Goal: Task Accomplishment & Management: Manage account settings

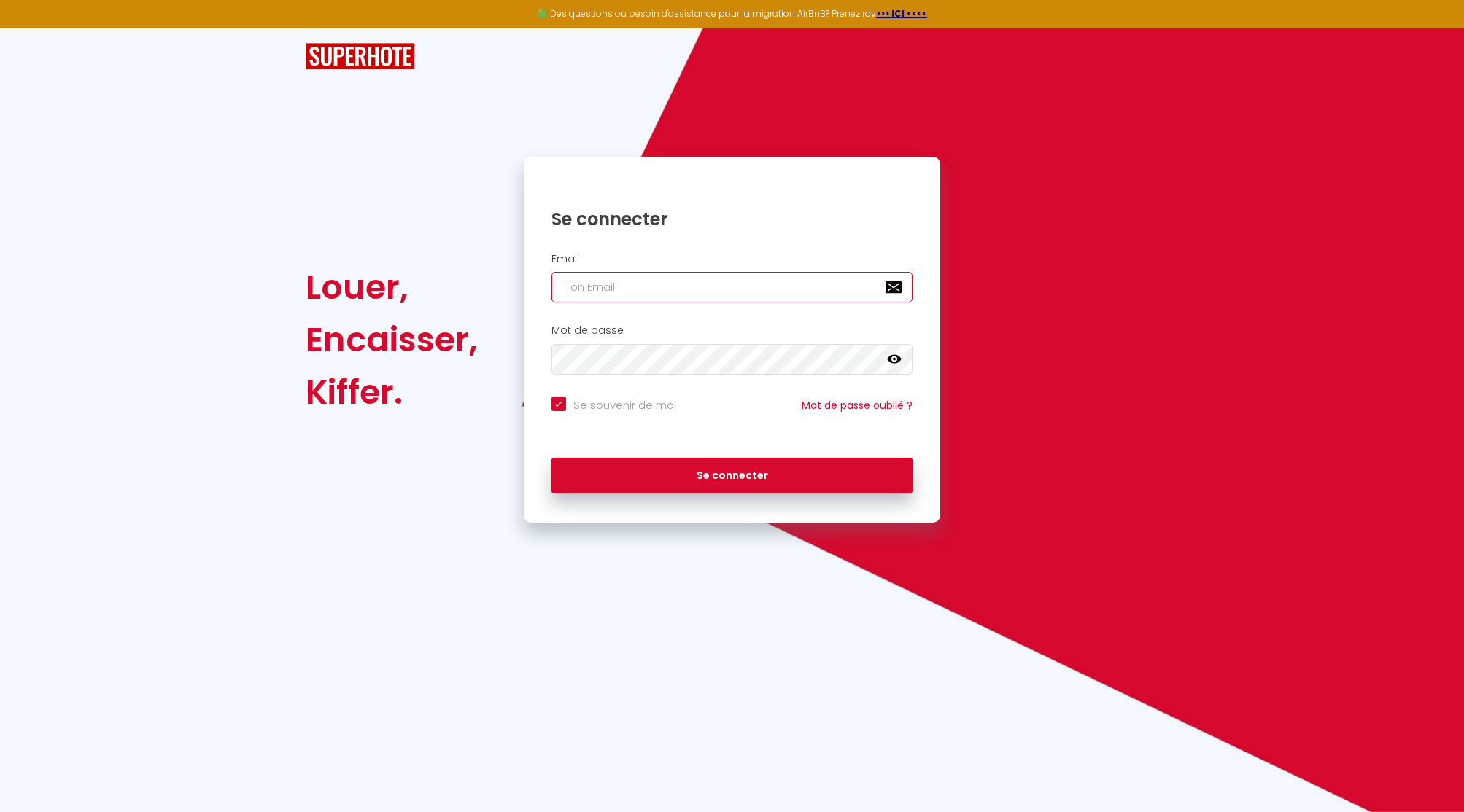
click at [662, 290] on input "email" at bounding box center [732, 287] width 362 height 30
paste input "[PERSON_NAME][EMAIL_ADDRESS][DOMAIN_NAME]"
type input "[PERSON_NAME][EMAIL_ADDRESS][DOMAIN_NAME]"
checkbox input "true"
type input "[PERSON_NAME][EMAIL_ADDRESS][DOMAIN_NAME]"
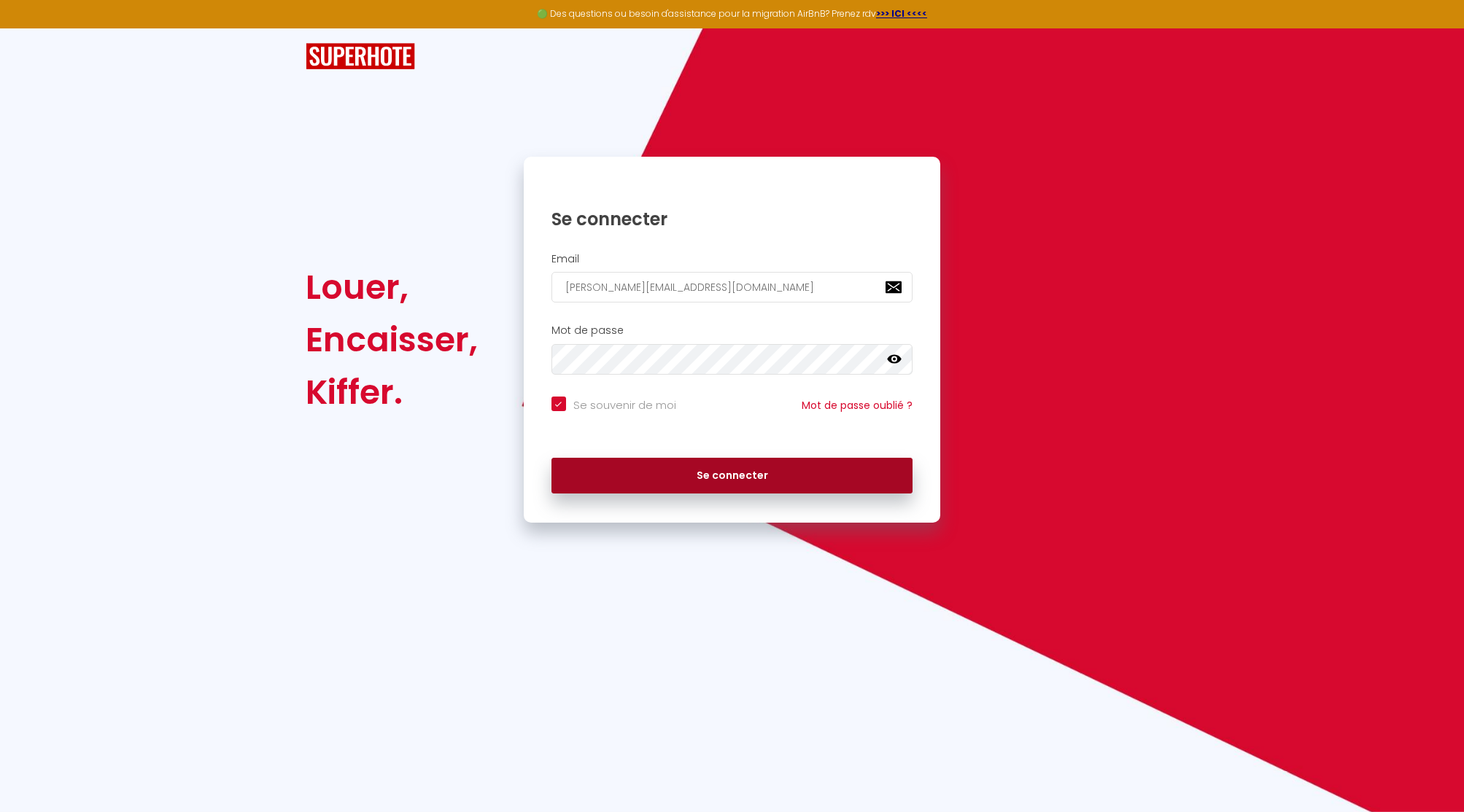
click at [698, 476] on button "Se connecter" at bounding box center [732, 475] width 362 height 37
checkbox input "true"
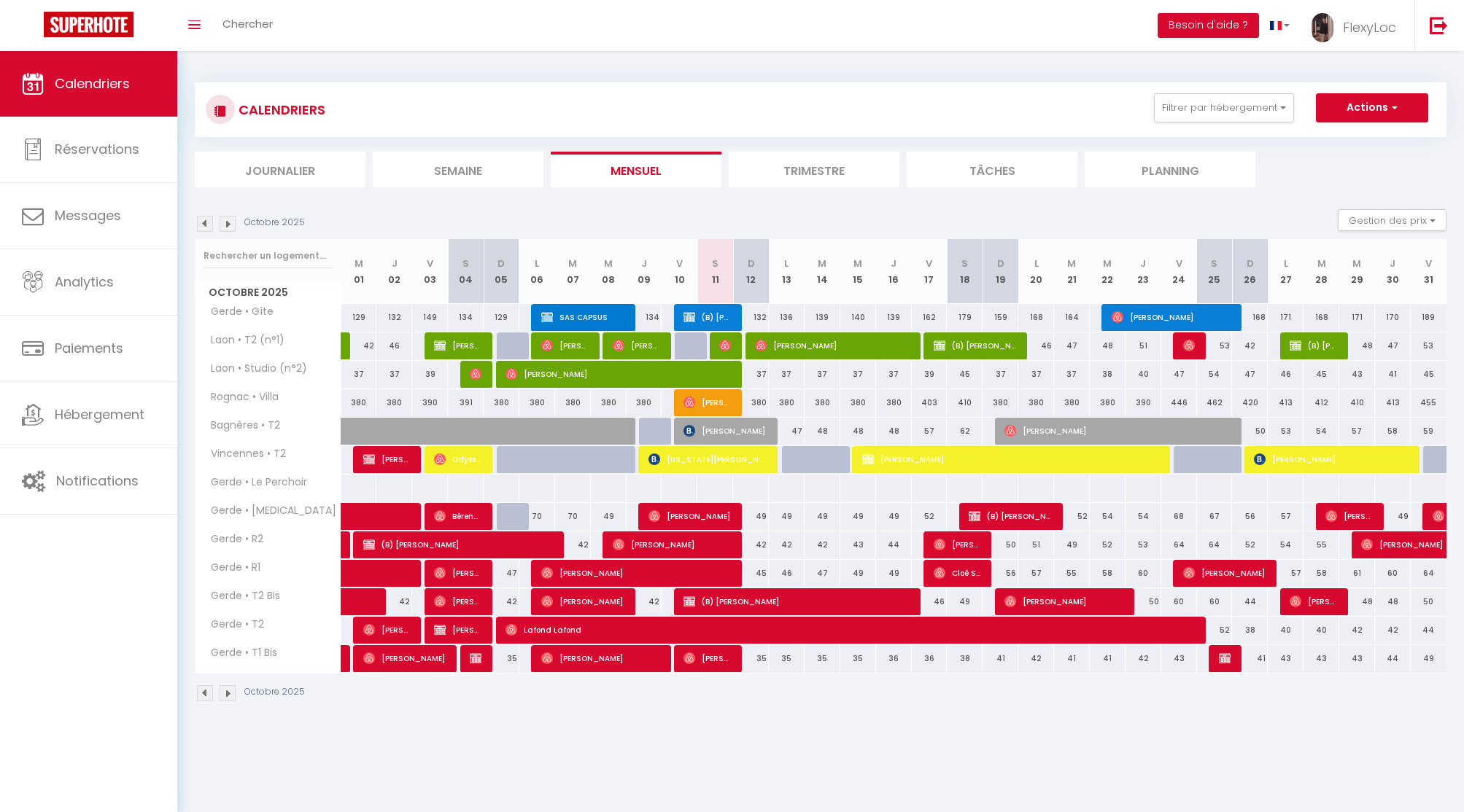
click at [109, 429] on link "Hébergement" at bounding box center [88, 415] width 177 height 66
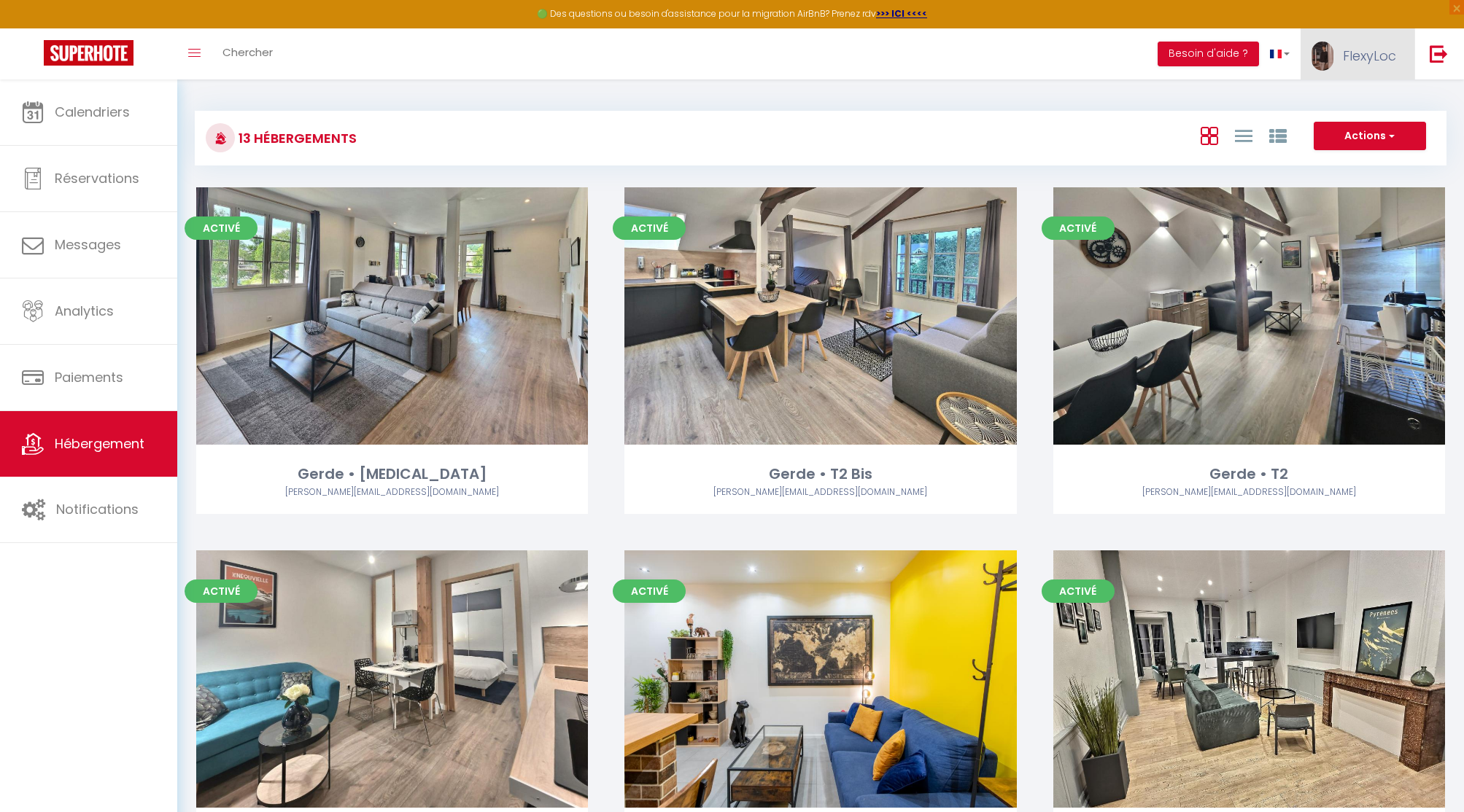
click at [1370, 48] on span "FlexyLoc" at bounding box center [1369, 55] width 53 height 18
click at [1355, 98] on link "Paramètres" at bounding box center [1355, 102] width 108 height 25
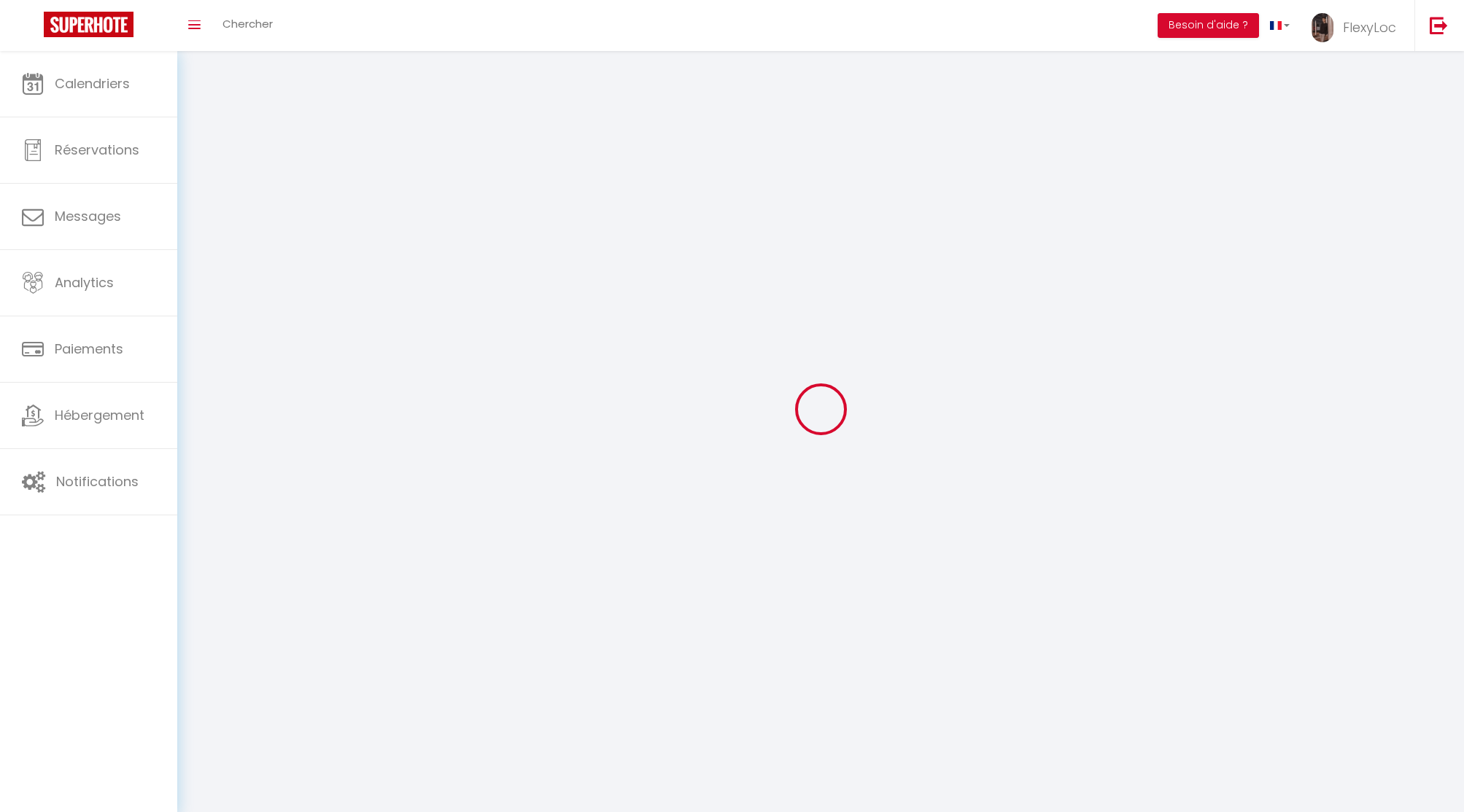
type input "HTl4crJ1wuTdB8SzPNVJYZ3YE"
type input "yXtB9vFfIqugYRwcLsichV2L3"
type input "[URL][DOMAIN_NAME]"
select select "fr"
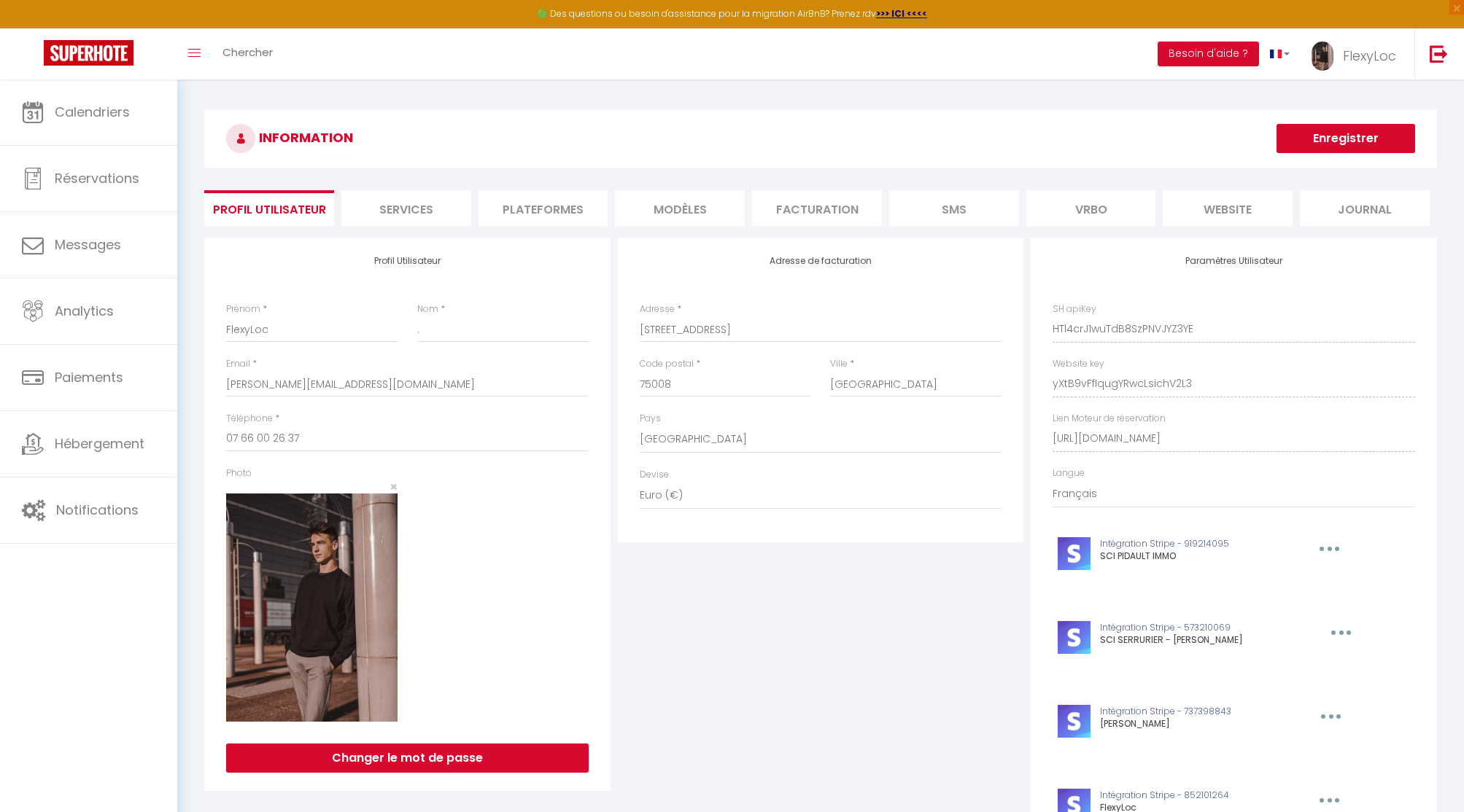
click at [580, 203] on li "Plateformes" at bounding box center [543, 208] width 130 height 36
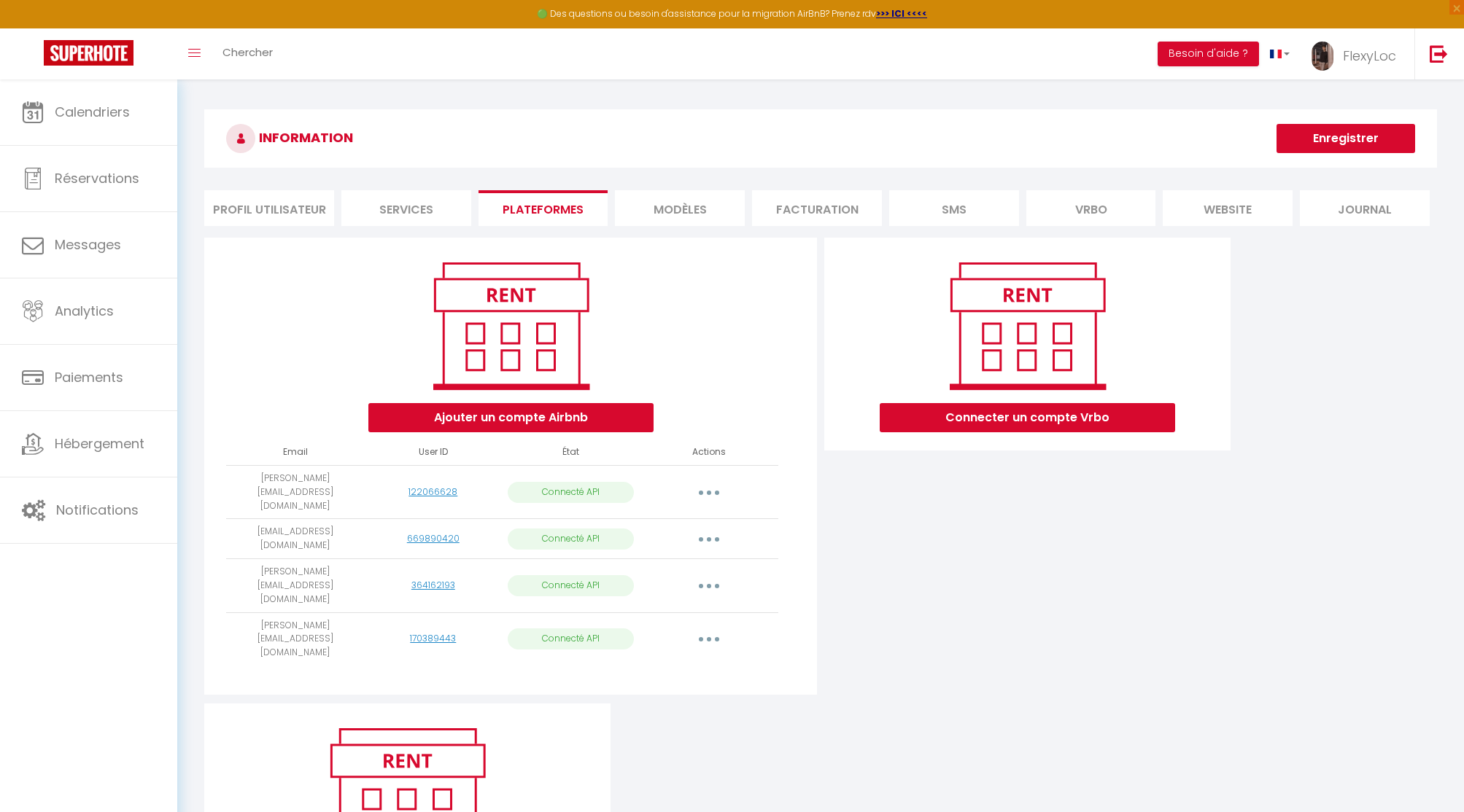
click at [283, 209] on li "Profil Utilisateur" at bounding box center [269, 208] width 130 height 36
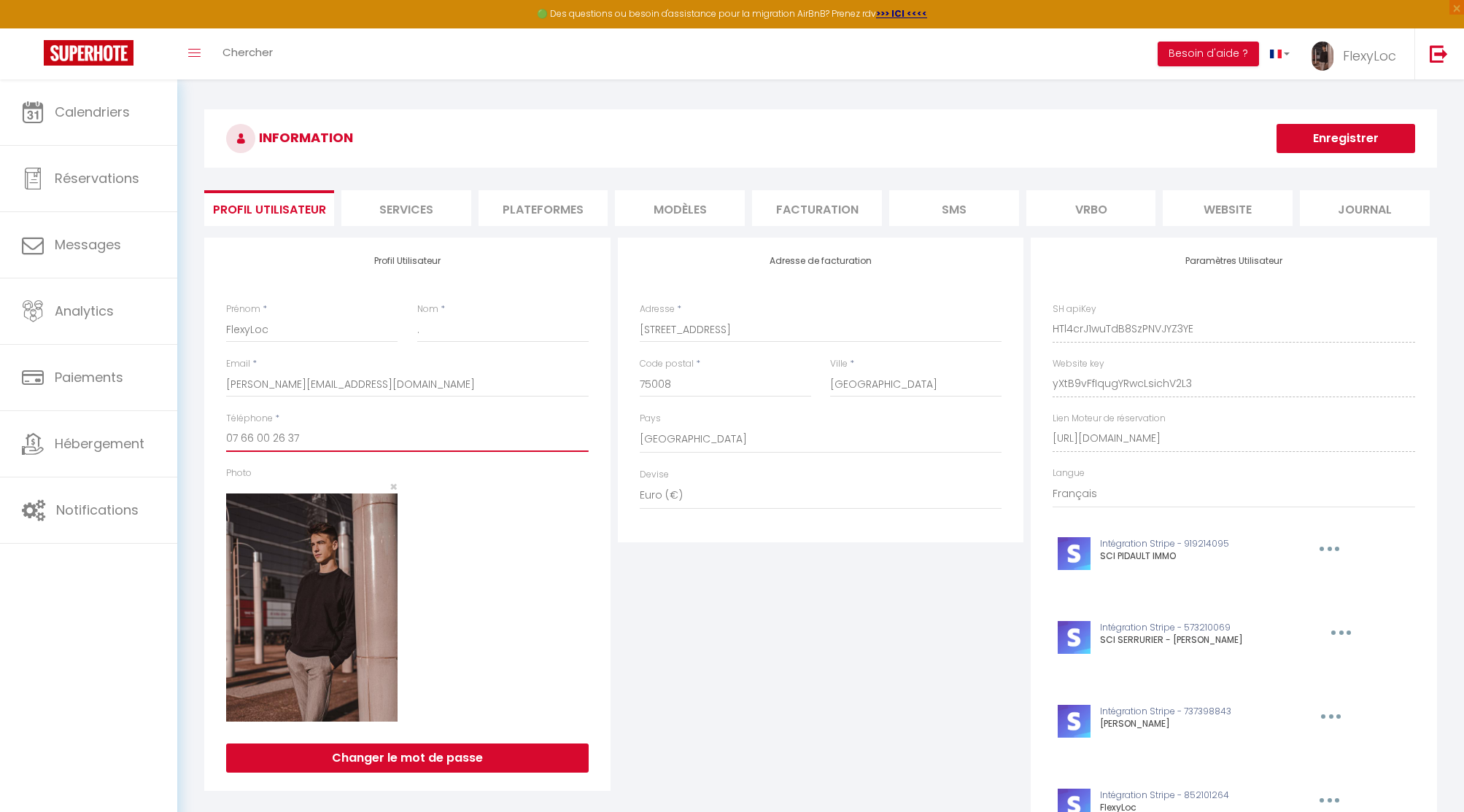
click at [259, 433] on input "07 66 00 26 37" at bounding box center [407, 439] width 362 height 27
click at [534, 208] on li "Plateformes" at bounding box center [543, 208] width 130 height 36
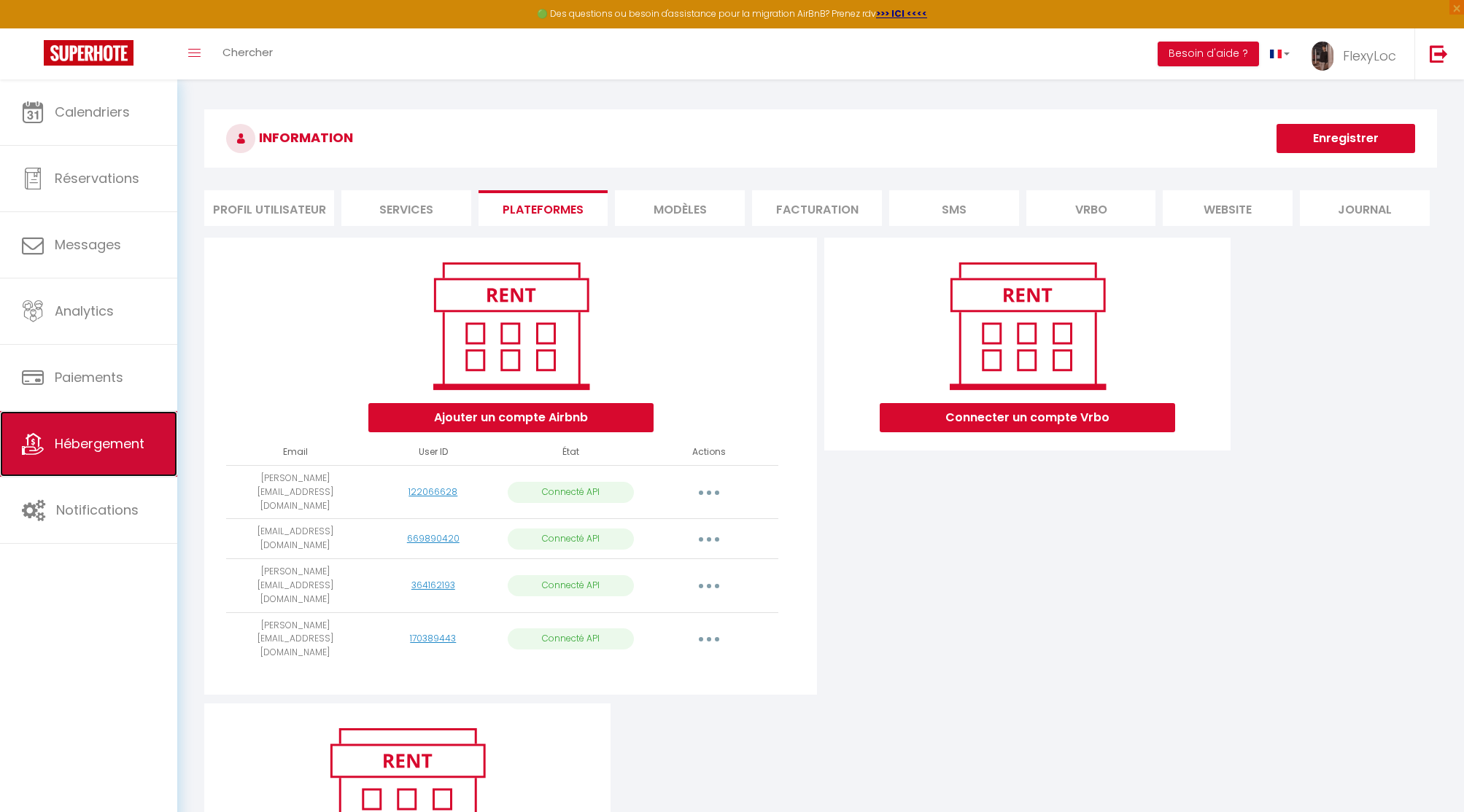
click at [103, 431] on link "Hébergement" at bounding box center [88, 443] width 177 height 66
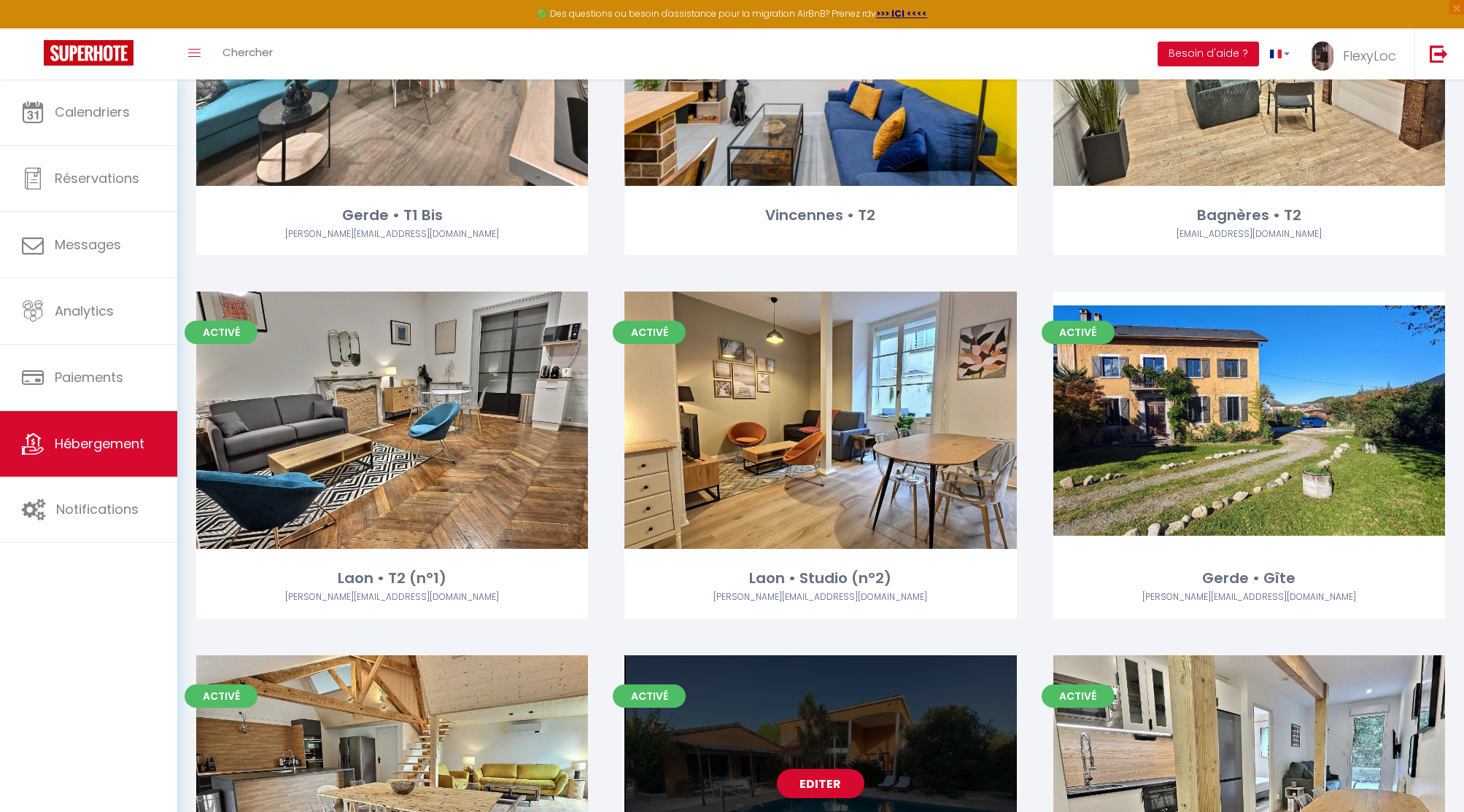
scroll to position [568, 0]
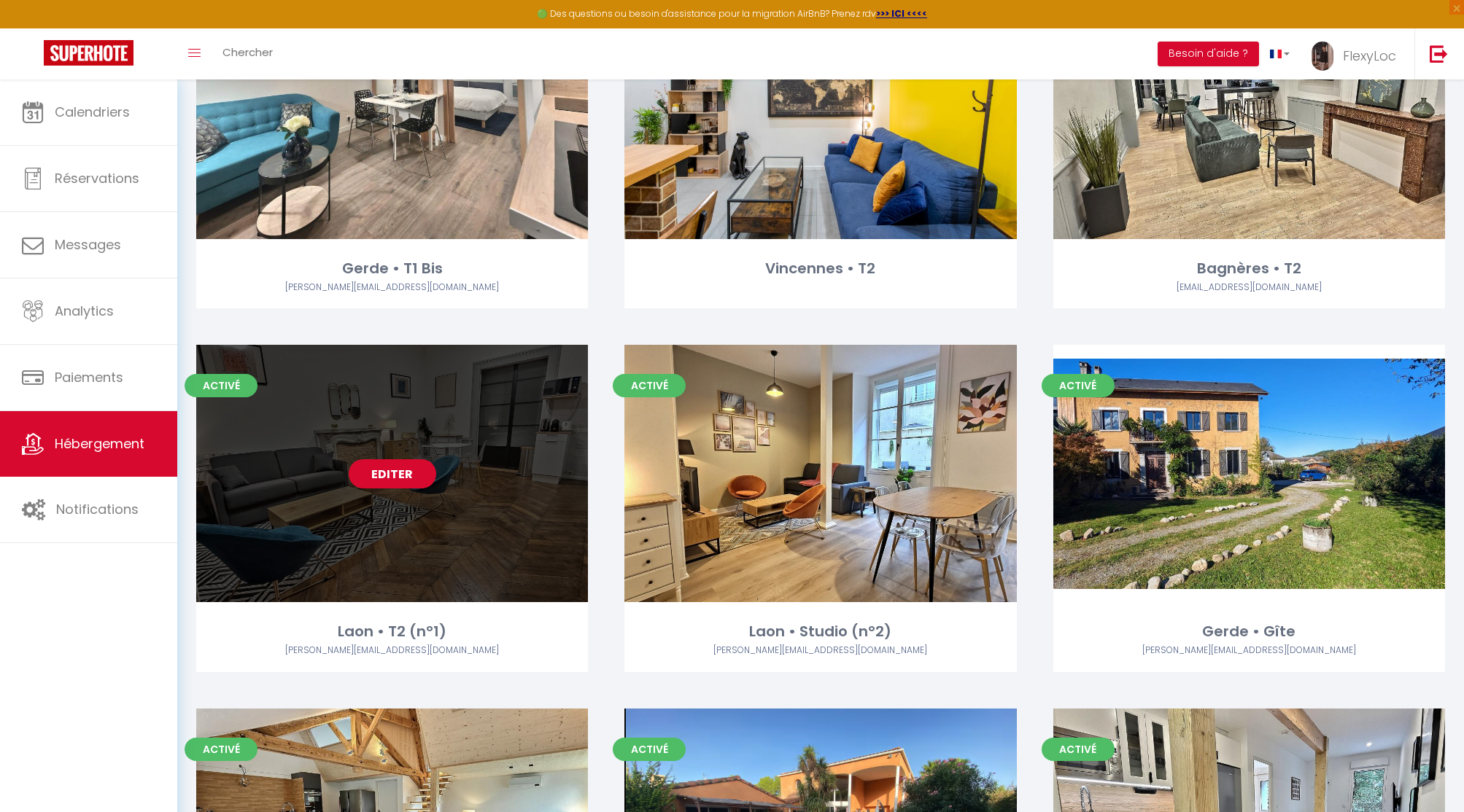
click at [383, 470] on link "Editer" at bounding box center [392, 473] width 87 height 29
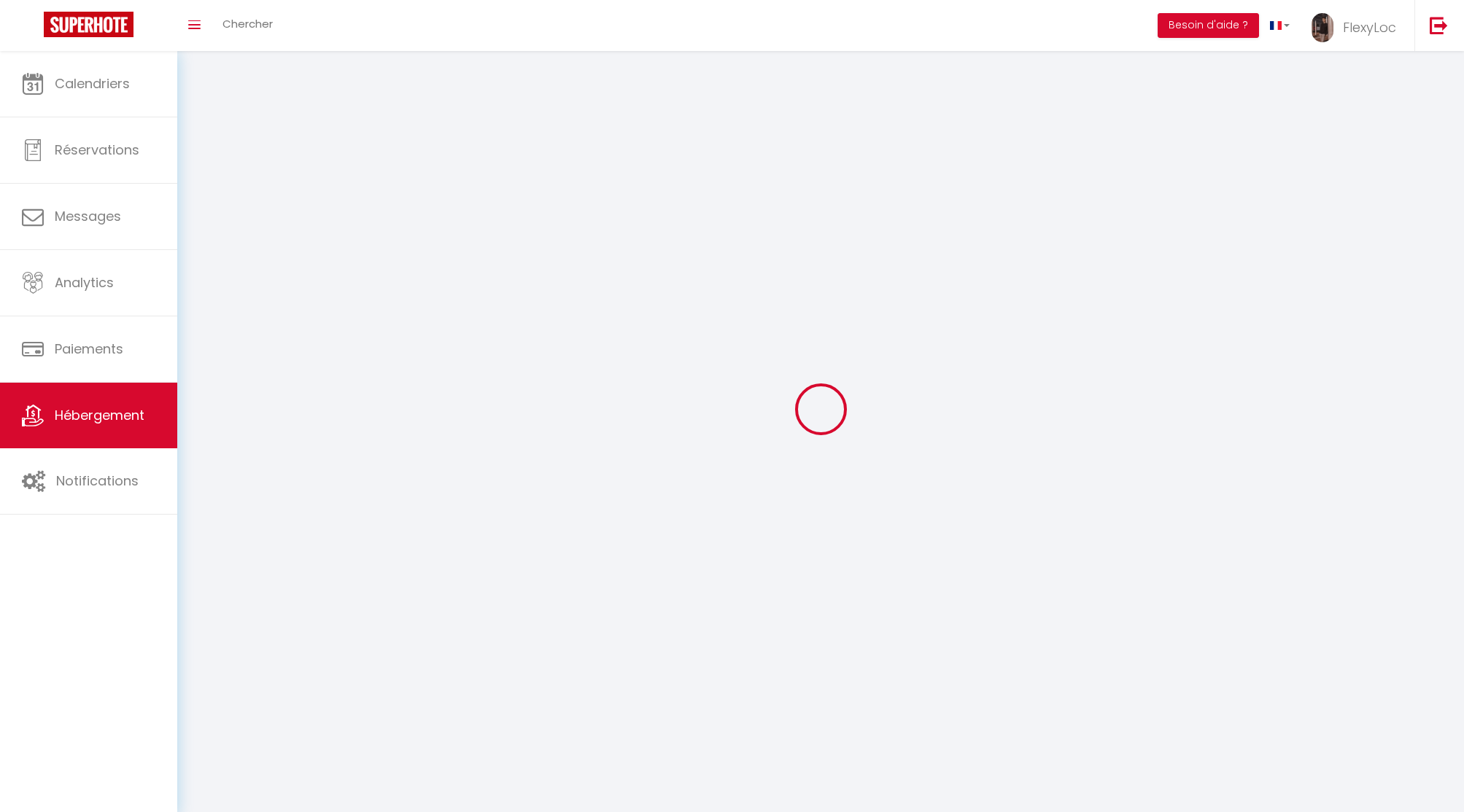
select select
select select "28"
select select
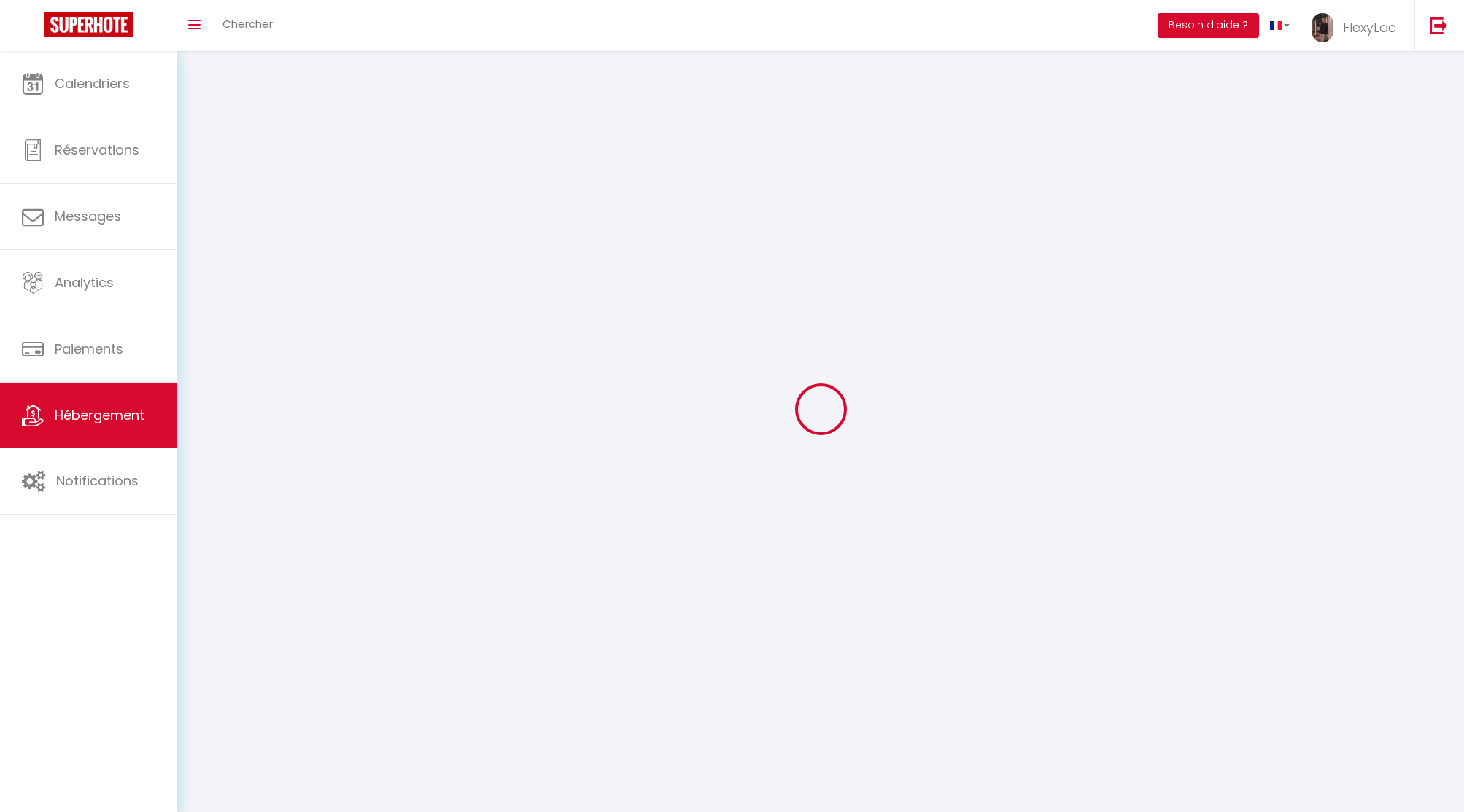
select select
checkbox input "false"
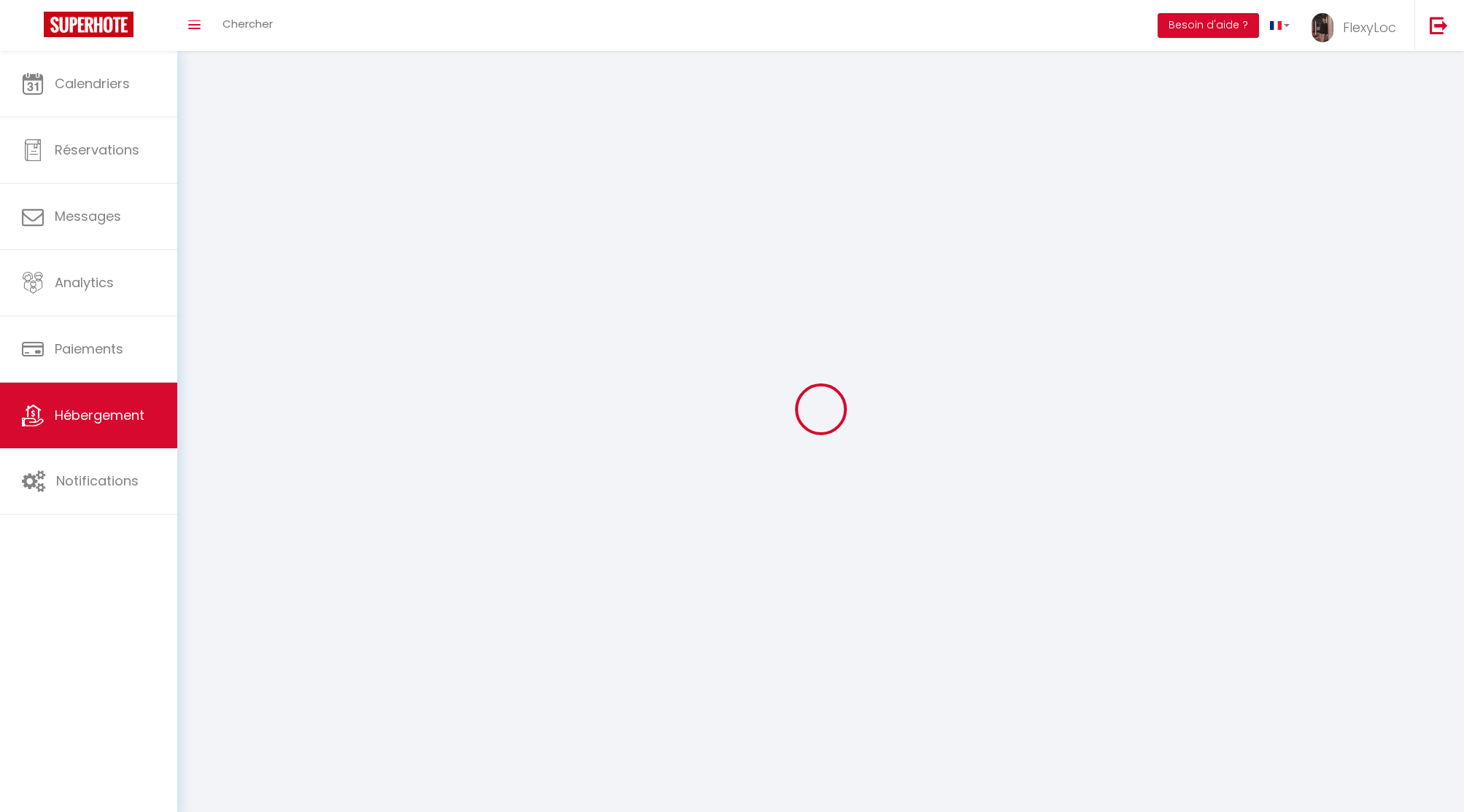
checkbox input "false"
select select
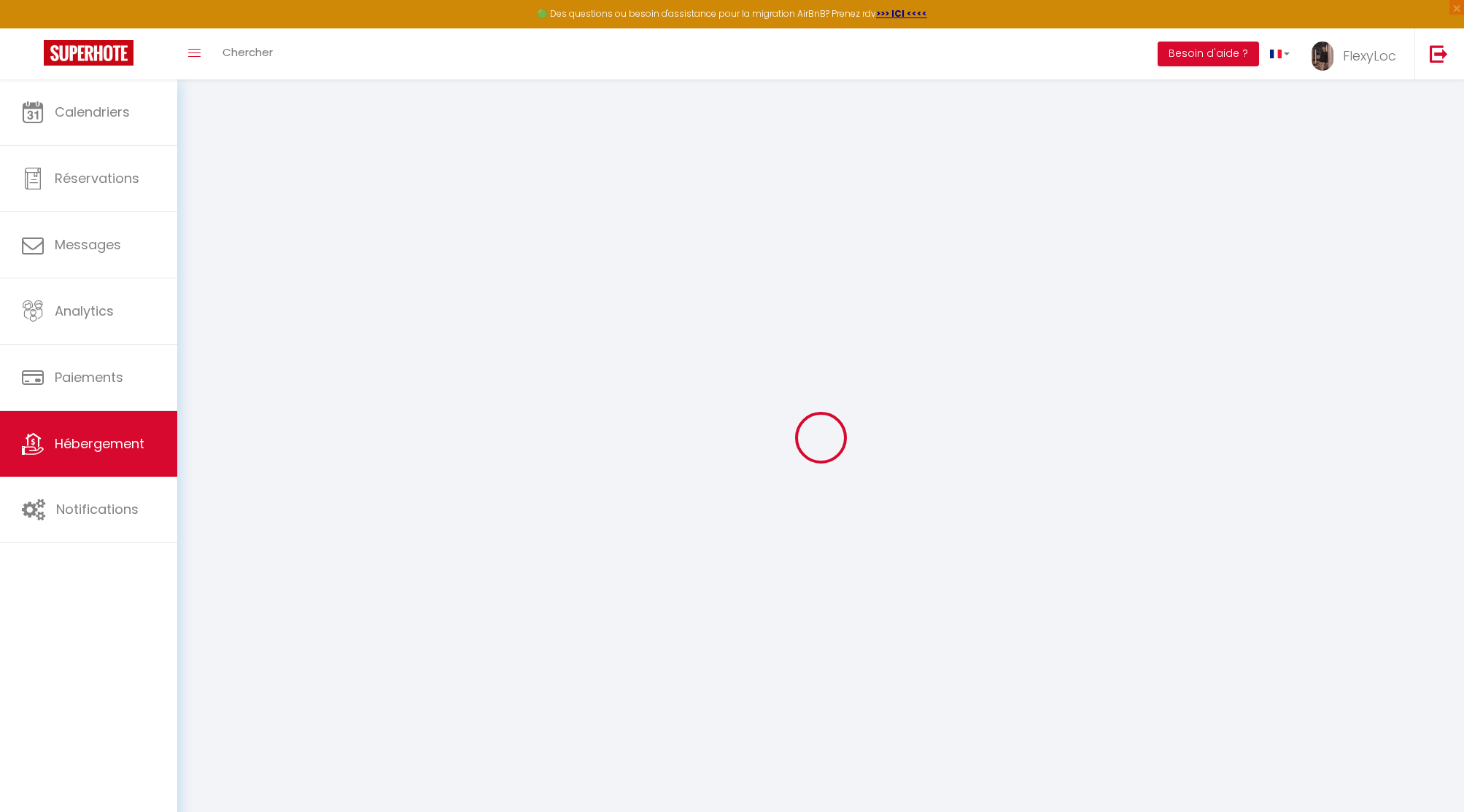
select select
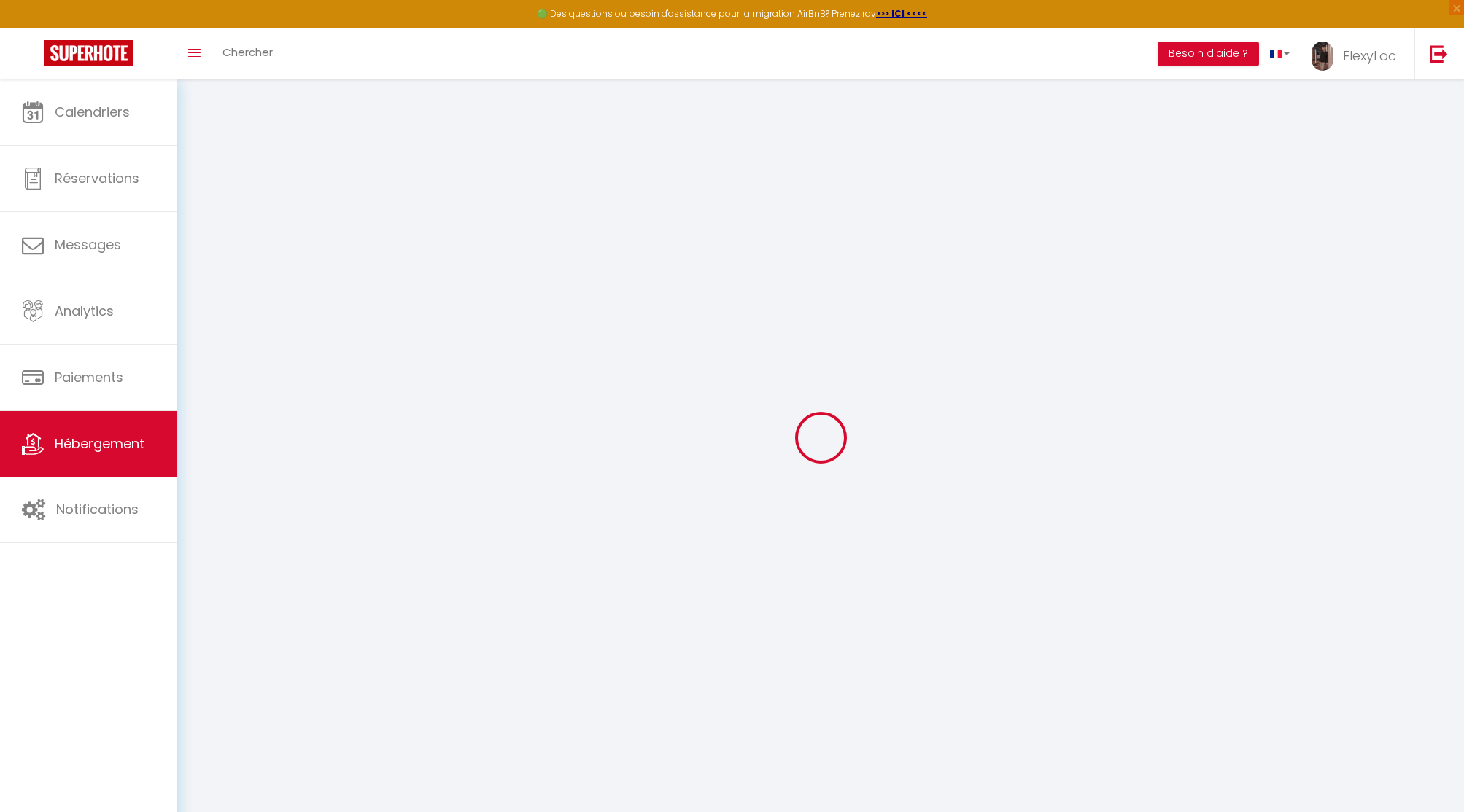
select select
checkbox input "false"
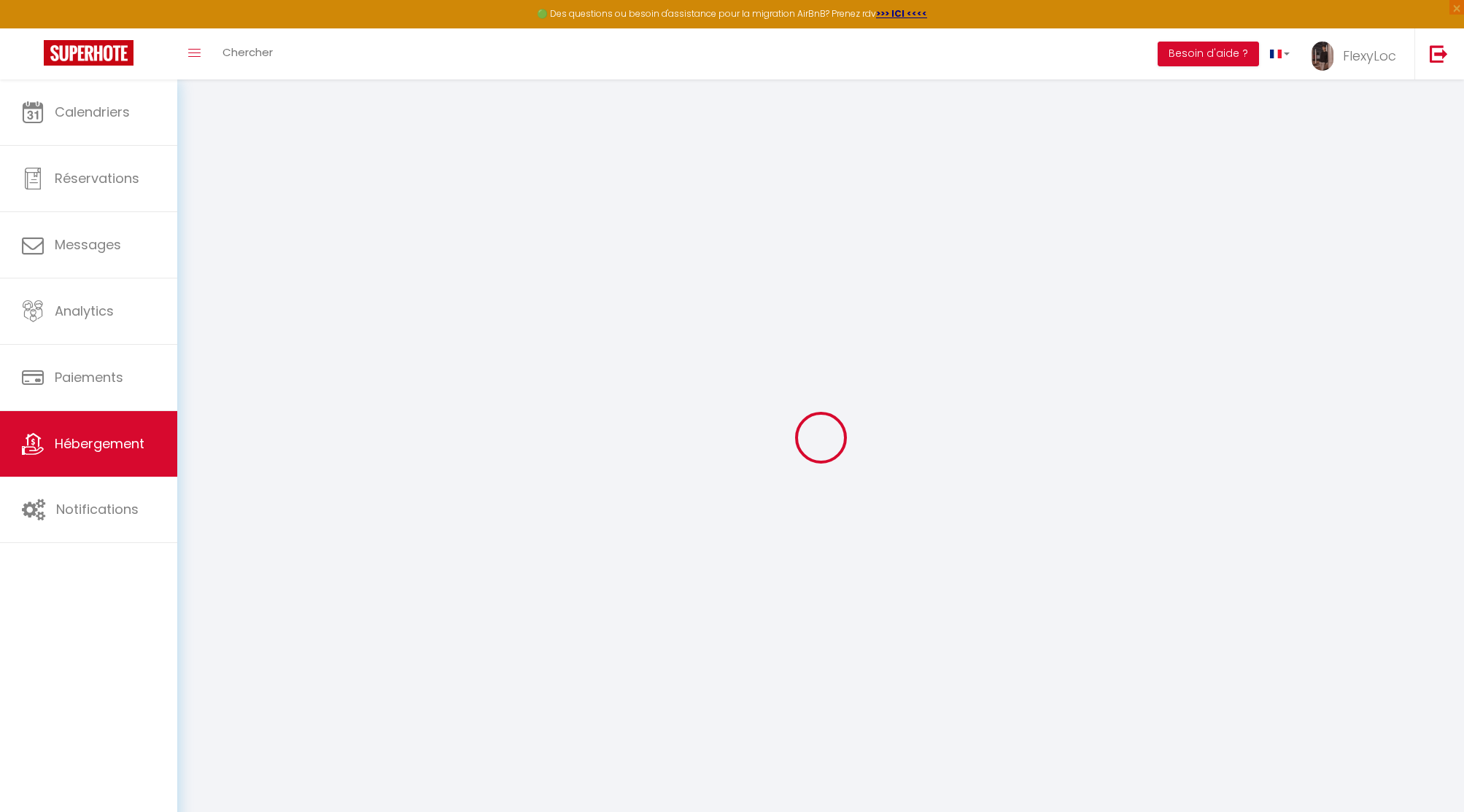
select select
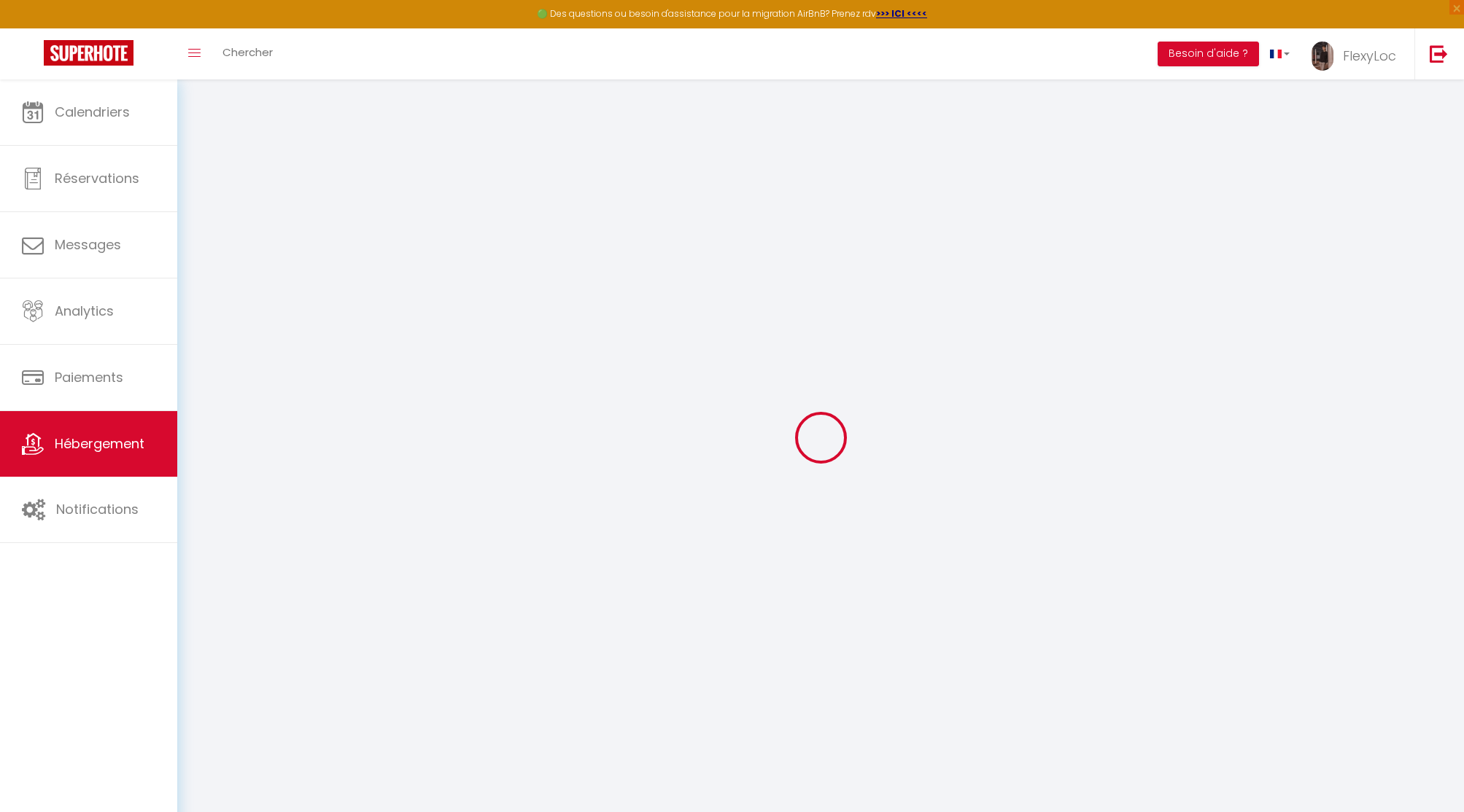
select select
checkbox input "false"
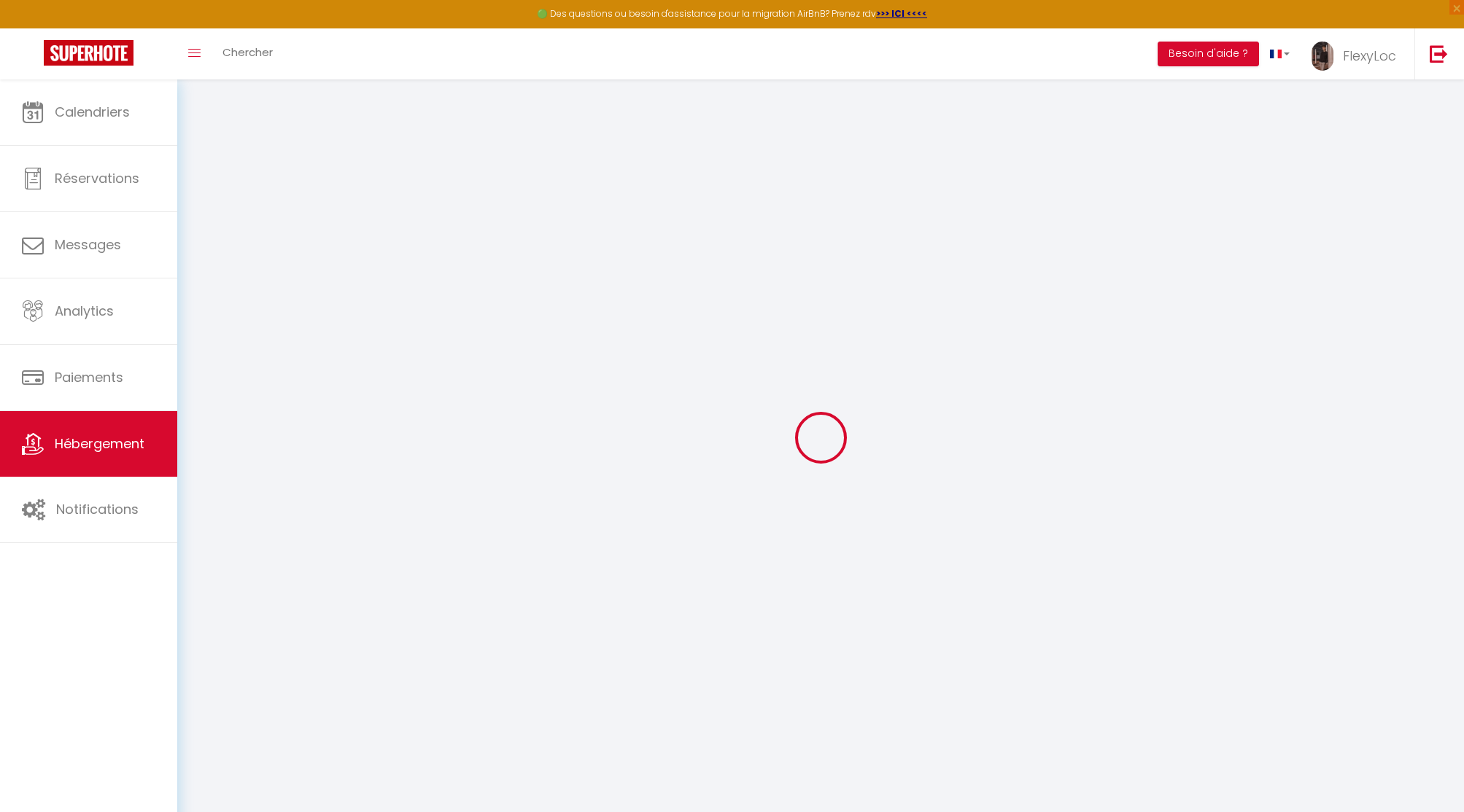
checkbox input "false"
select select
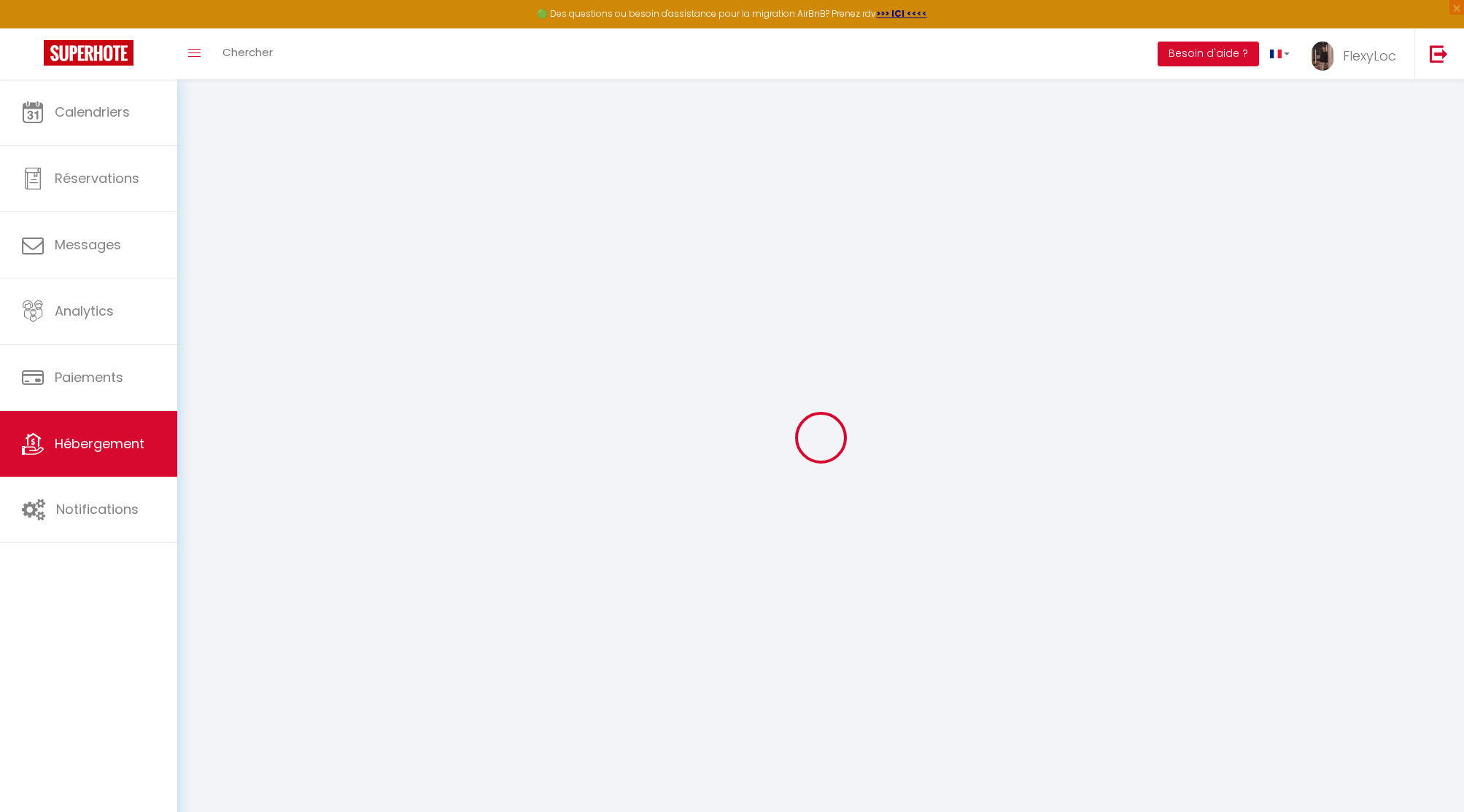
select select
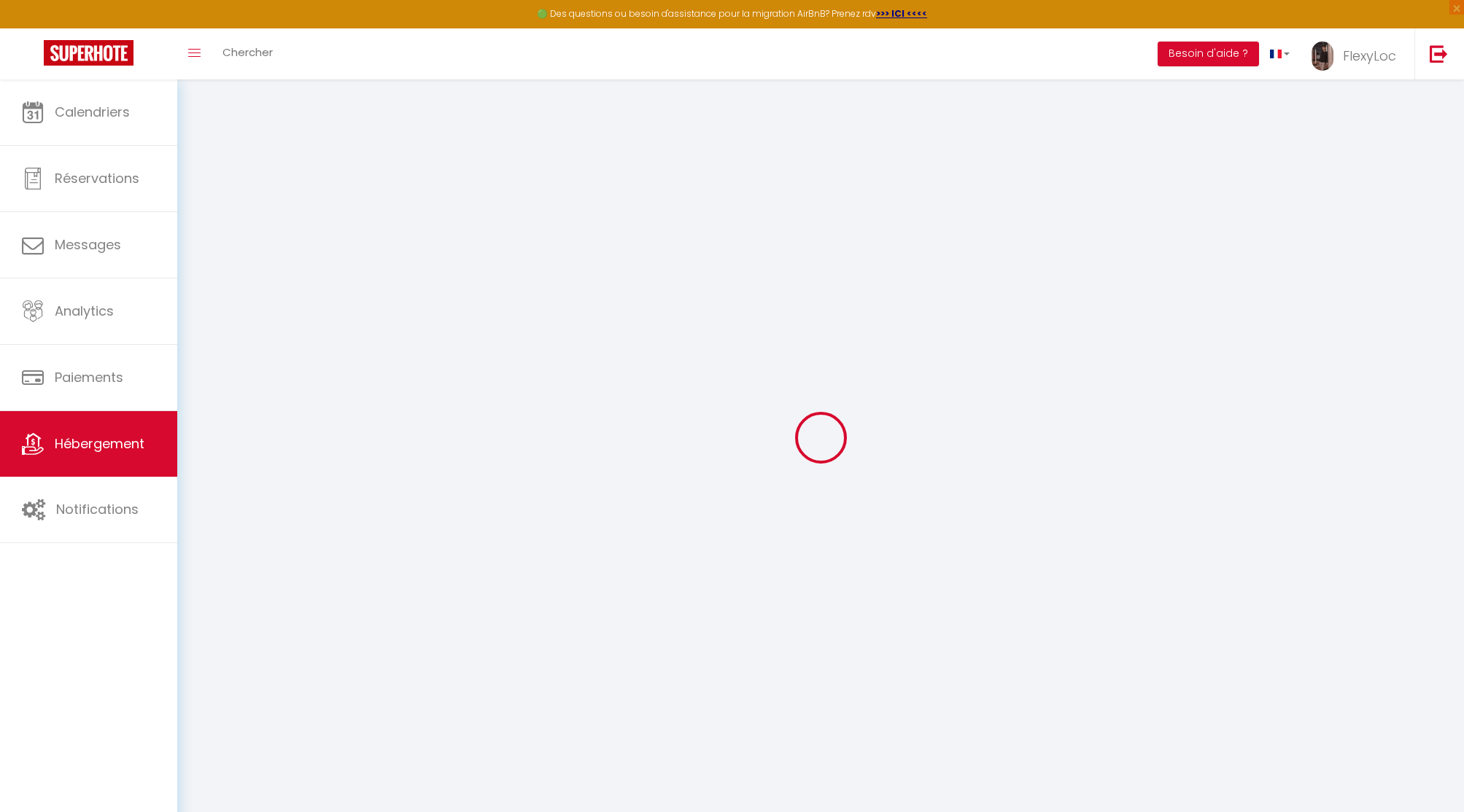
checkbox input "false"
select select
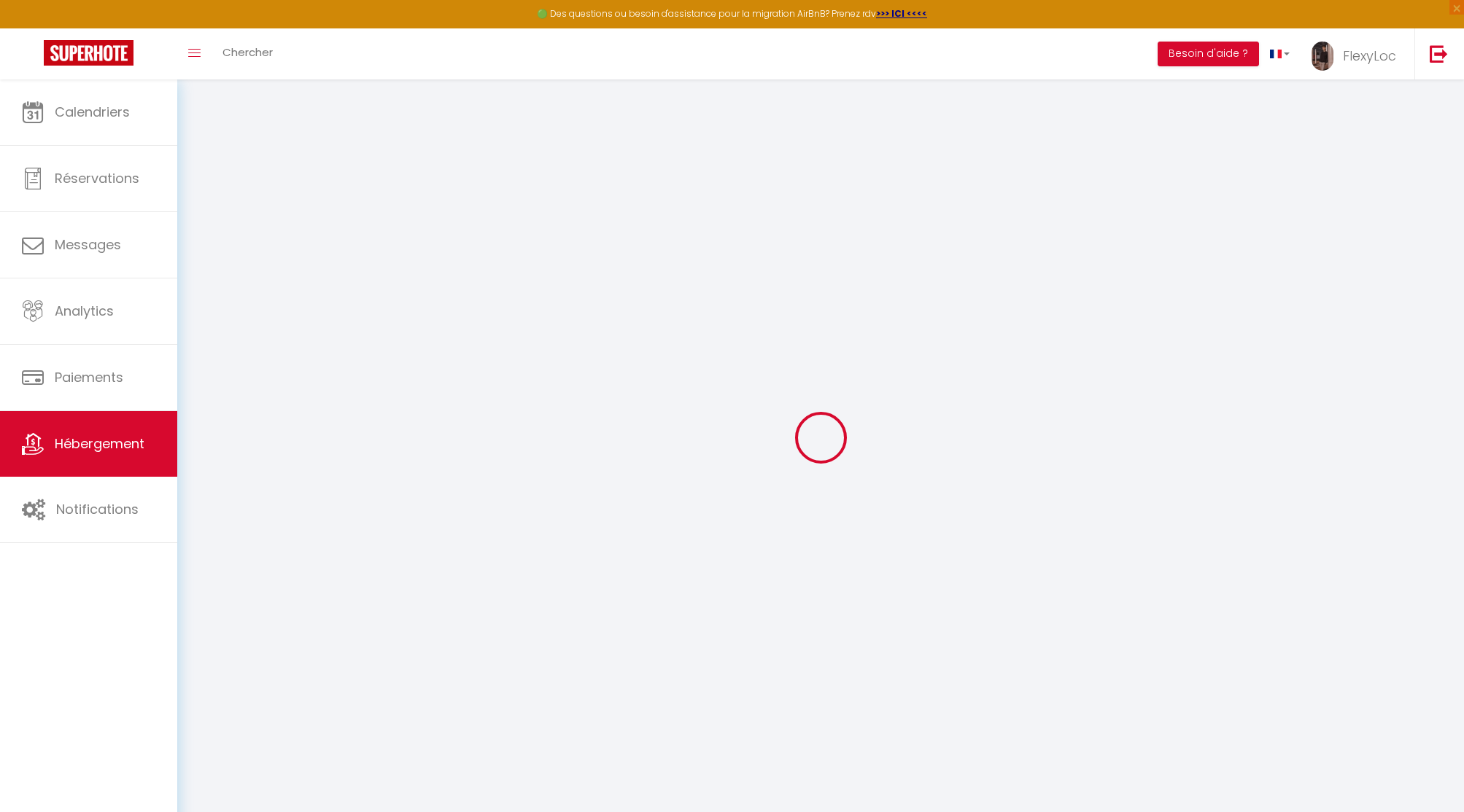
select select
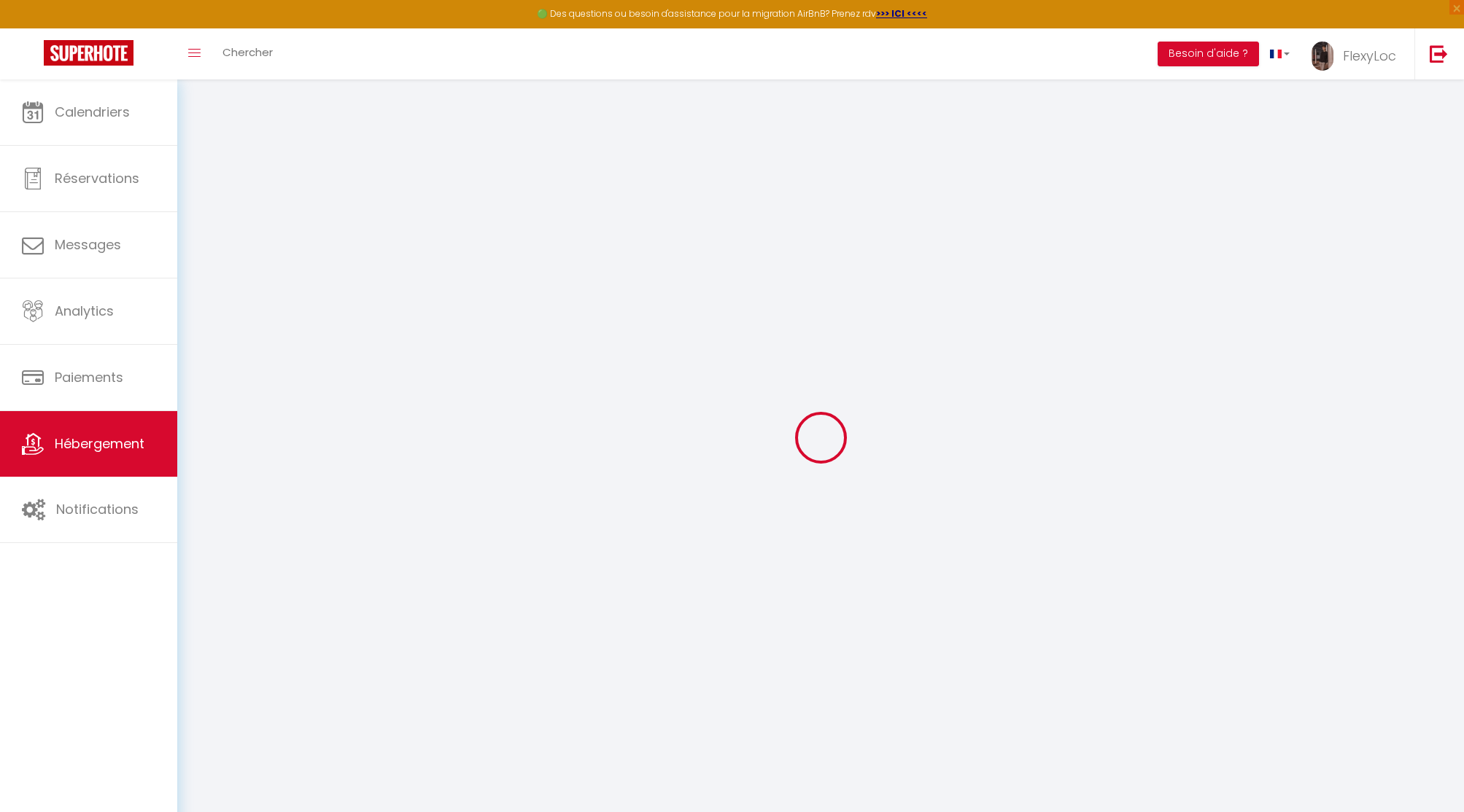
select select
checkbox input "false"
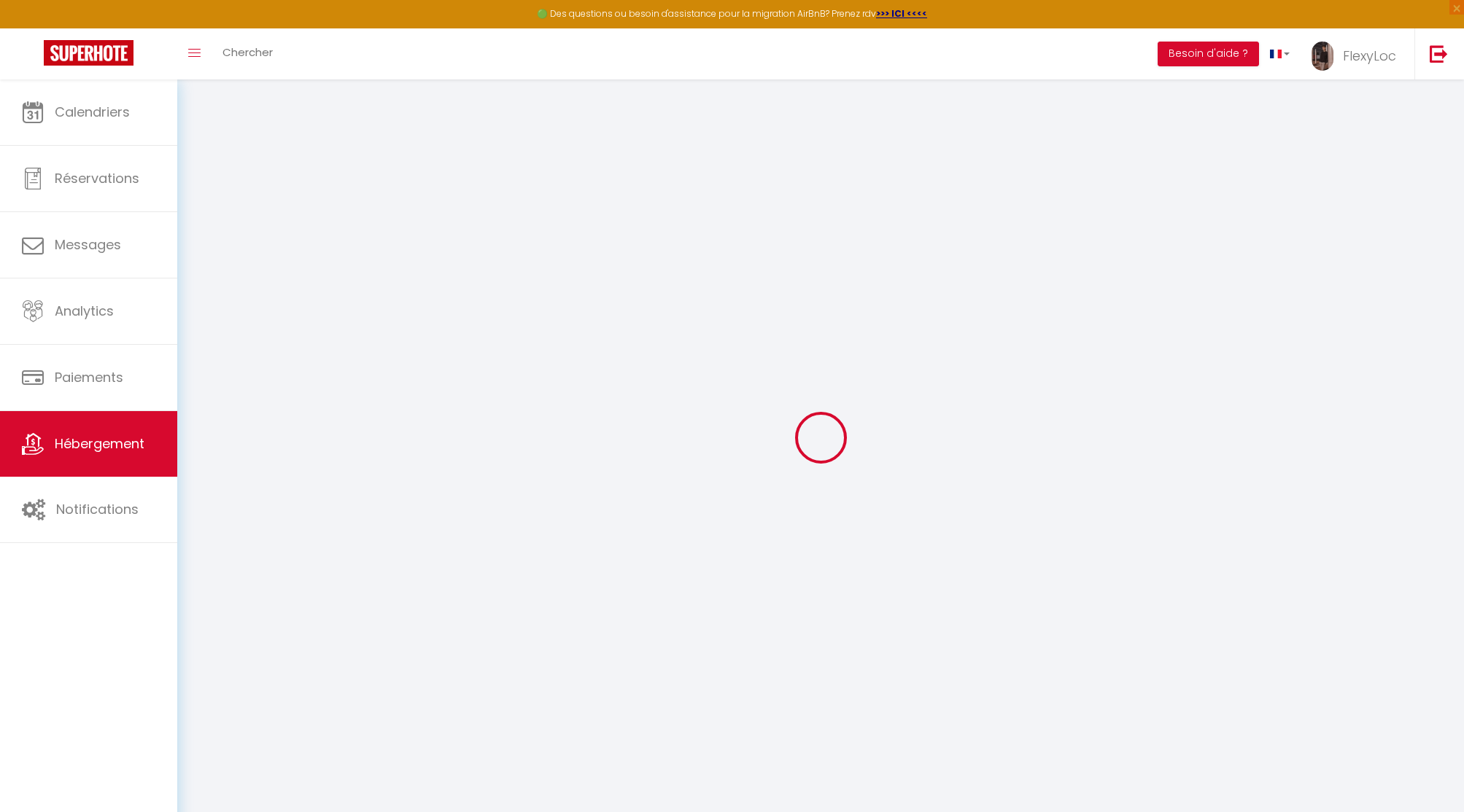
checkbox input "false"
select select
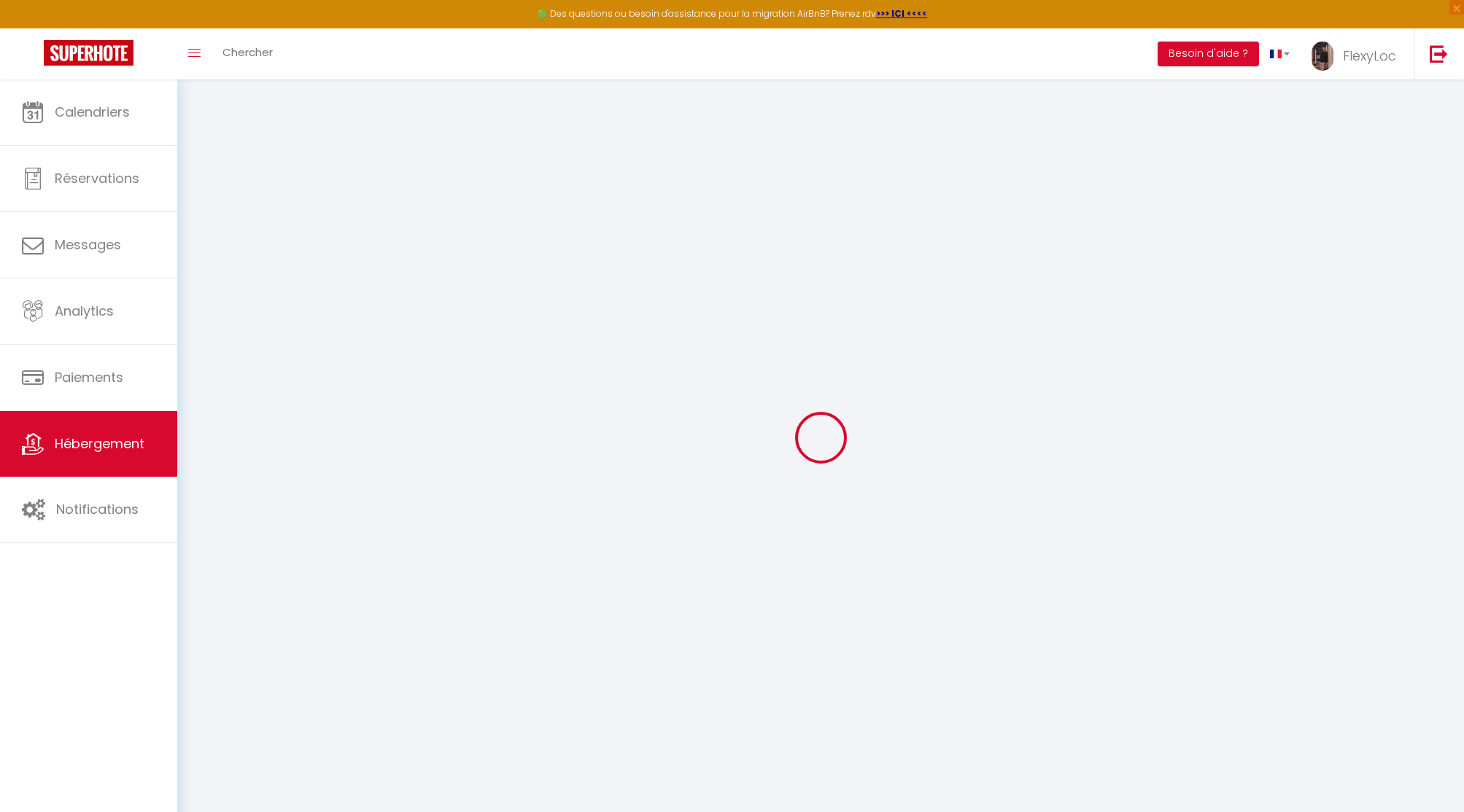
select select
checkbox input "false"
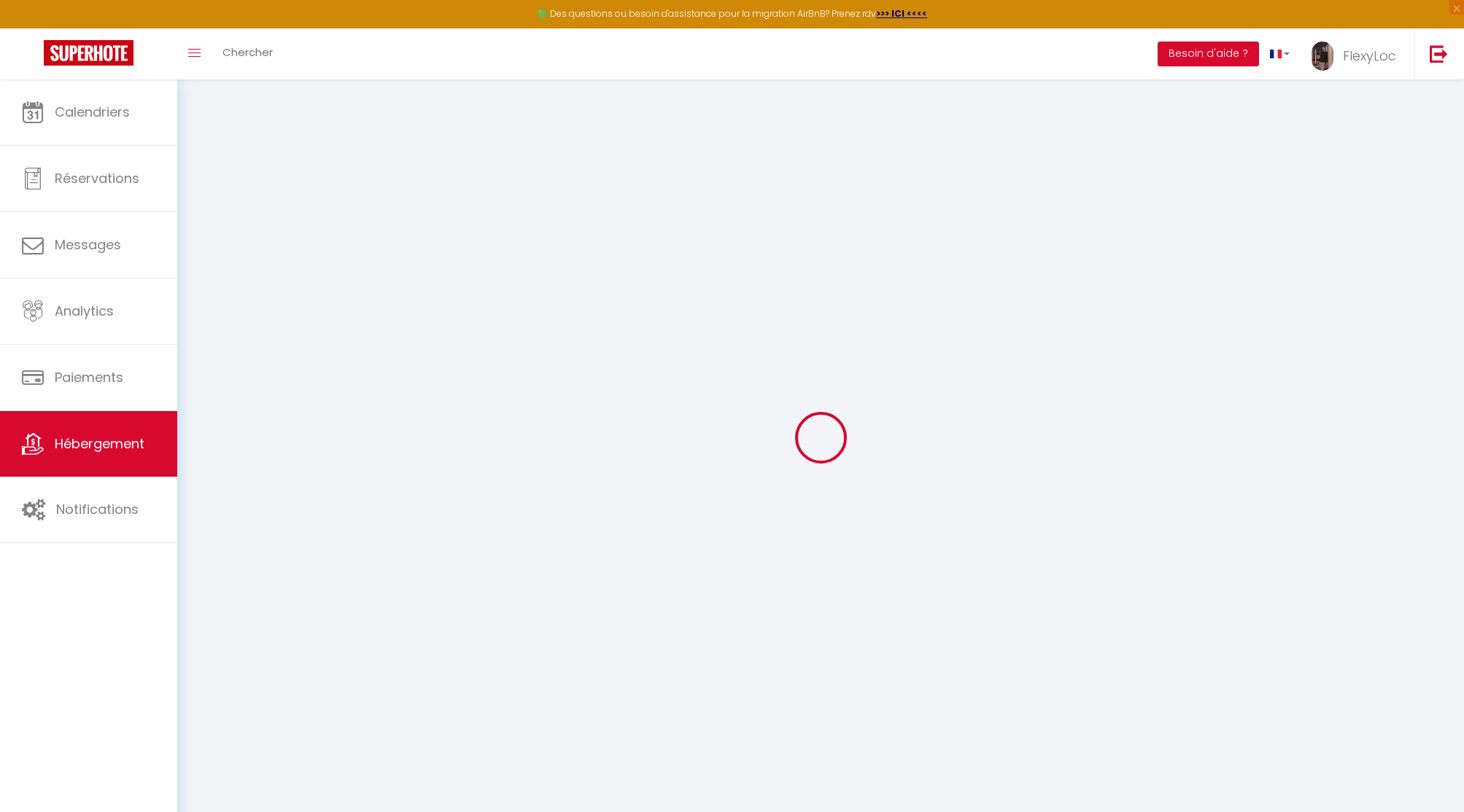
checkbox input "false"
select select
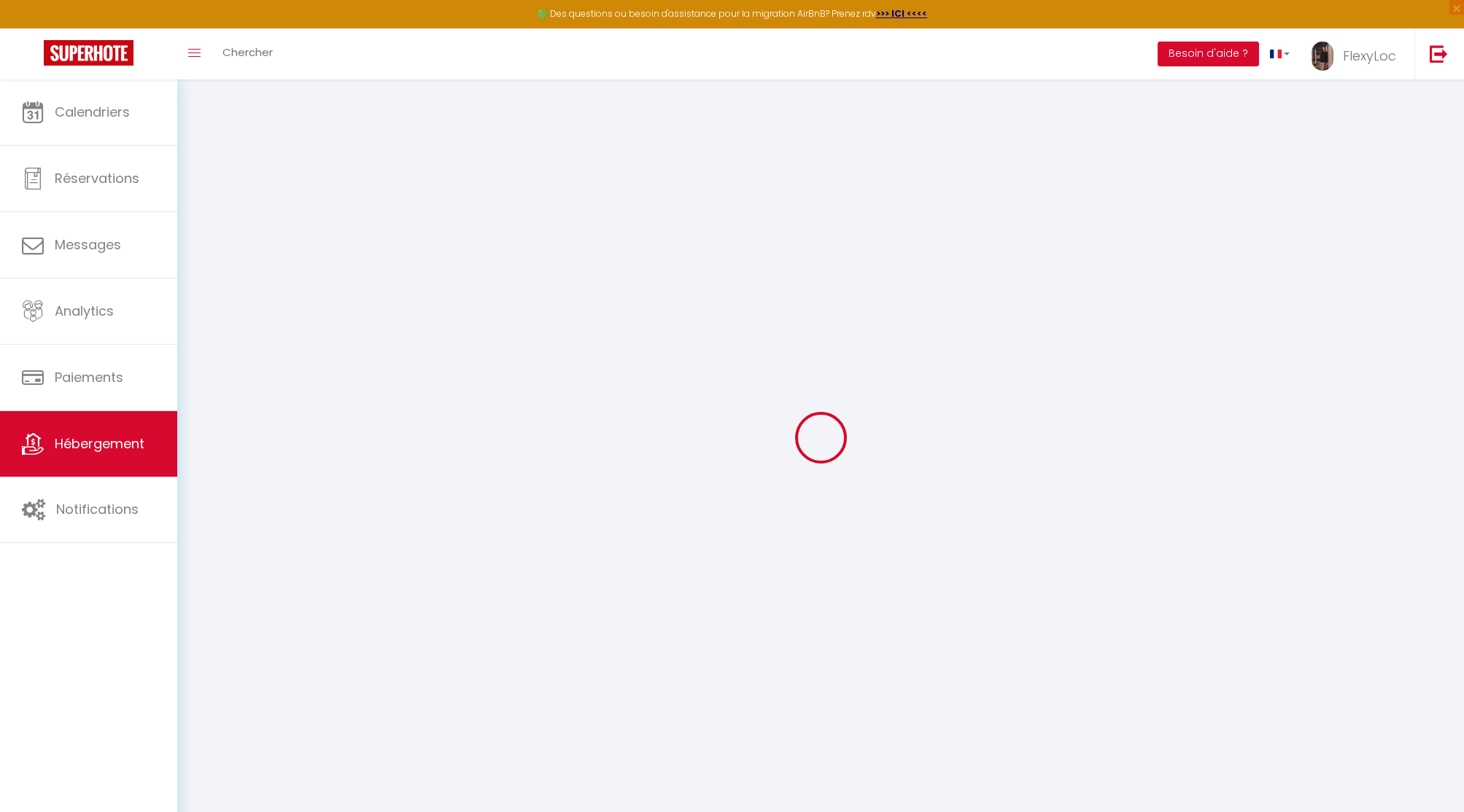
type input "Laon • T2 (n°1)"
type input "[PERSON_NAME]"
type input "L."
select select "1"
type input "42"
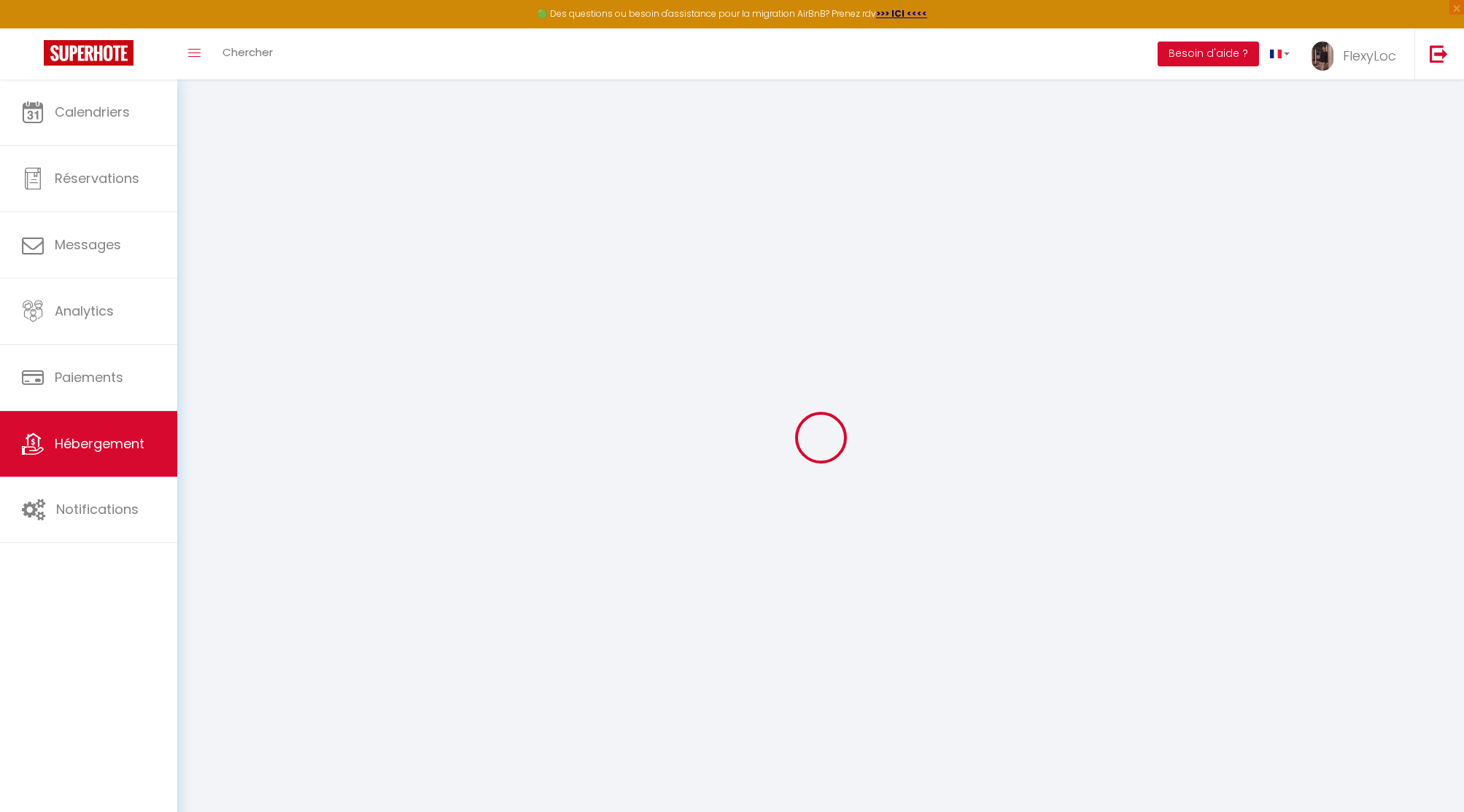
type input "42"
type input "1.10"
type input "300"
select select
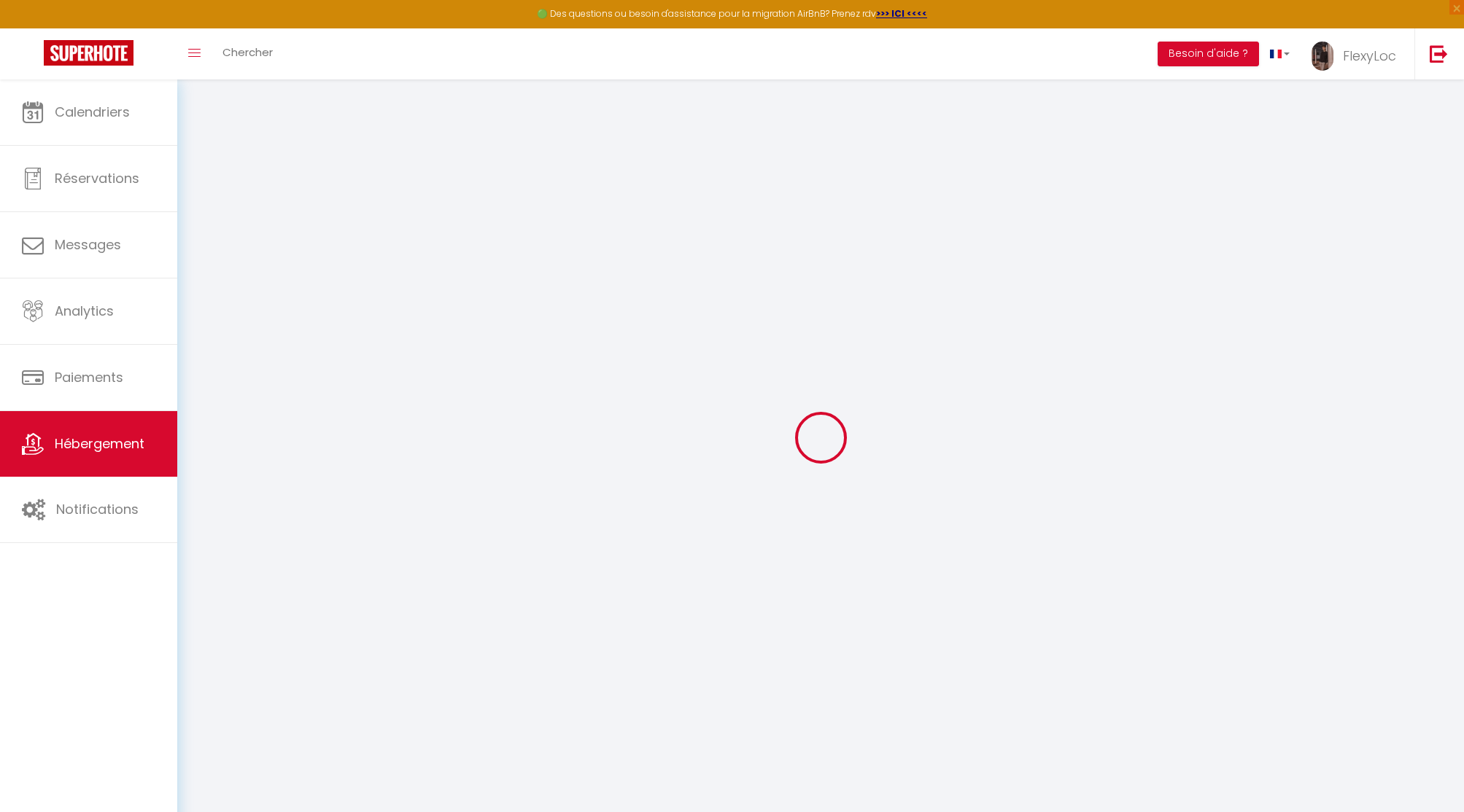
select select
type input "[STREET_ADDRESS]"
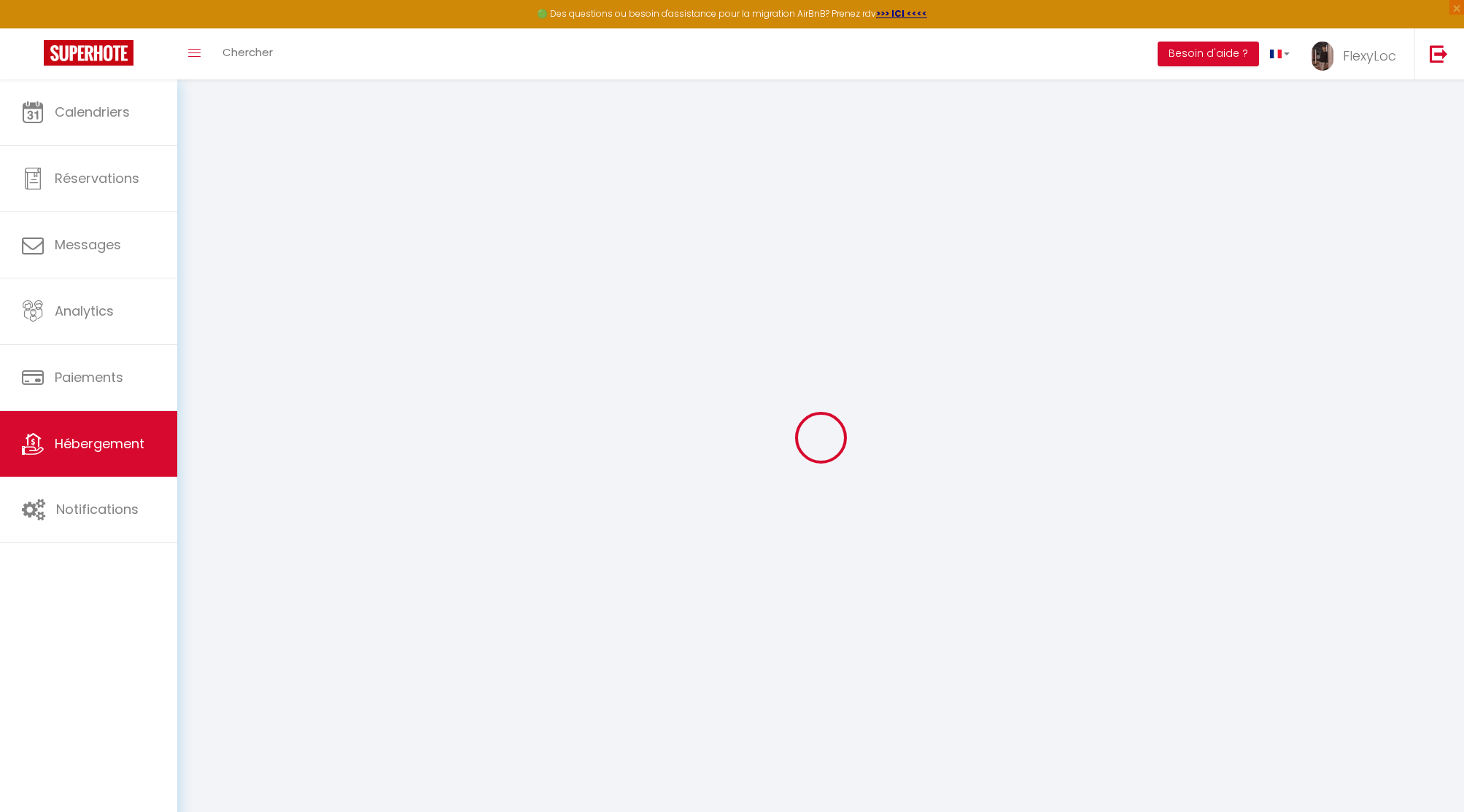
type input "02000"
type input "Laon"
type input "[EMAIL_ADDRESS][DOMAIN_NAME]"
select select "11519"
checkbox input "false"
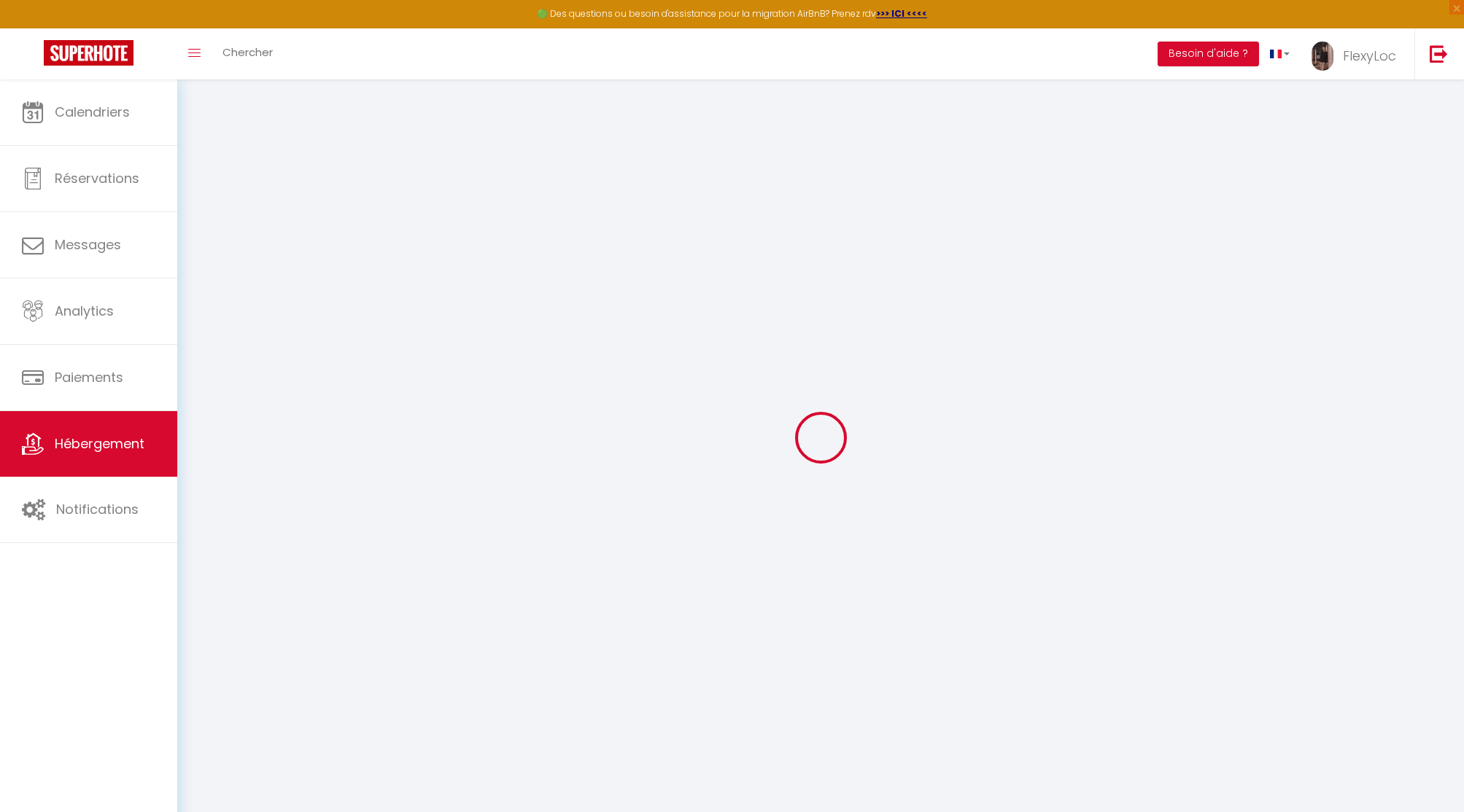
checkbox input "false"
type input "16.66"
type input "42"
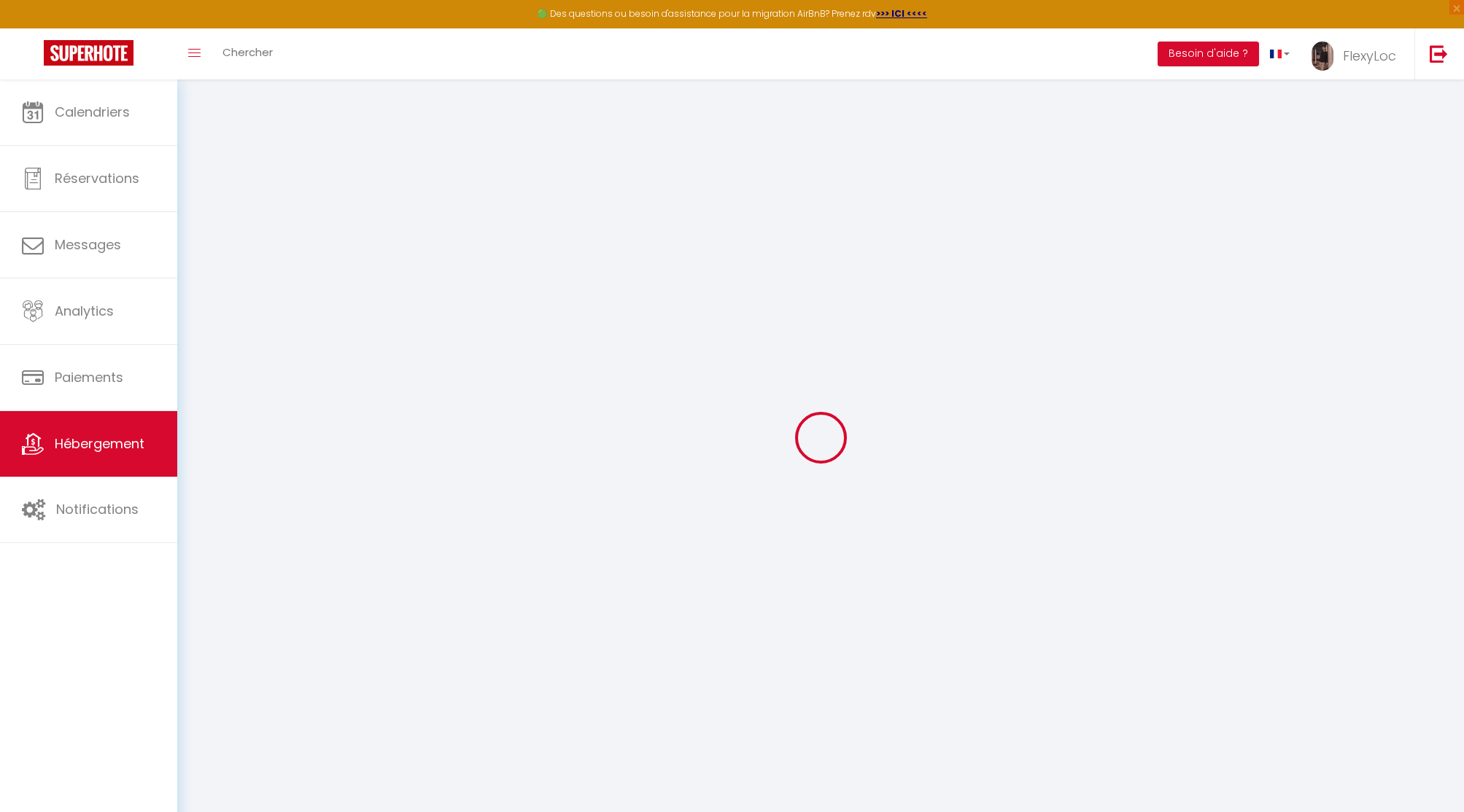
type input "0"
select select
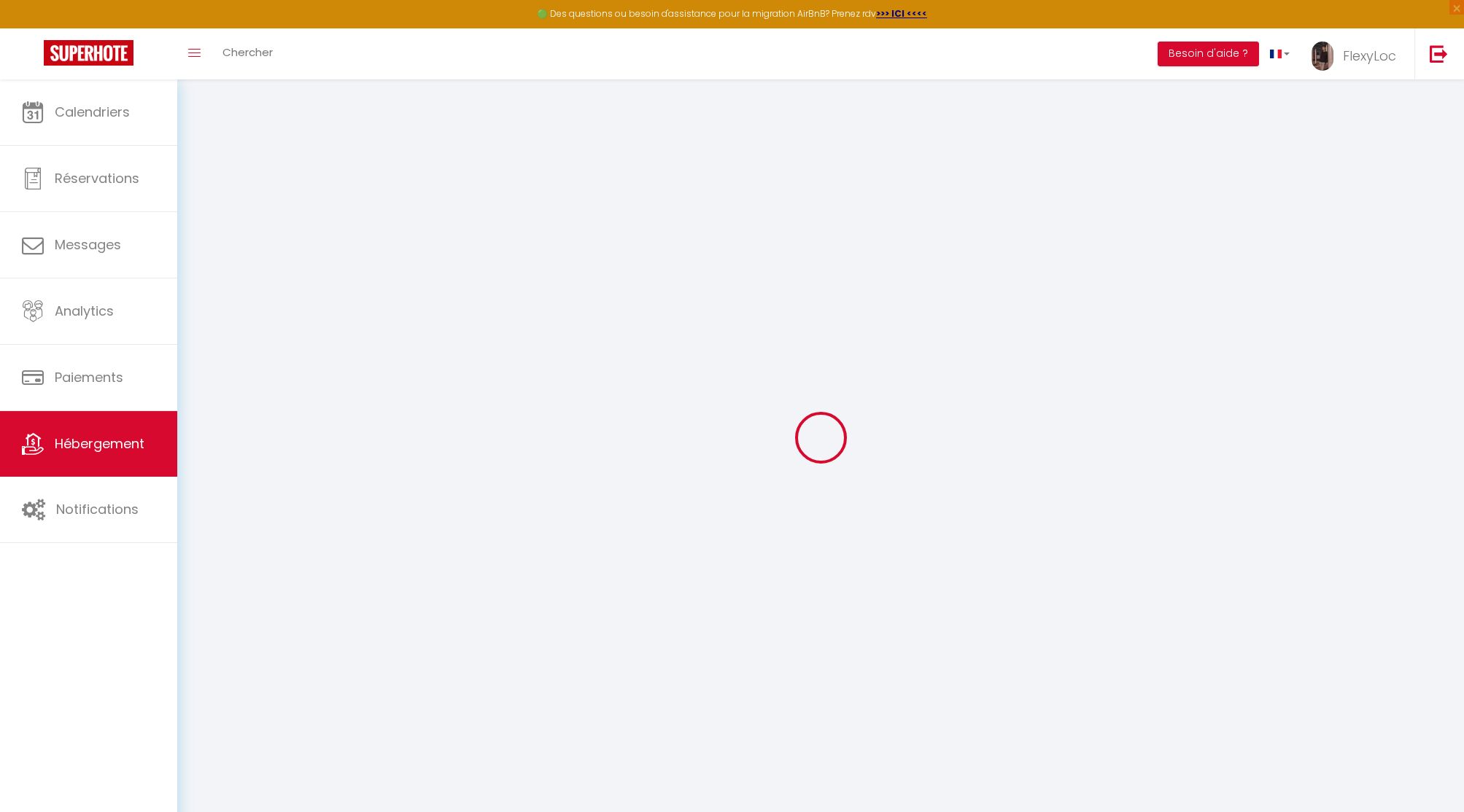
select select
checkbox input "false"
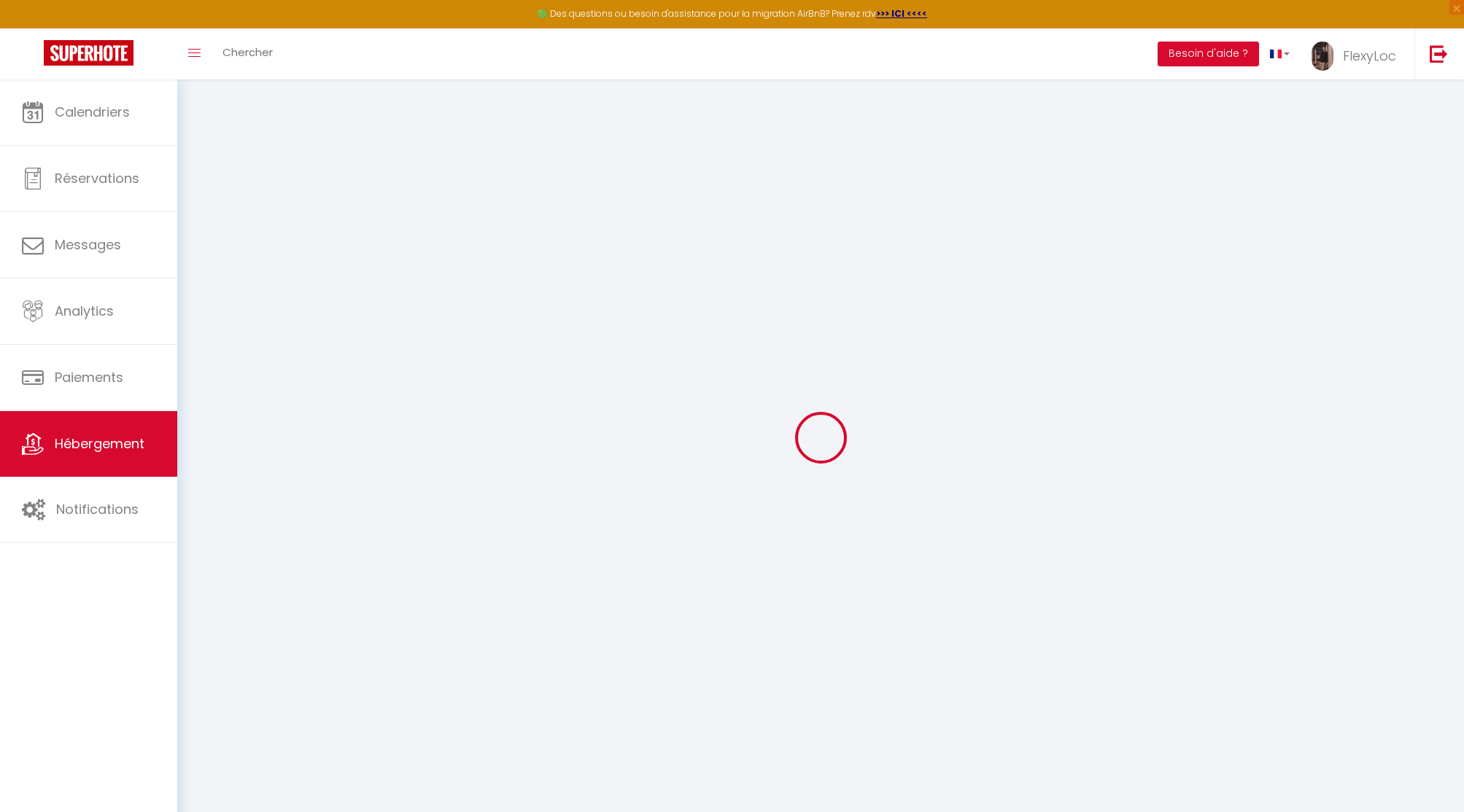
checkbox input "false"
select select
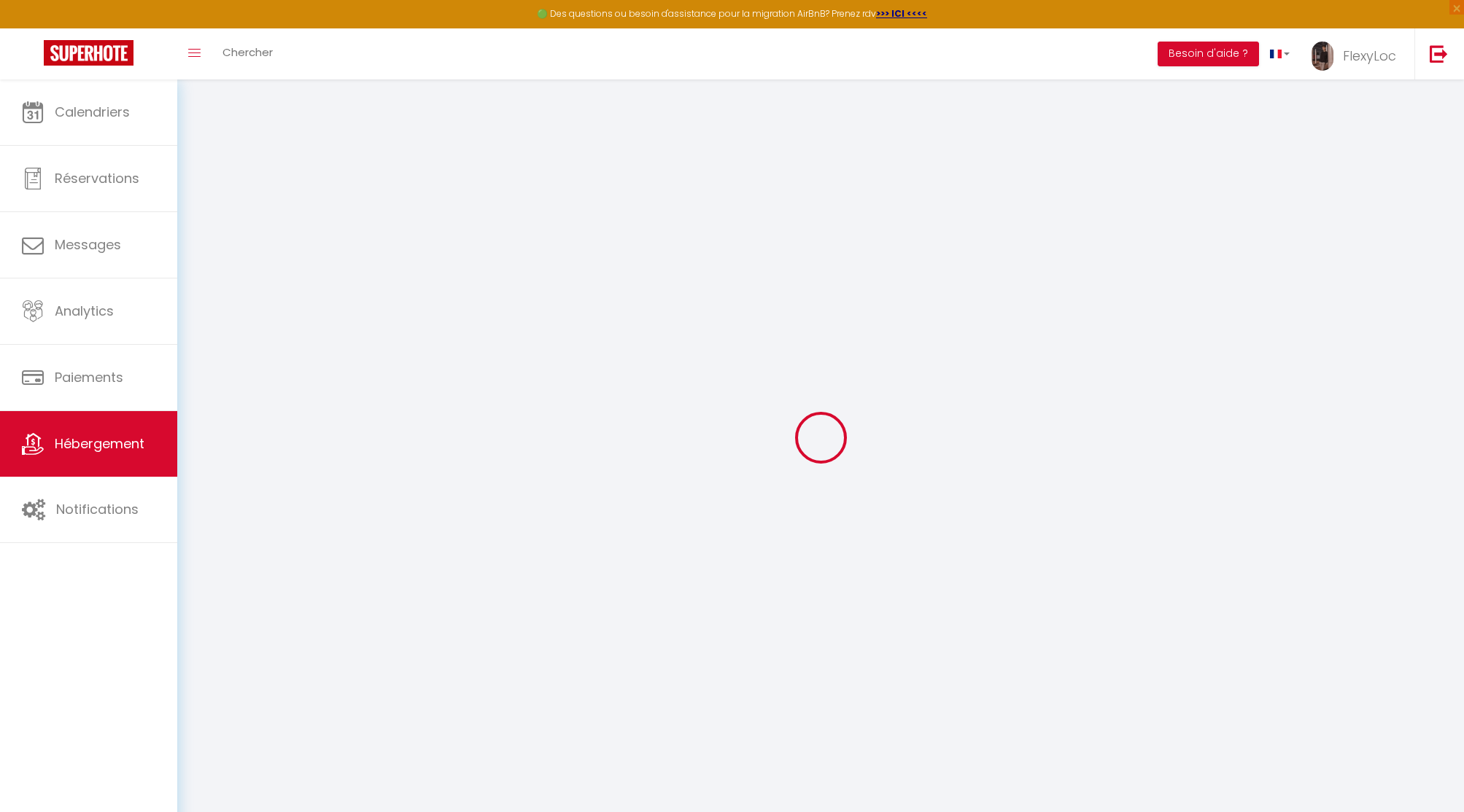
select select
checkbox input "false"
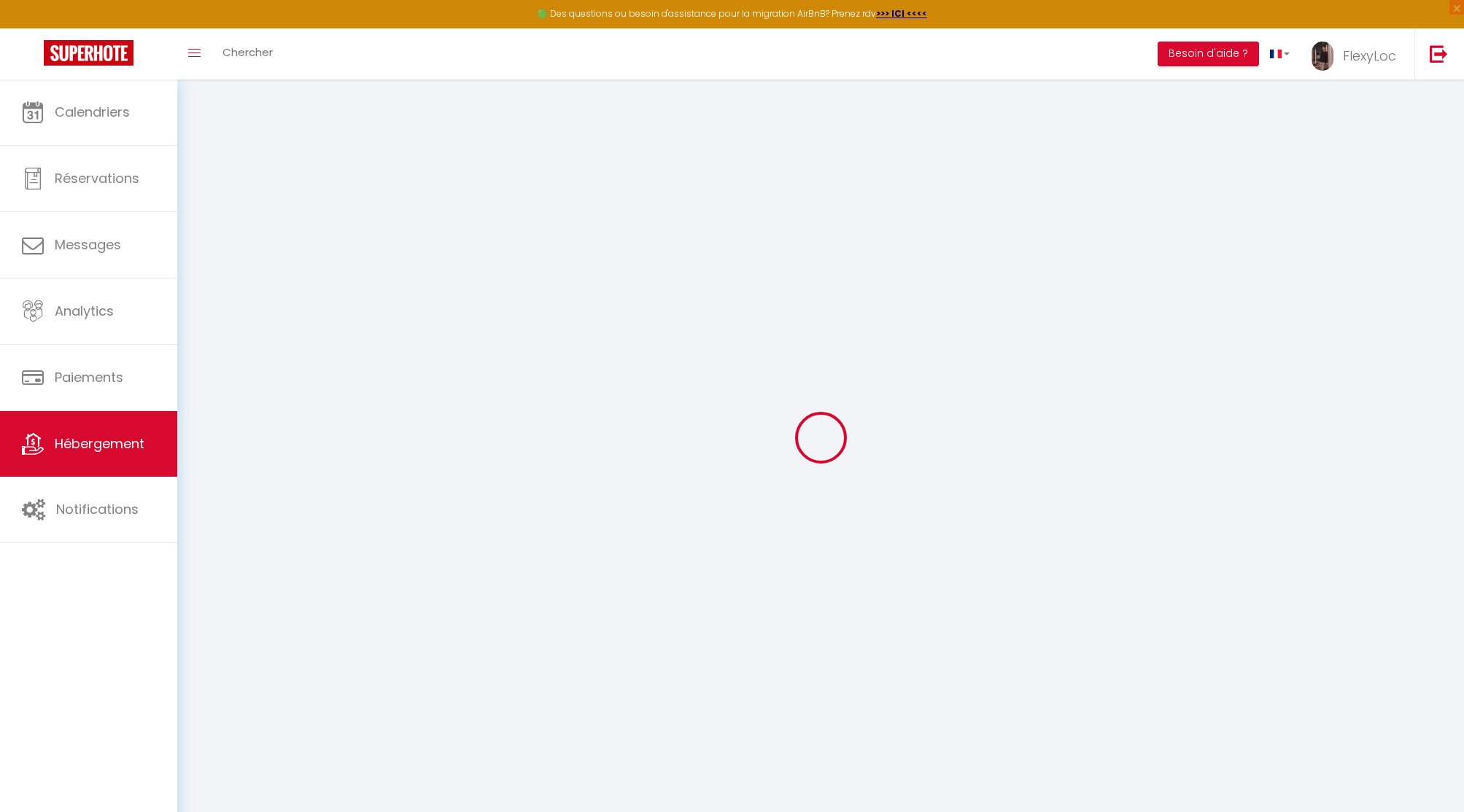
checkbox input "false"
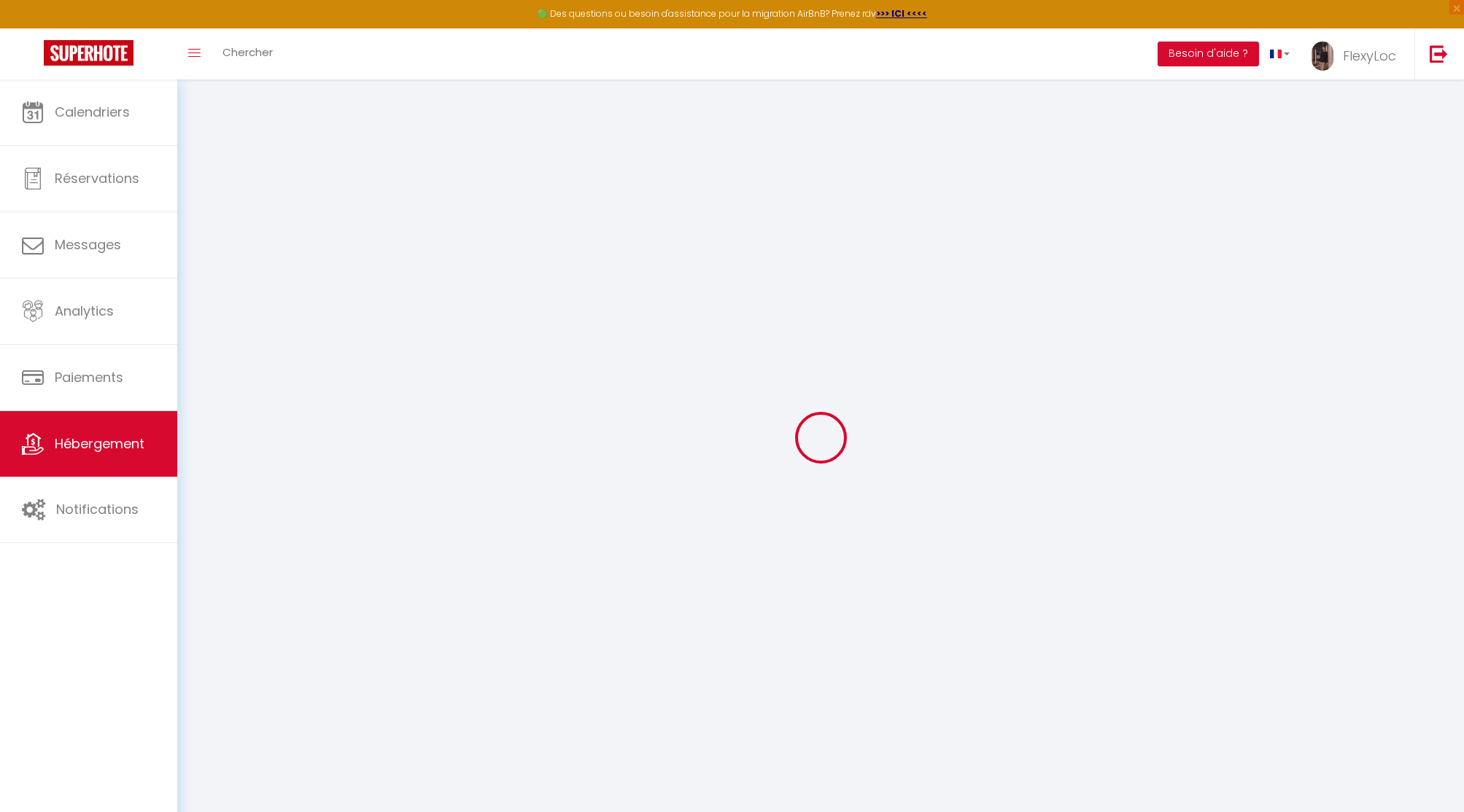
checkbox input "false"
select select "16:00"
select select "23:45"
select select "11:00"
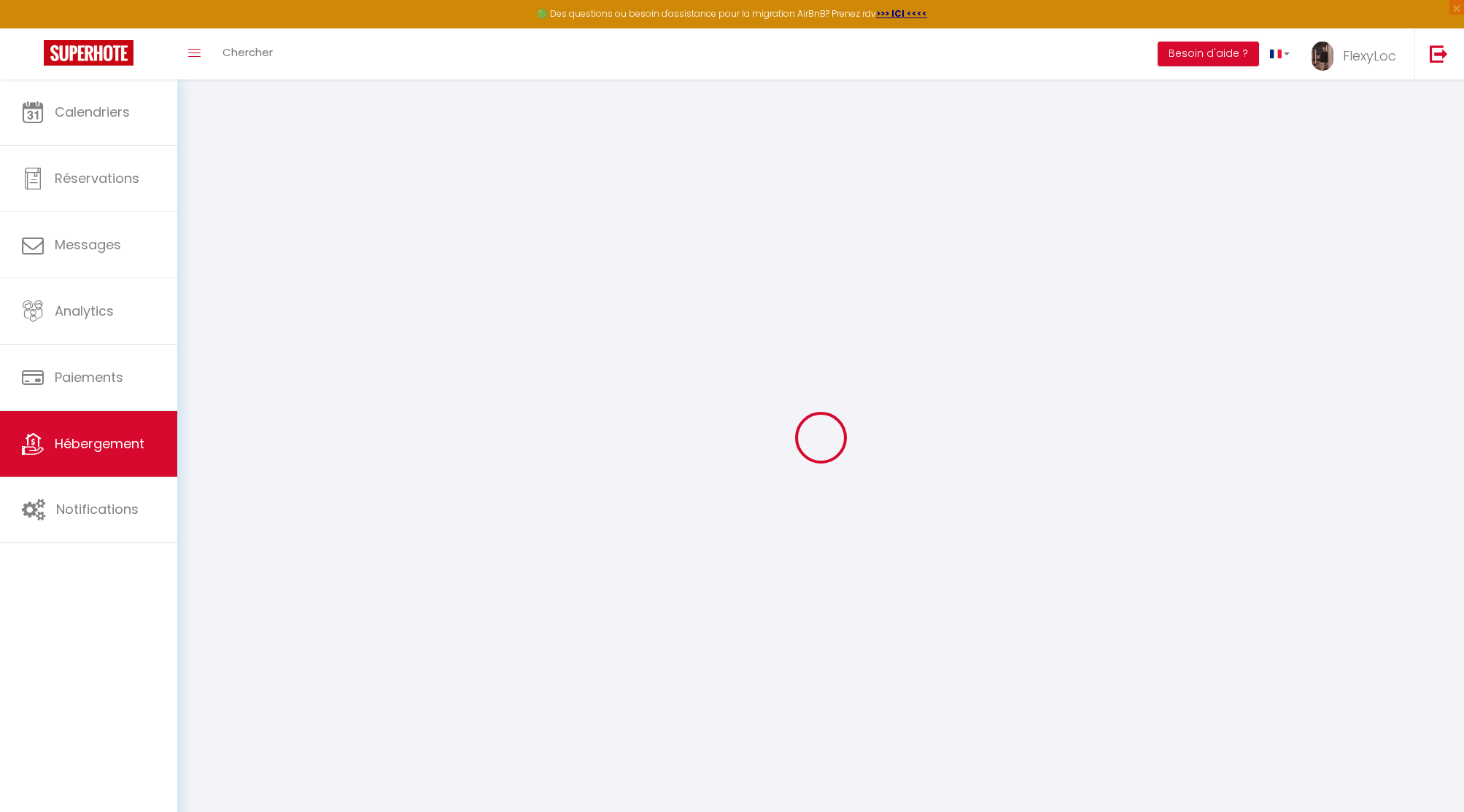
select select "30"
select select "120"
select select "23:00"
checkbox input "false"
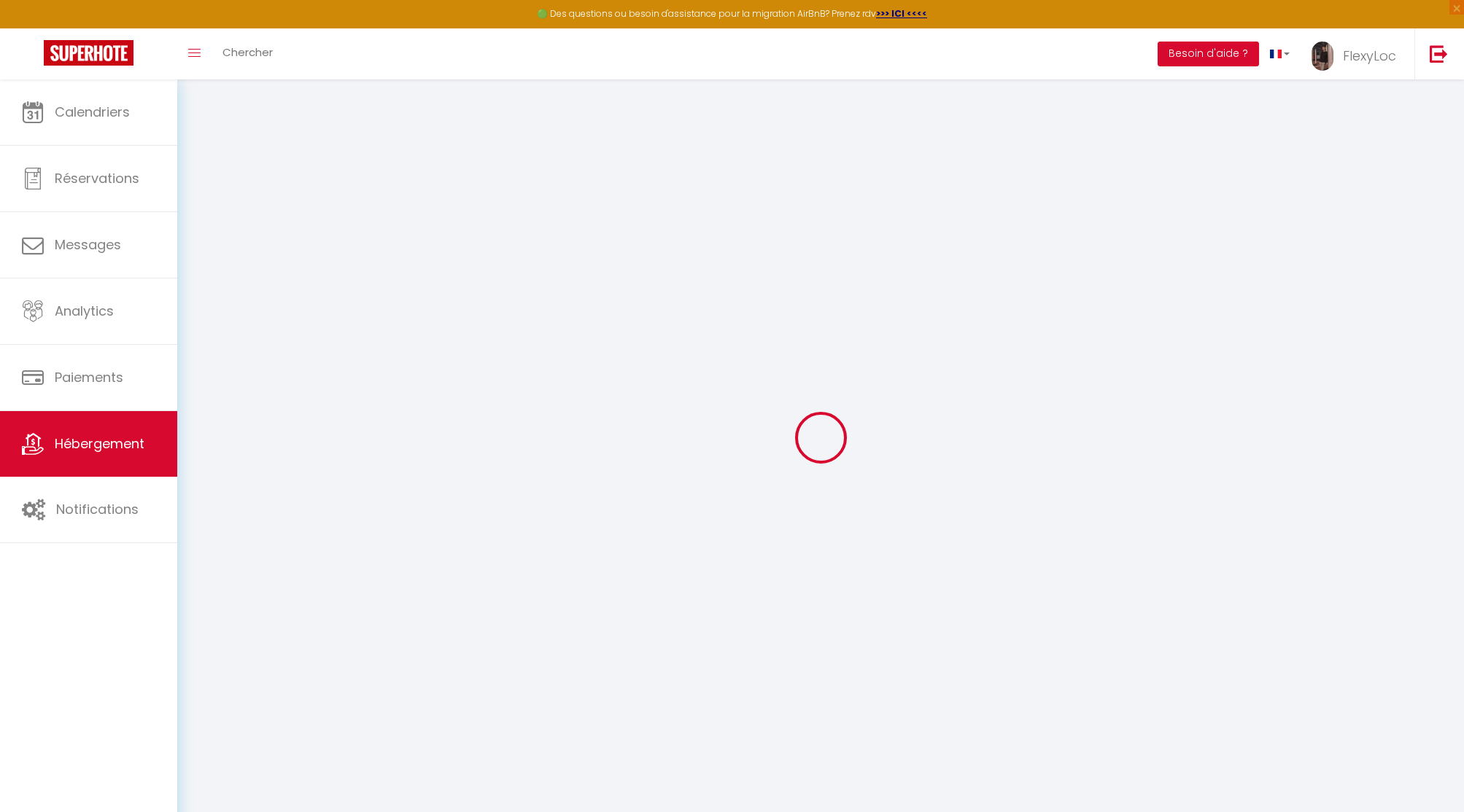
checkbox input "false"
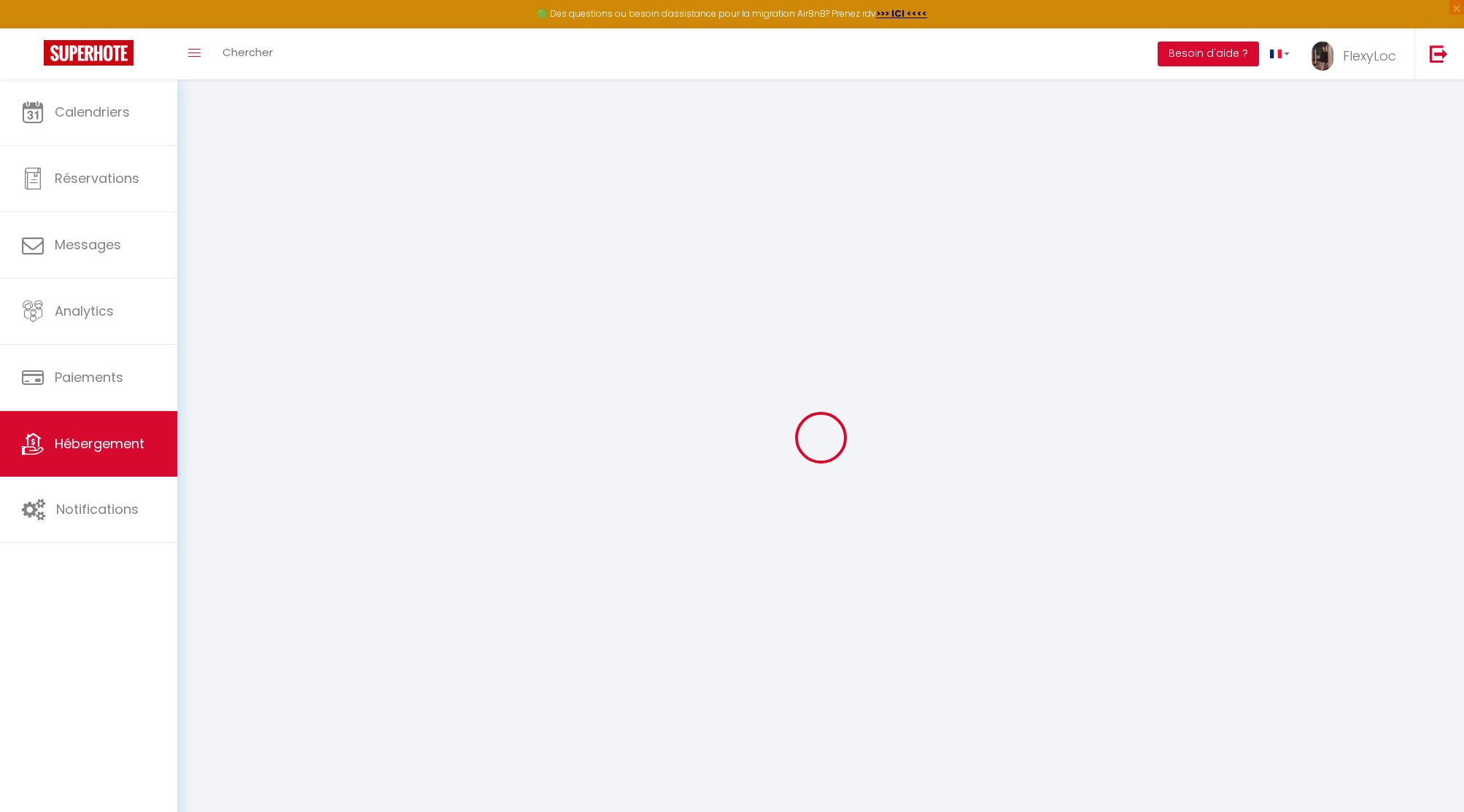
checkbox input "false"
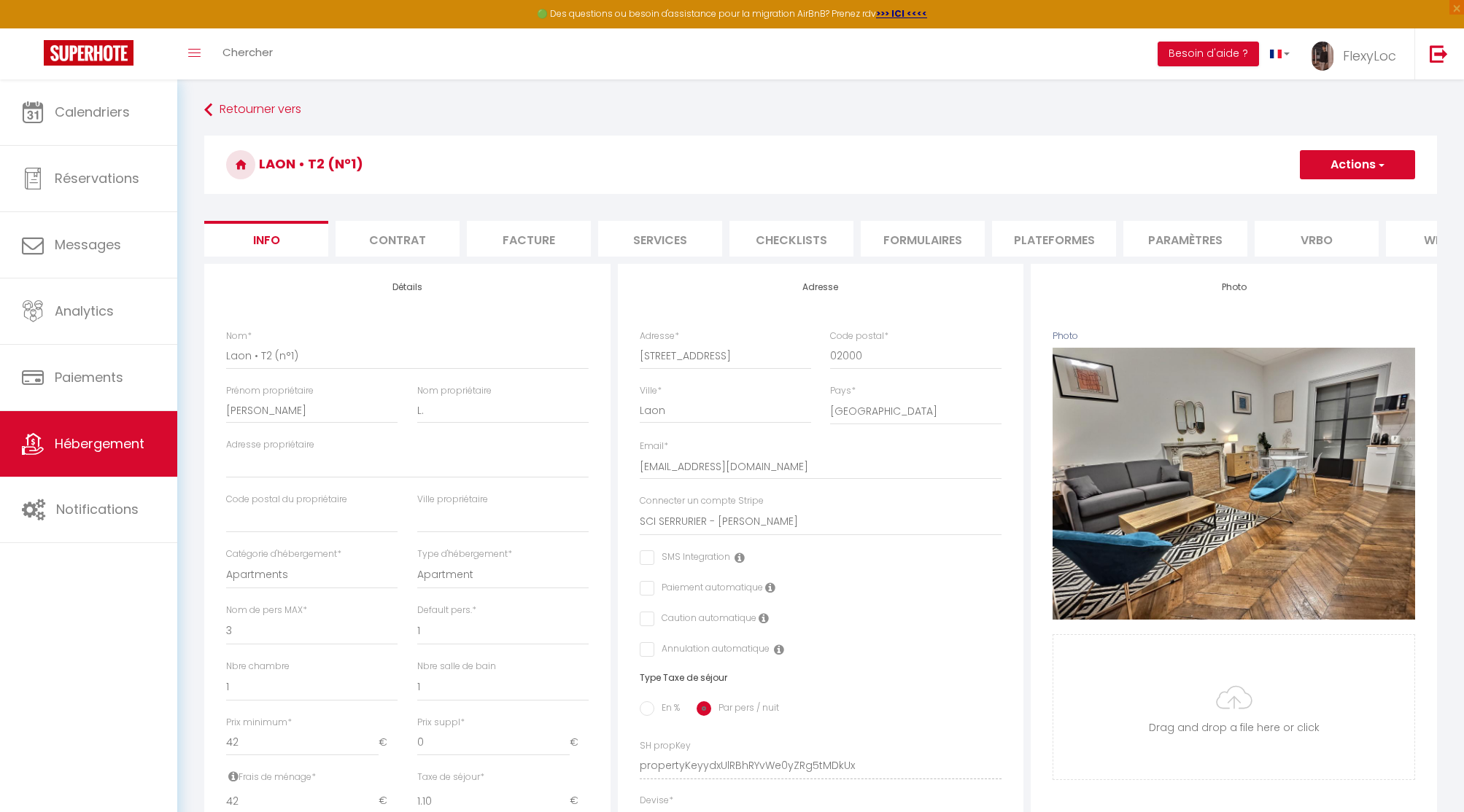
click at [1201, 232] on li "Paramètres" at bounding box center [1185, 239] width 124 height 36
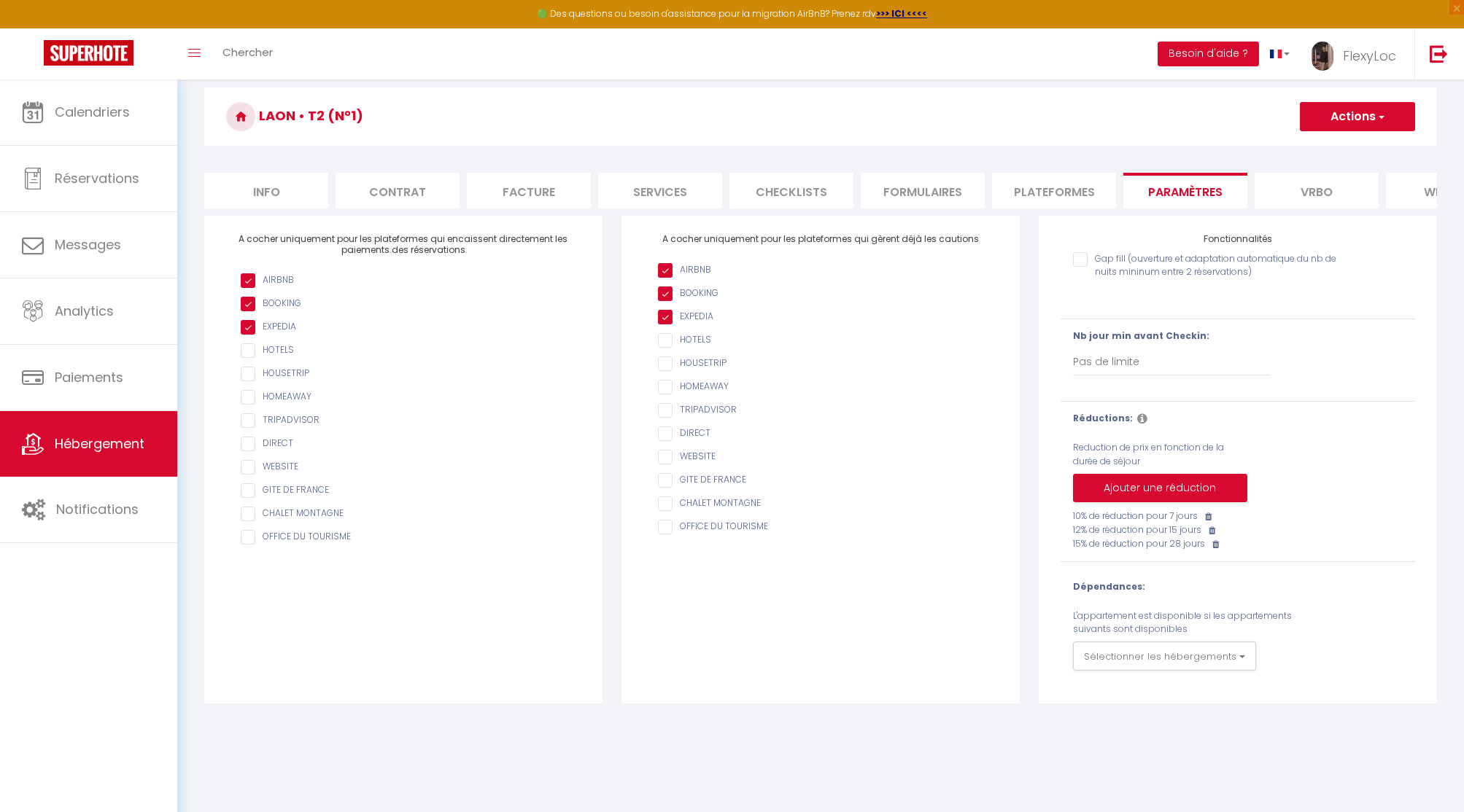
scroll to position [80, 0]
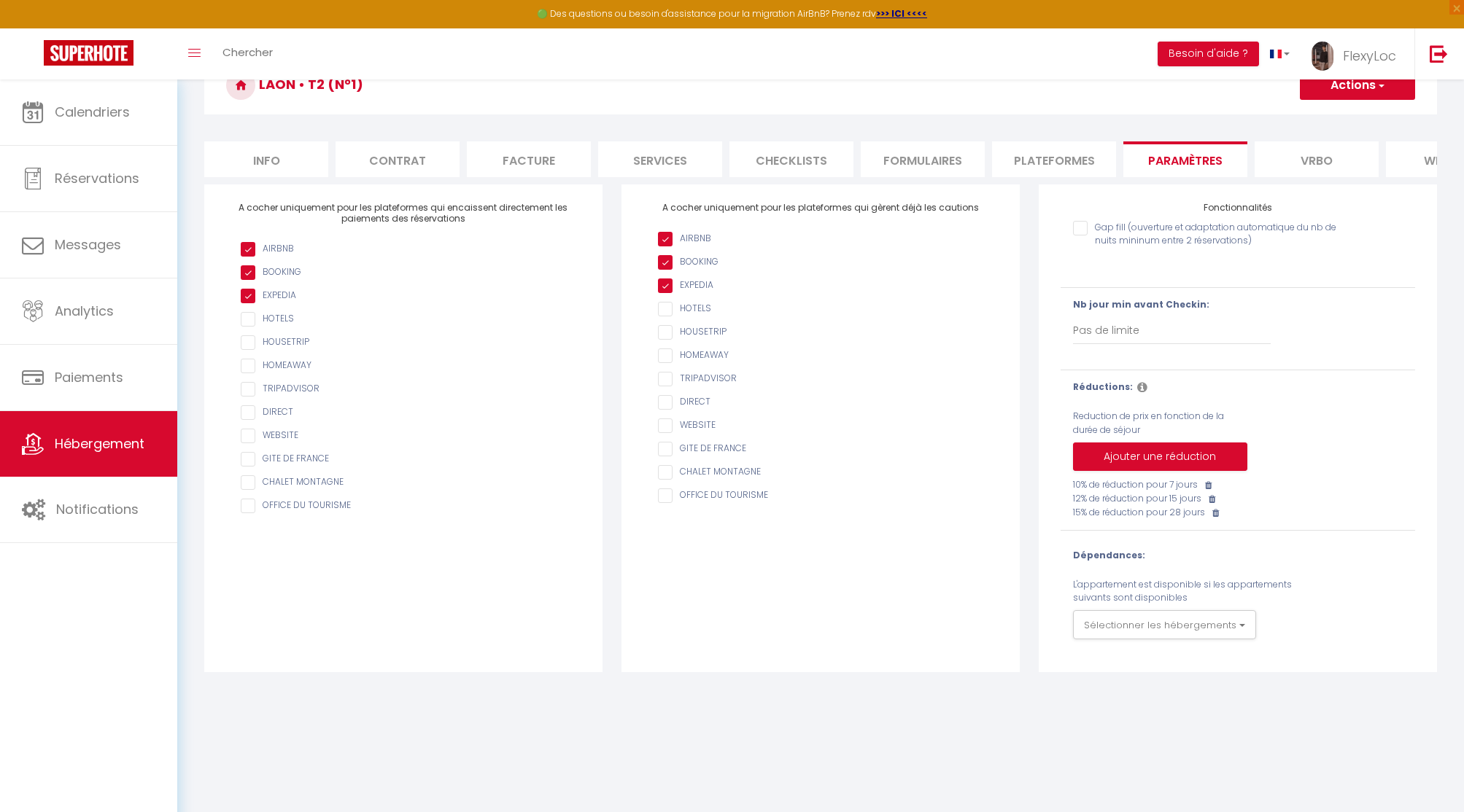
click at [287, 158] on li "Info" at bounding box center [266, 159] width 124 height 36
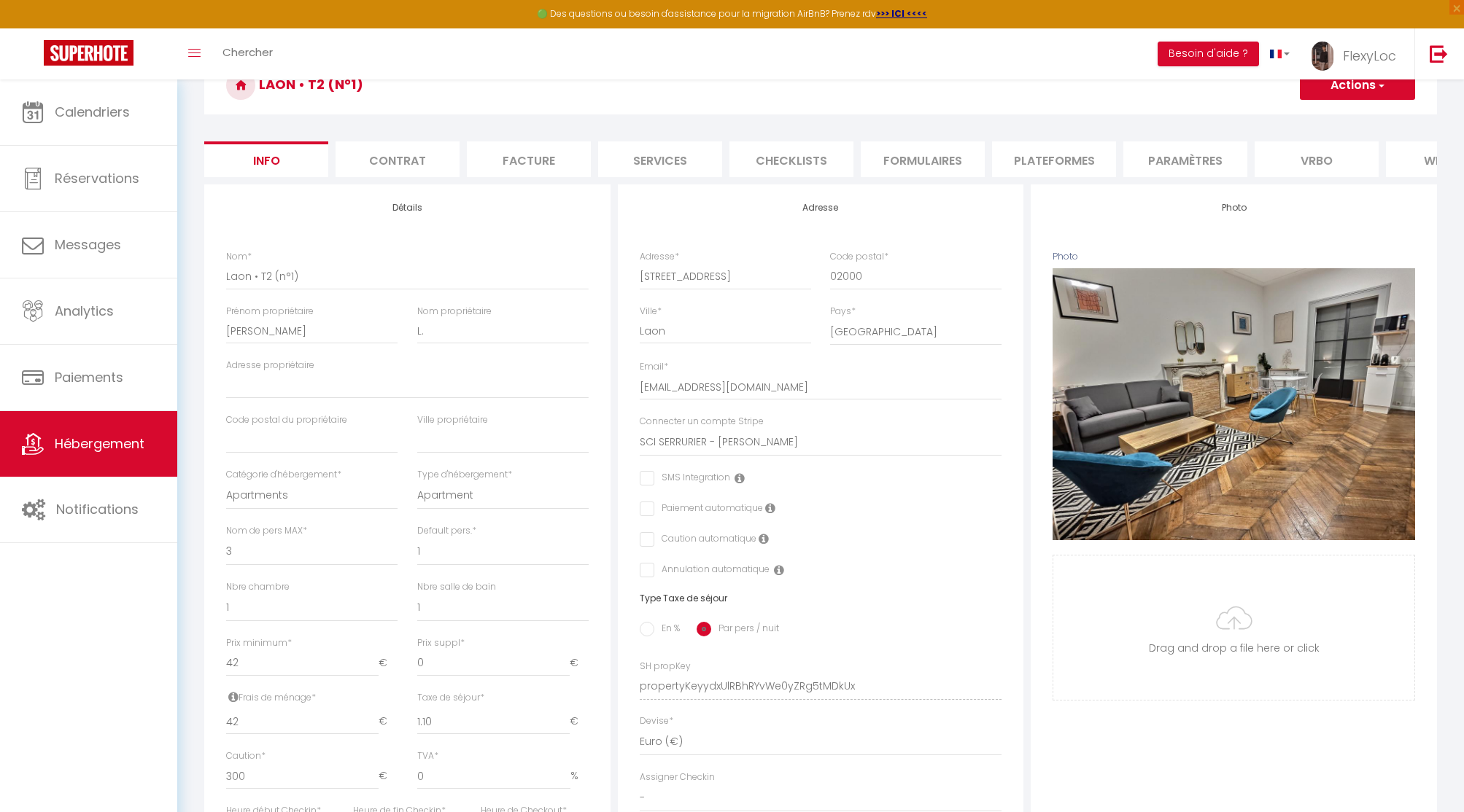
checkbox input "false"
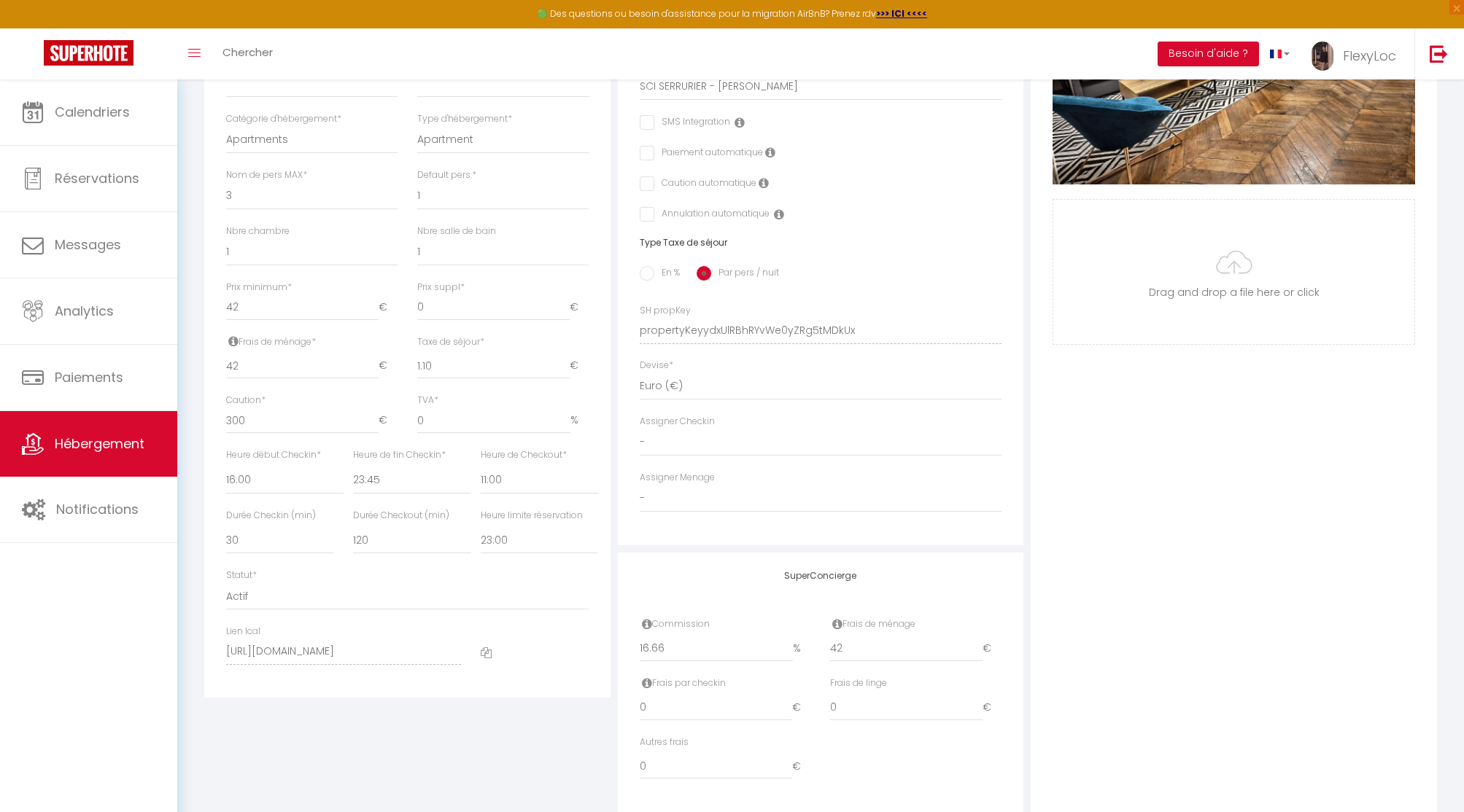
scroll to position [472, 0]
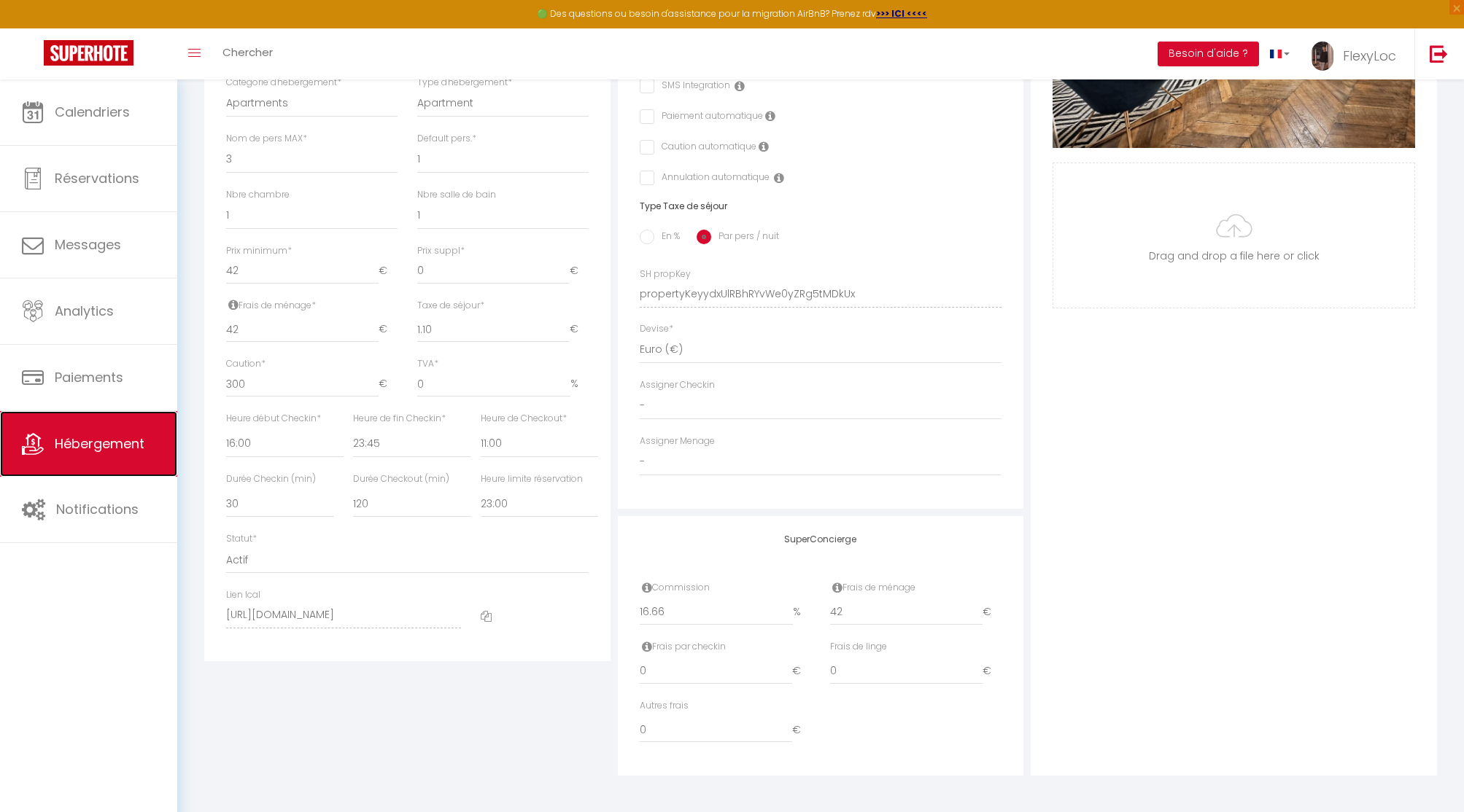
click at [88, 445] on span "Hébergement" at bounding box center [99, 443] width 90 height 18
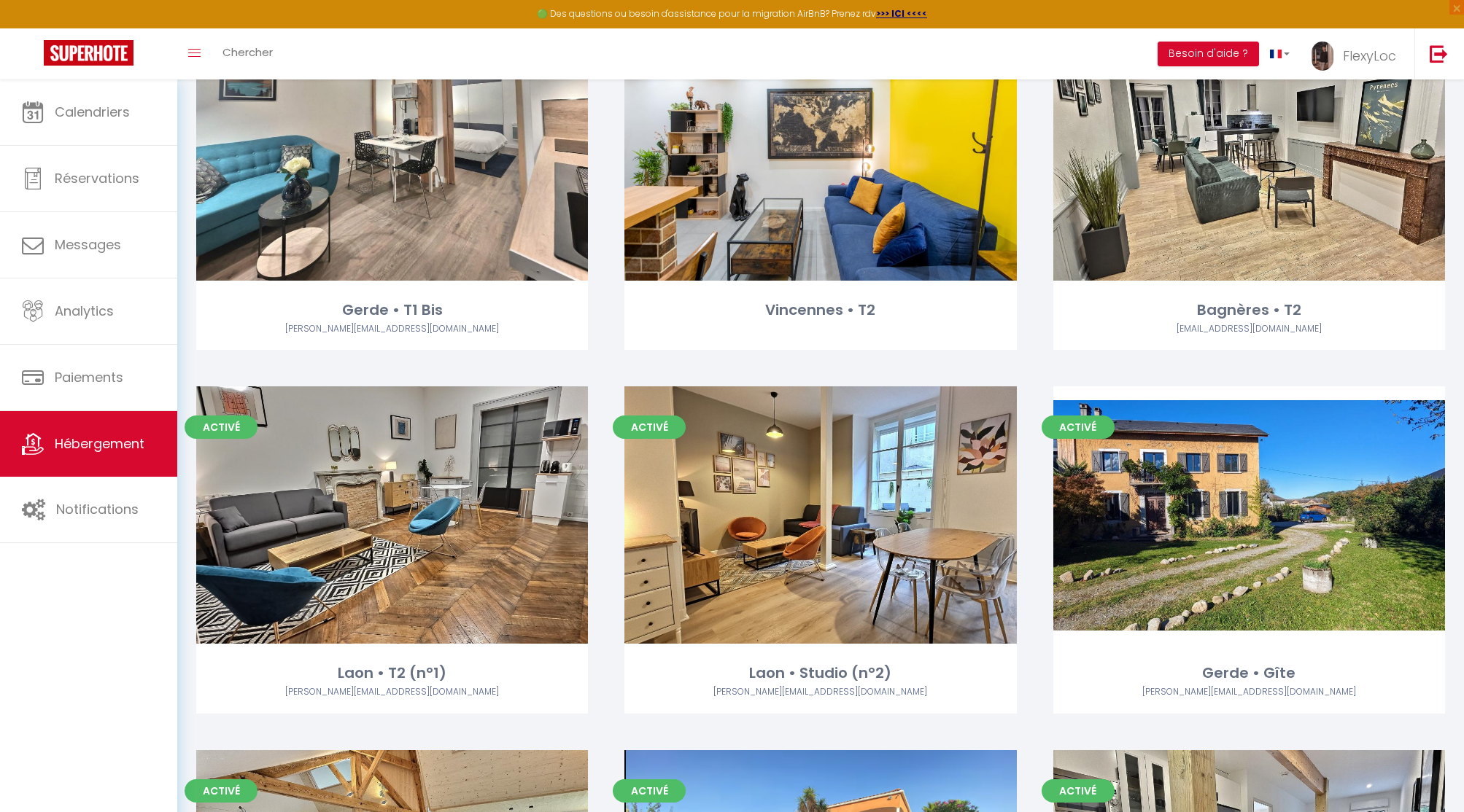
scroll to position [536, 0]
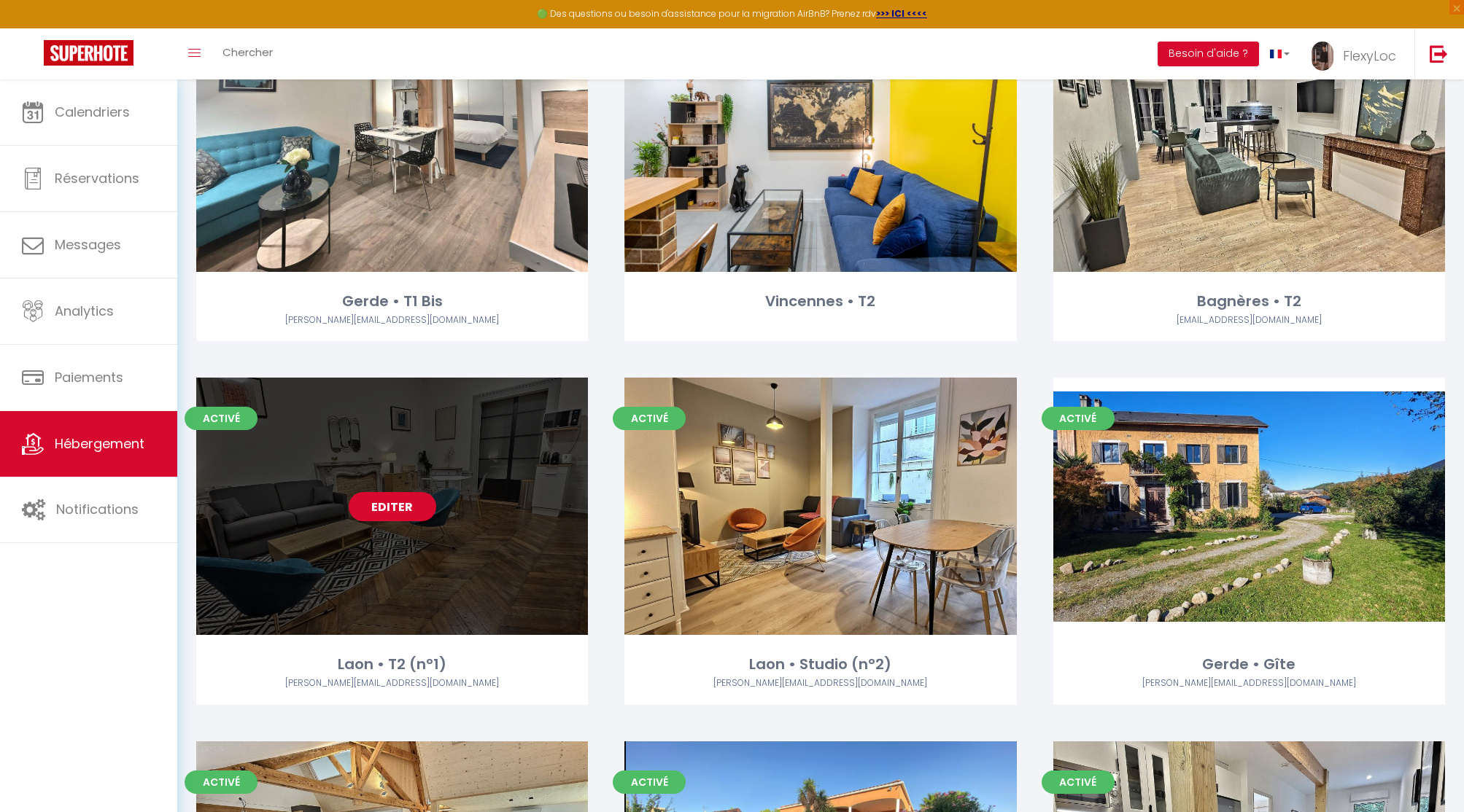
click at [391, 504] on link "Editer" at bounding box center [392, 506] width 87 height 29
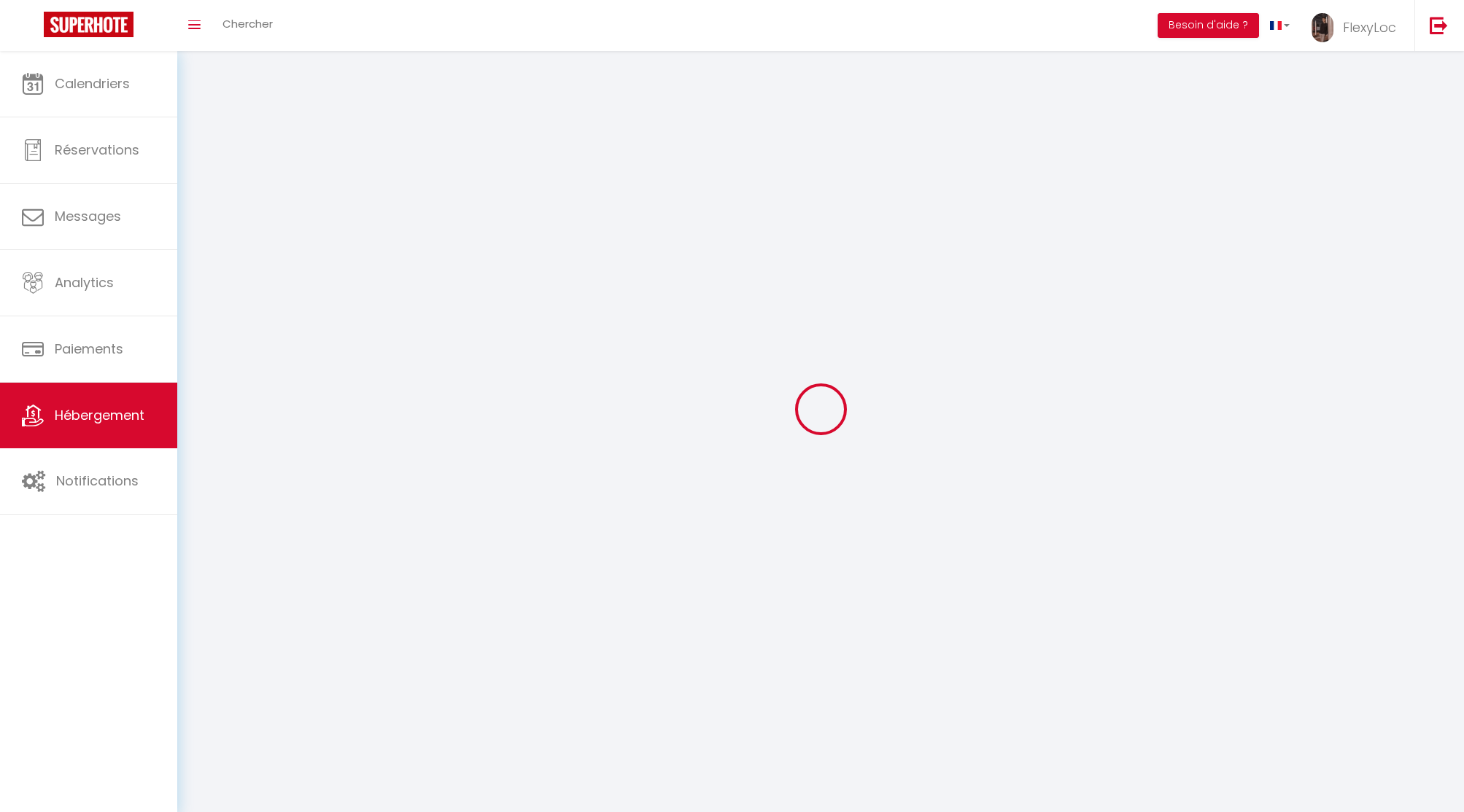
select select
select select "28"
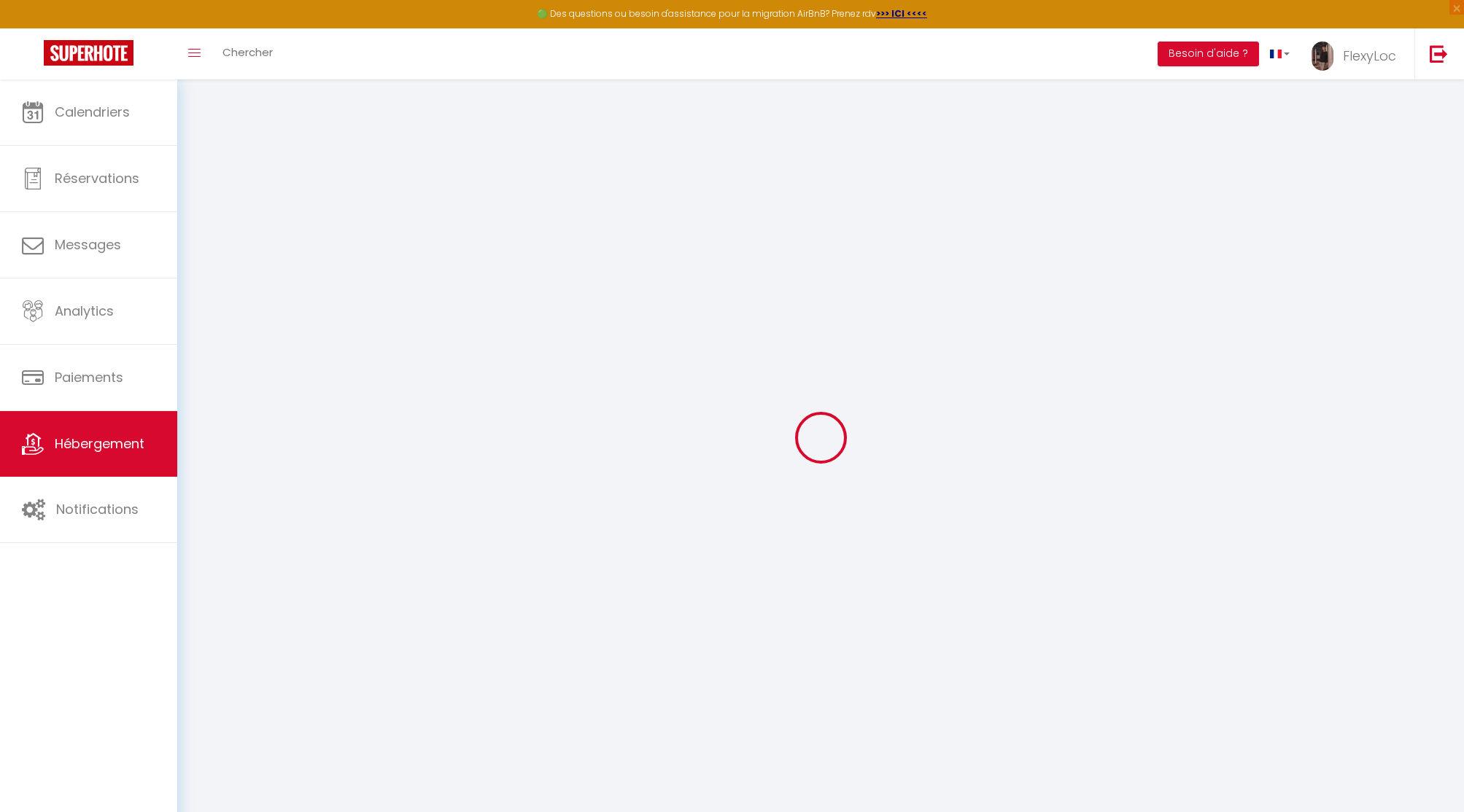
select select
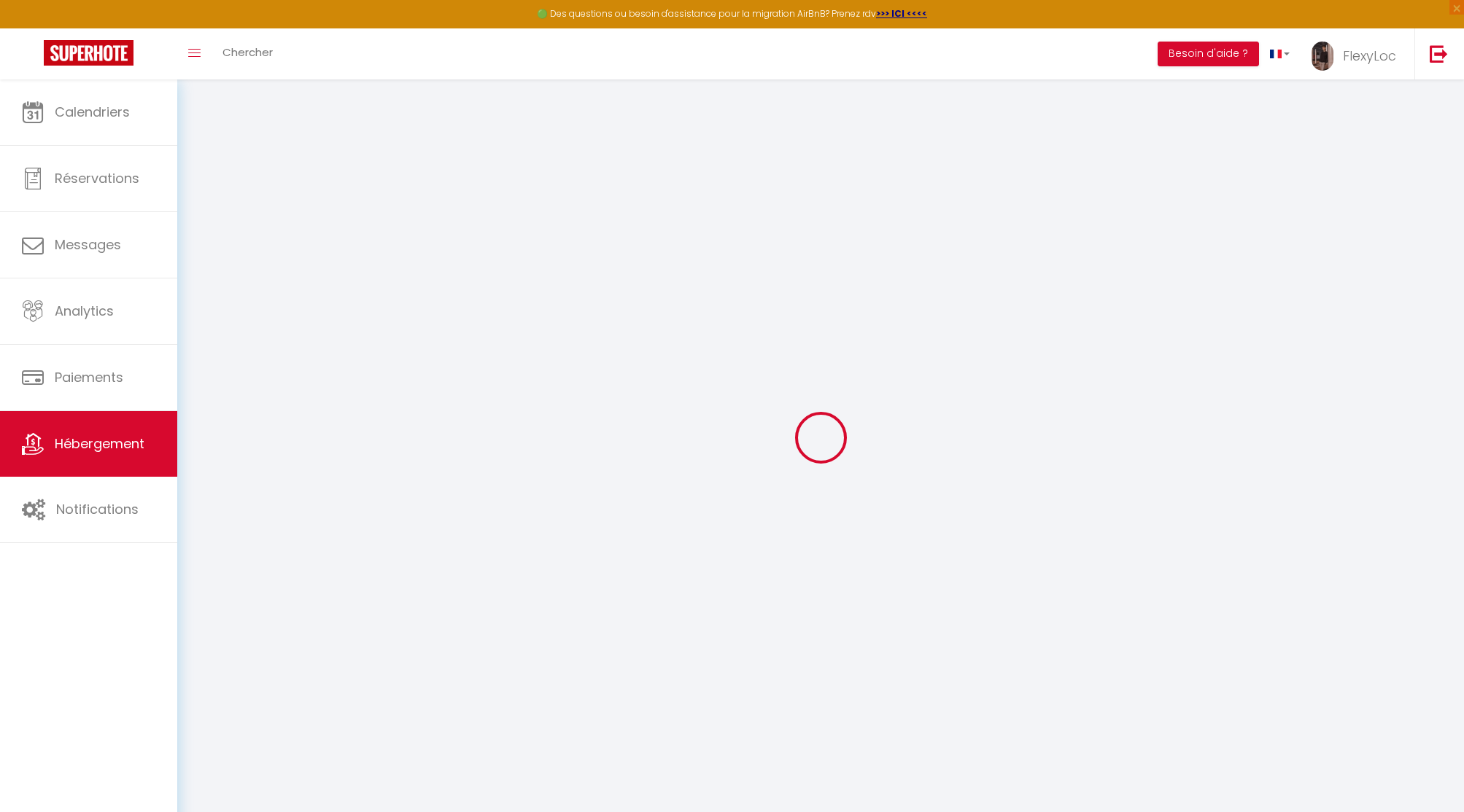
select select
checkbox input "false"
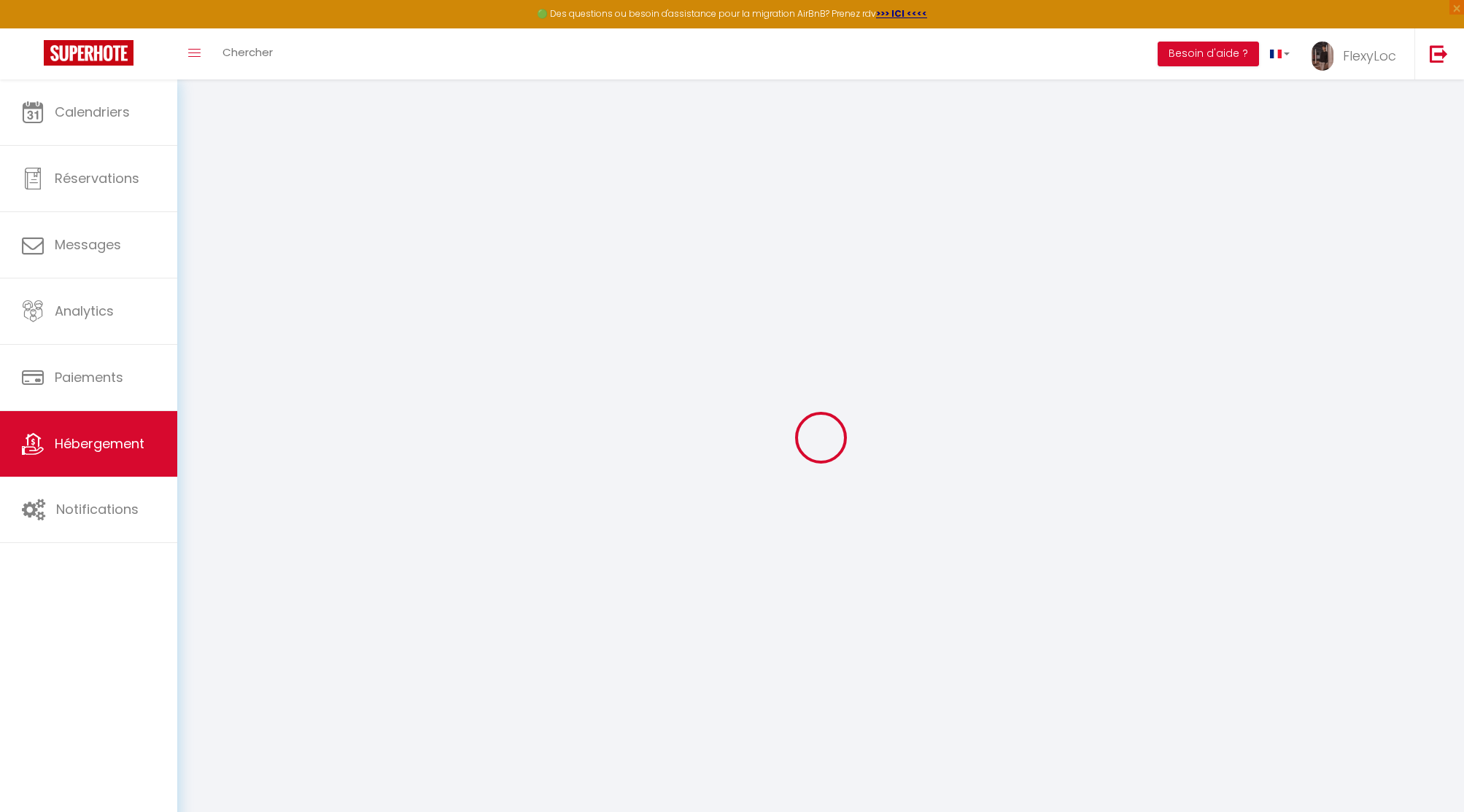
select select
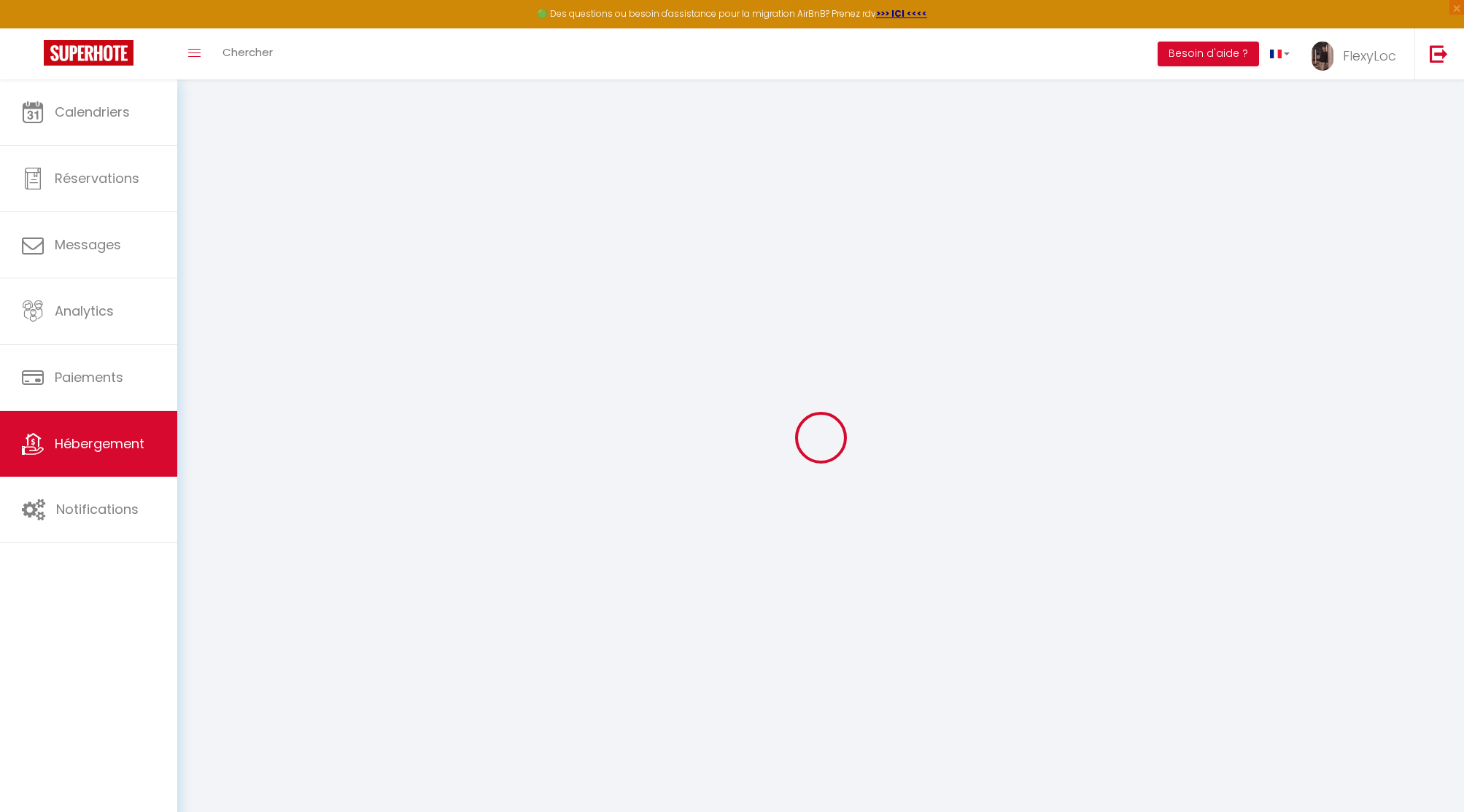
select select
checkbox input "false"
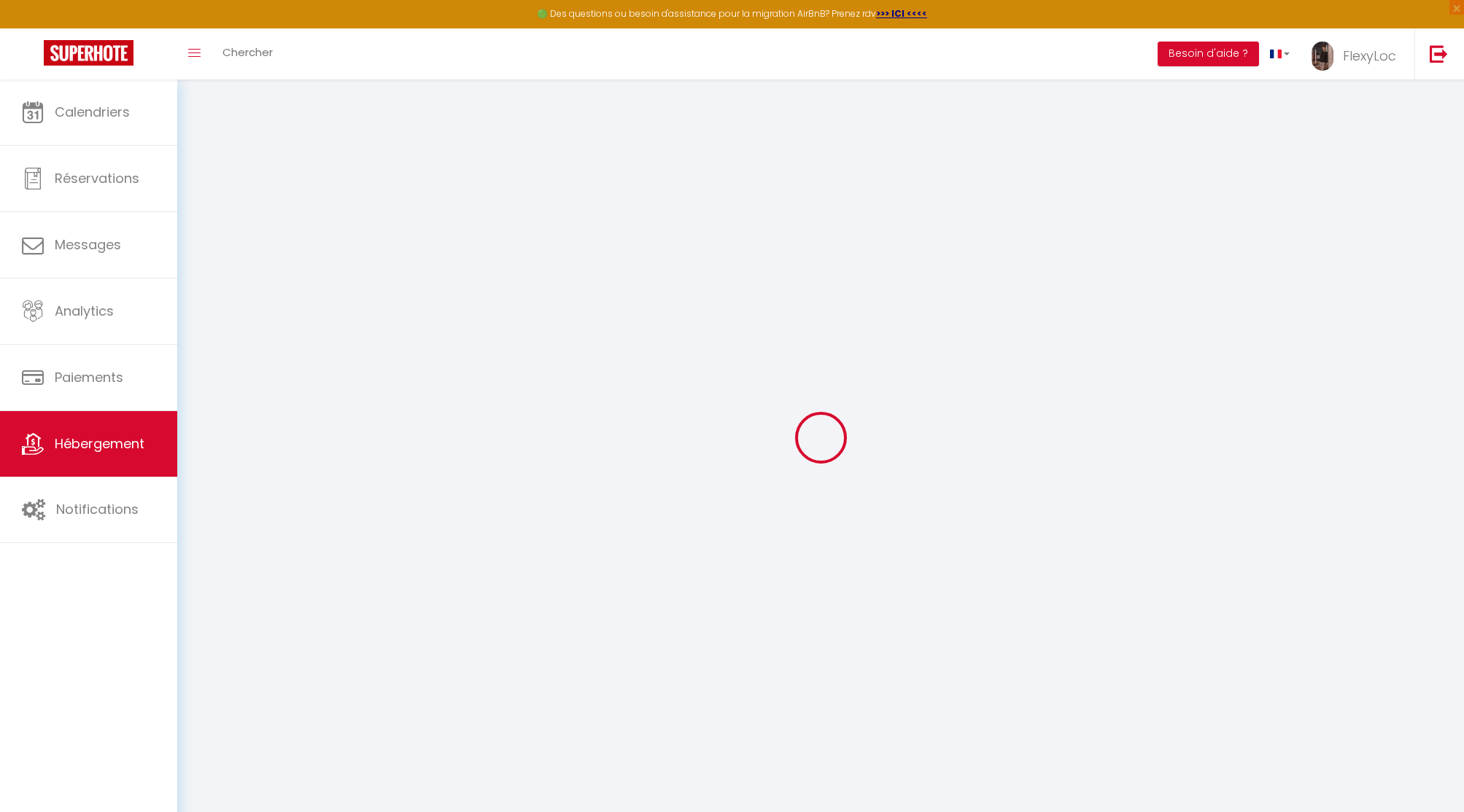
checkbox input "false"
select select
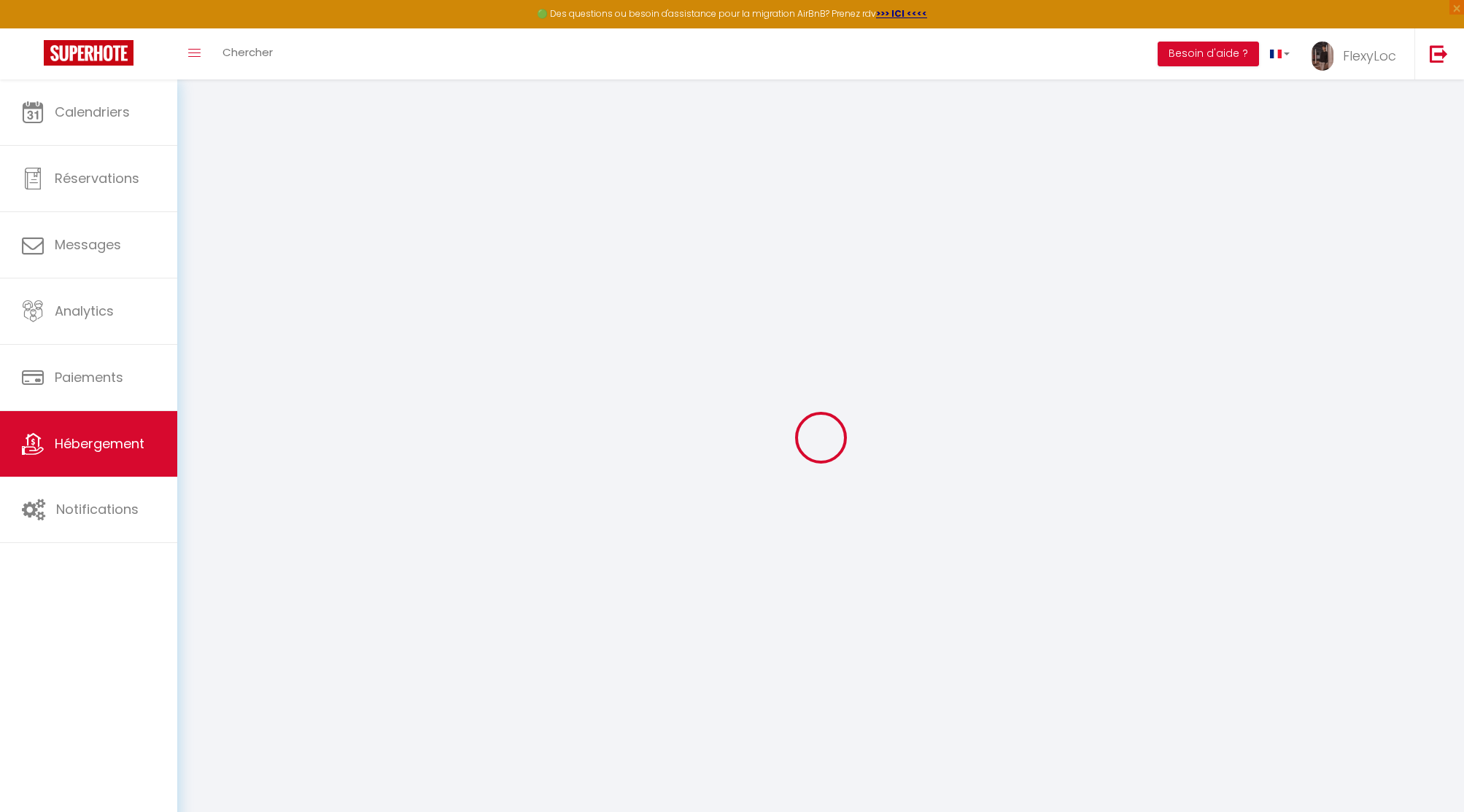
select select
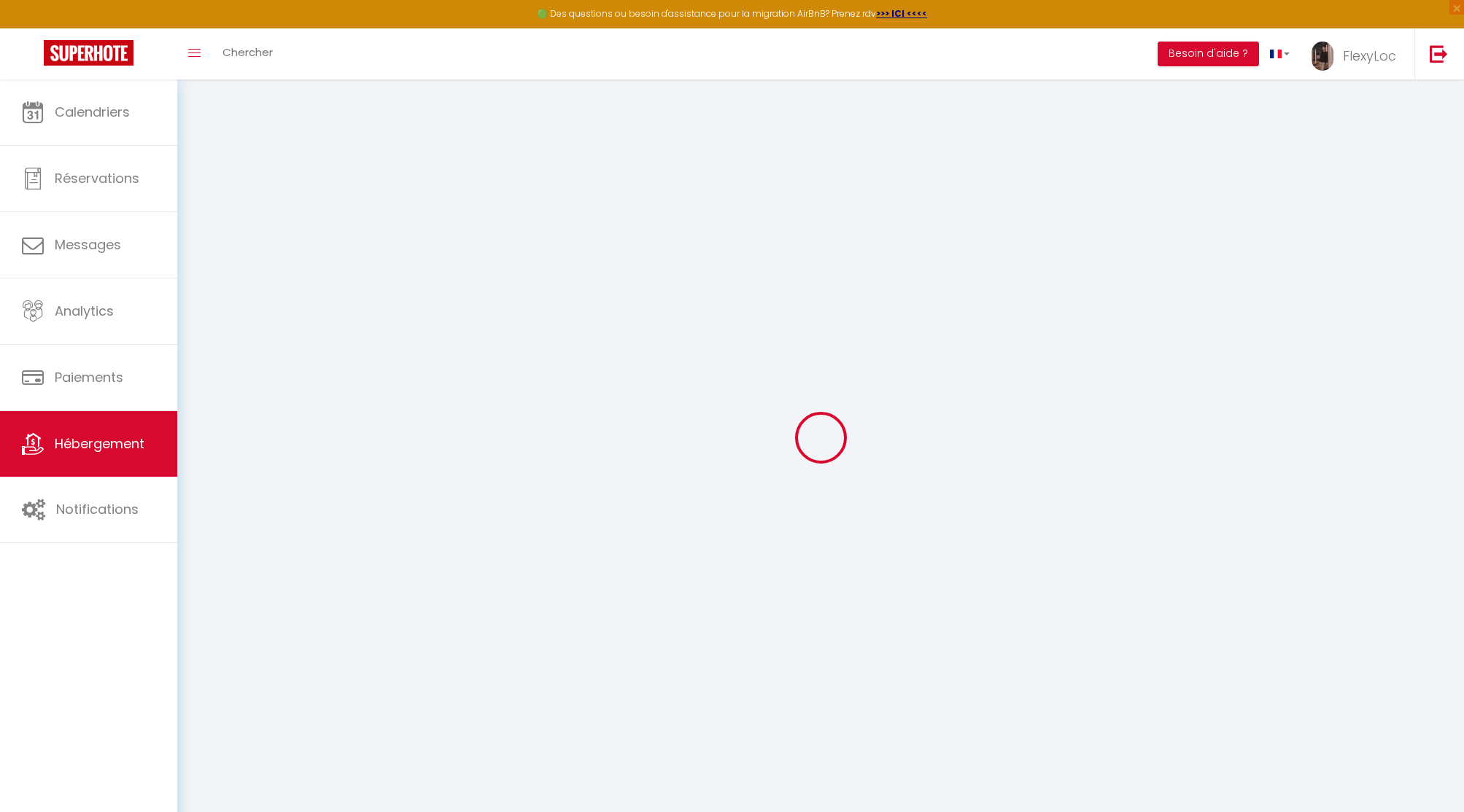
checkbox input "false"
select select
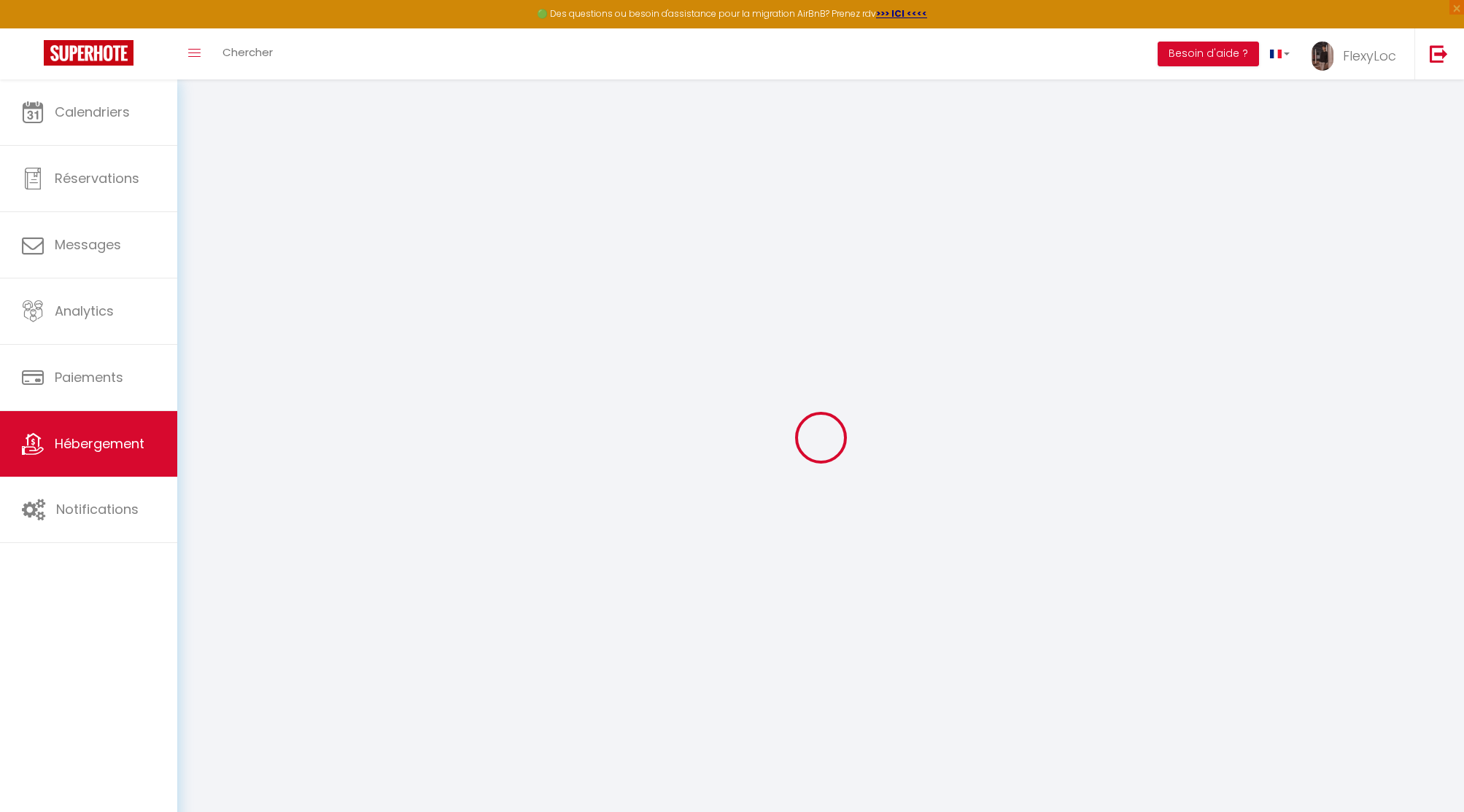
select select
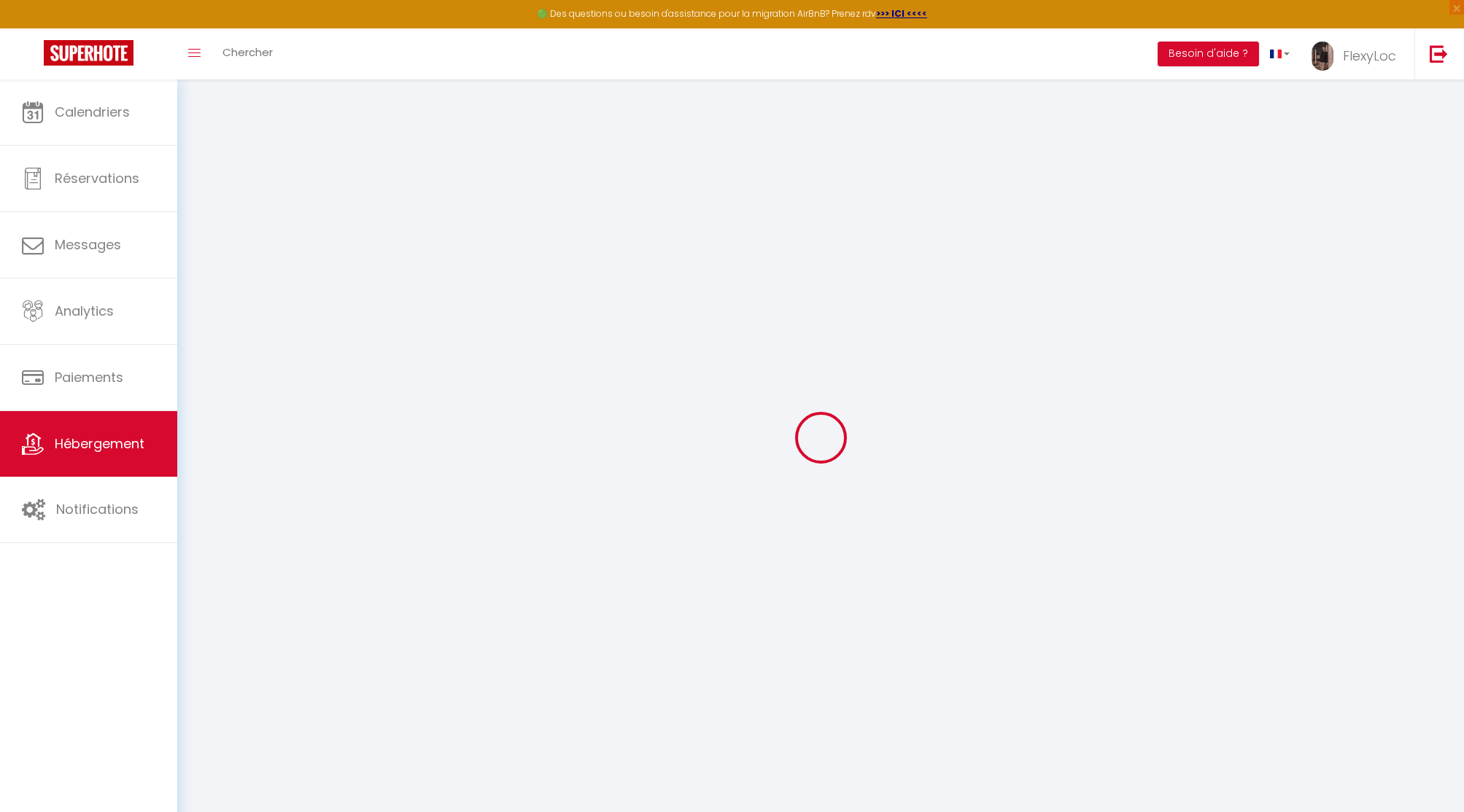
select select
checkbox input "false"
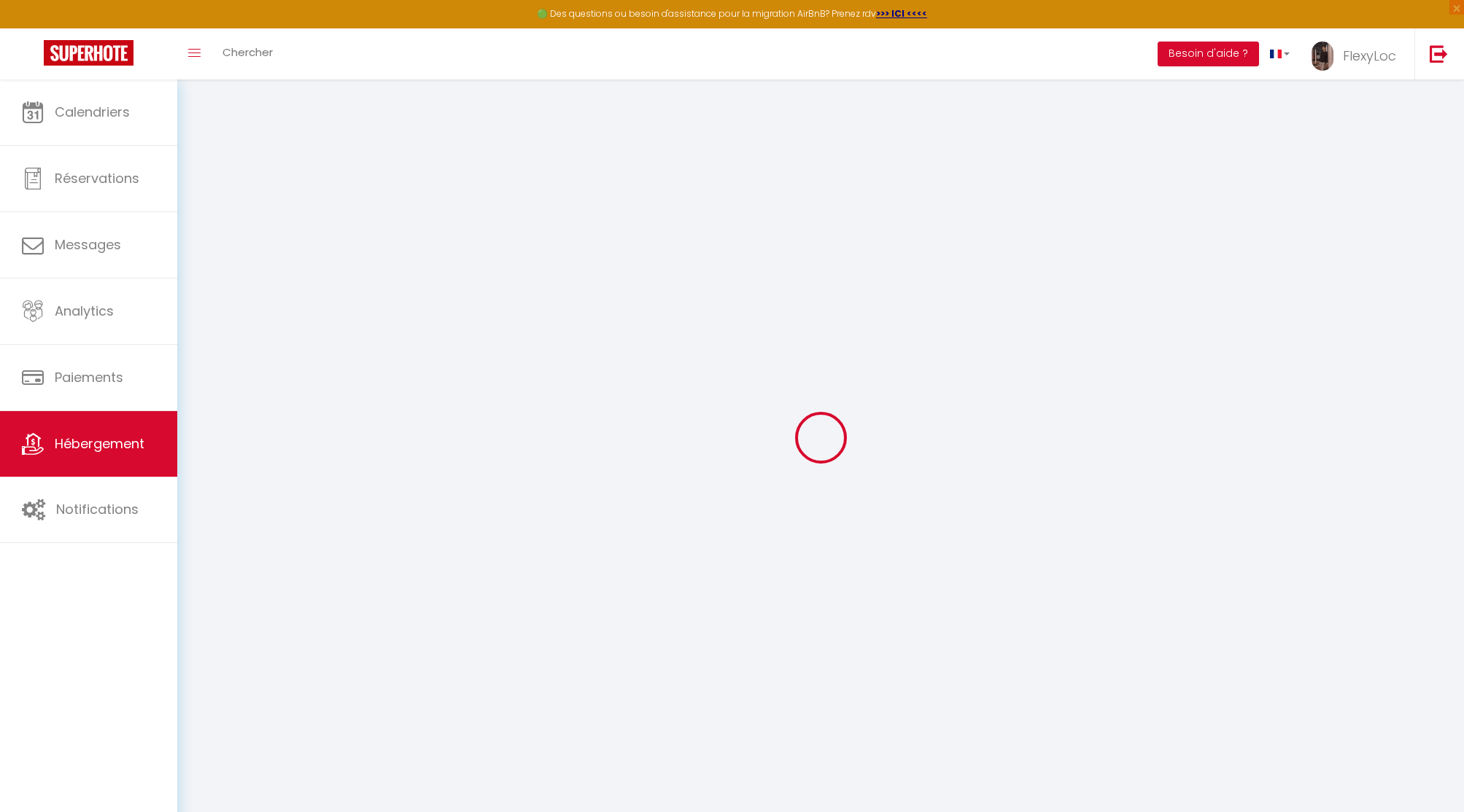
checkbox input "false"
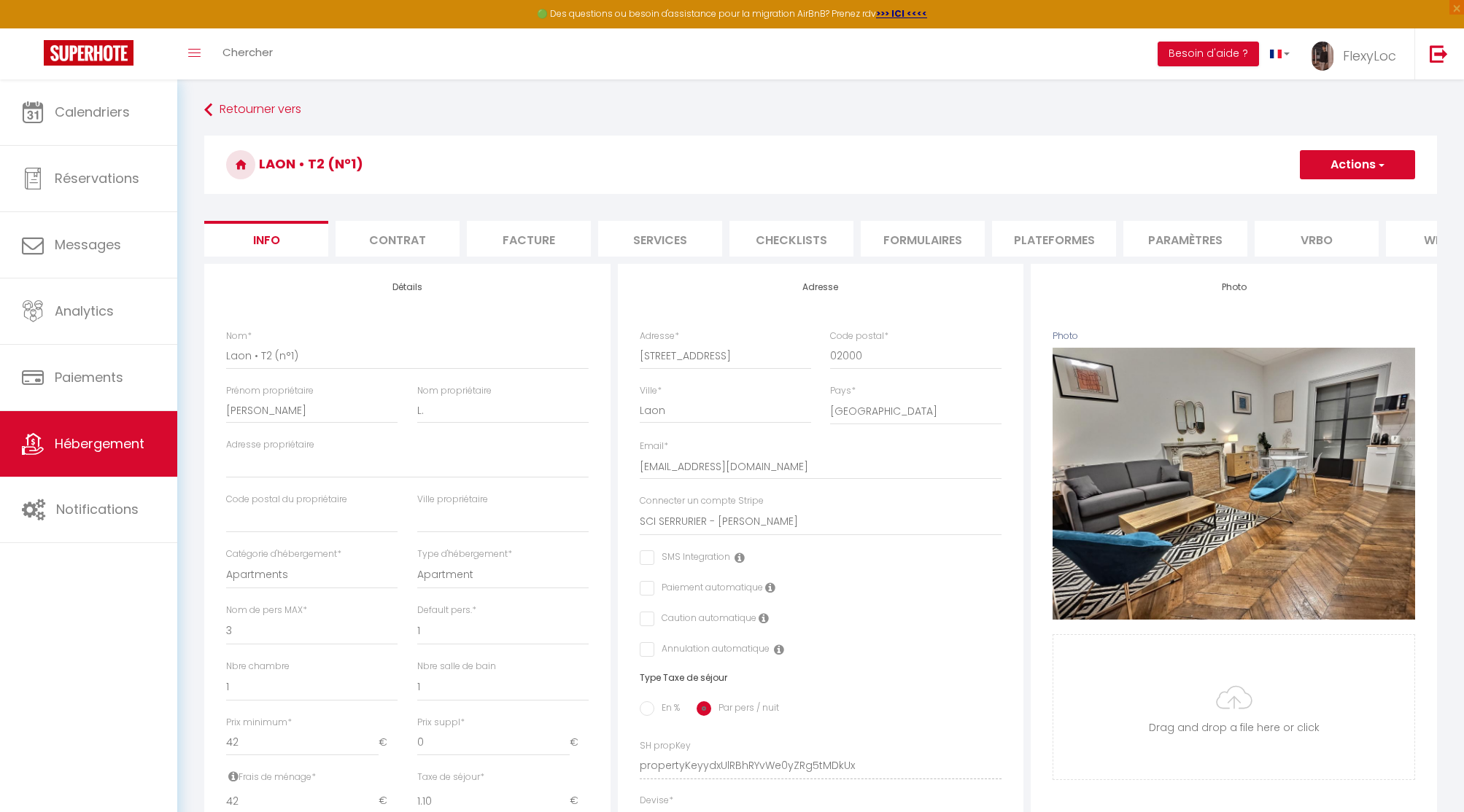
click at [1045, 238] on li "Plateformes" at bounding box center [1054, 239] width 124 height 36
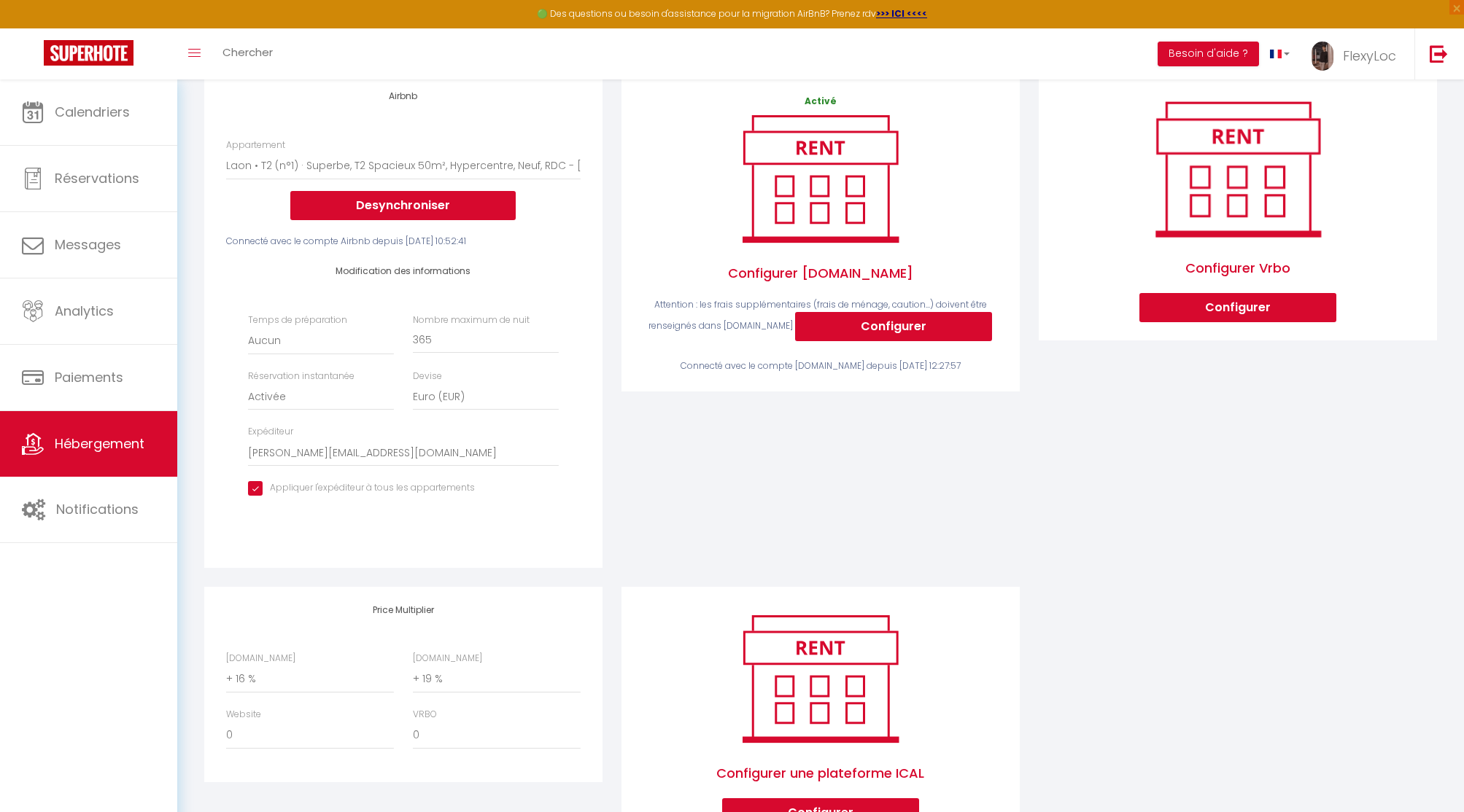
scroll to position [261, 0]
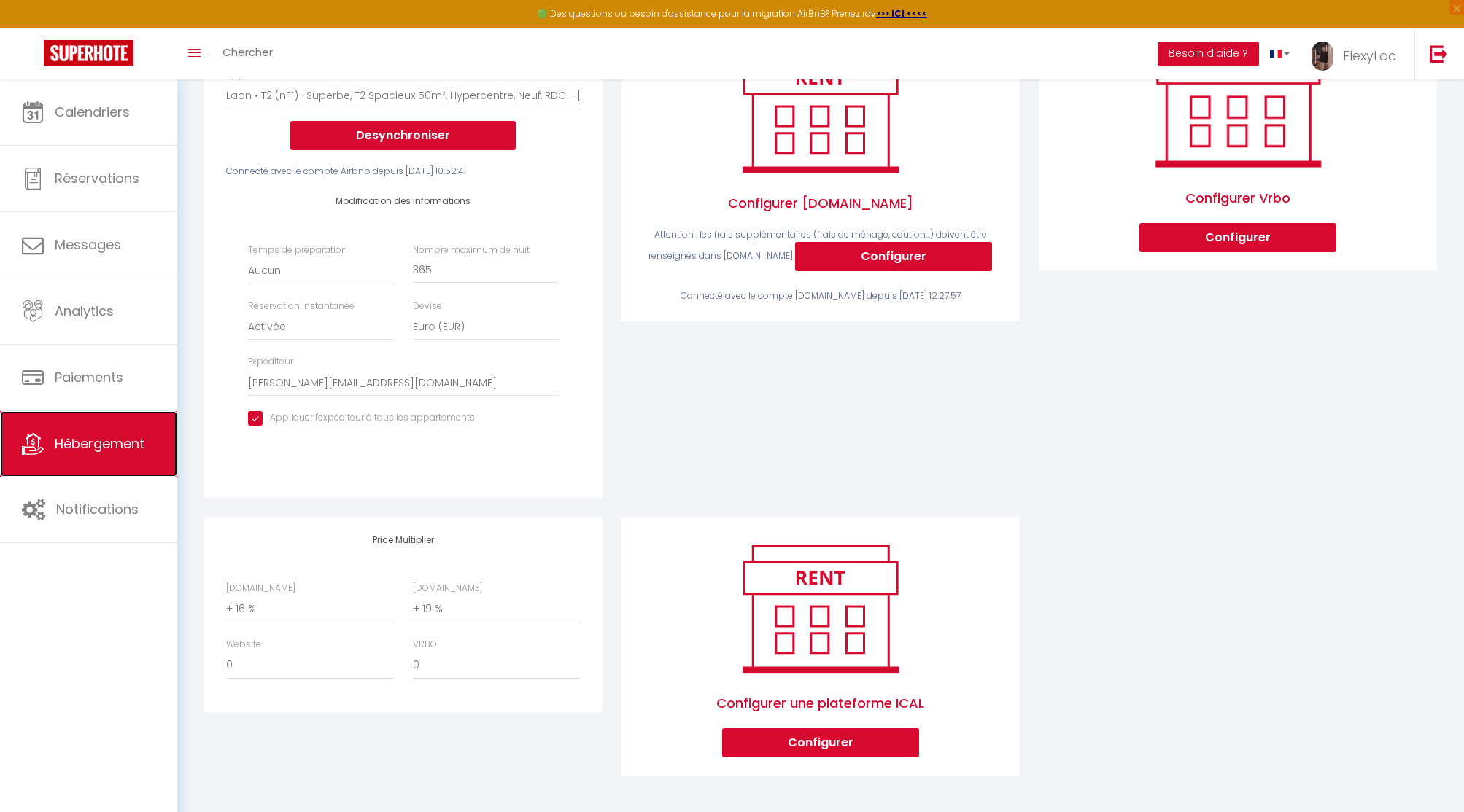
click at [91, 442] on span "Hébergement" at bounding box center [99, 443] width 90 height 18
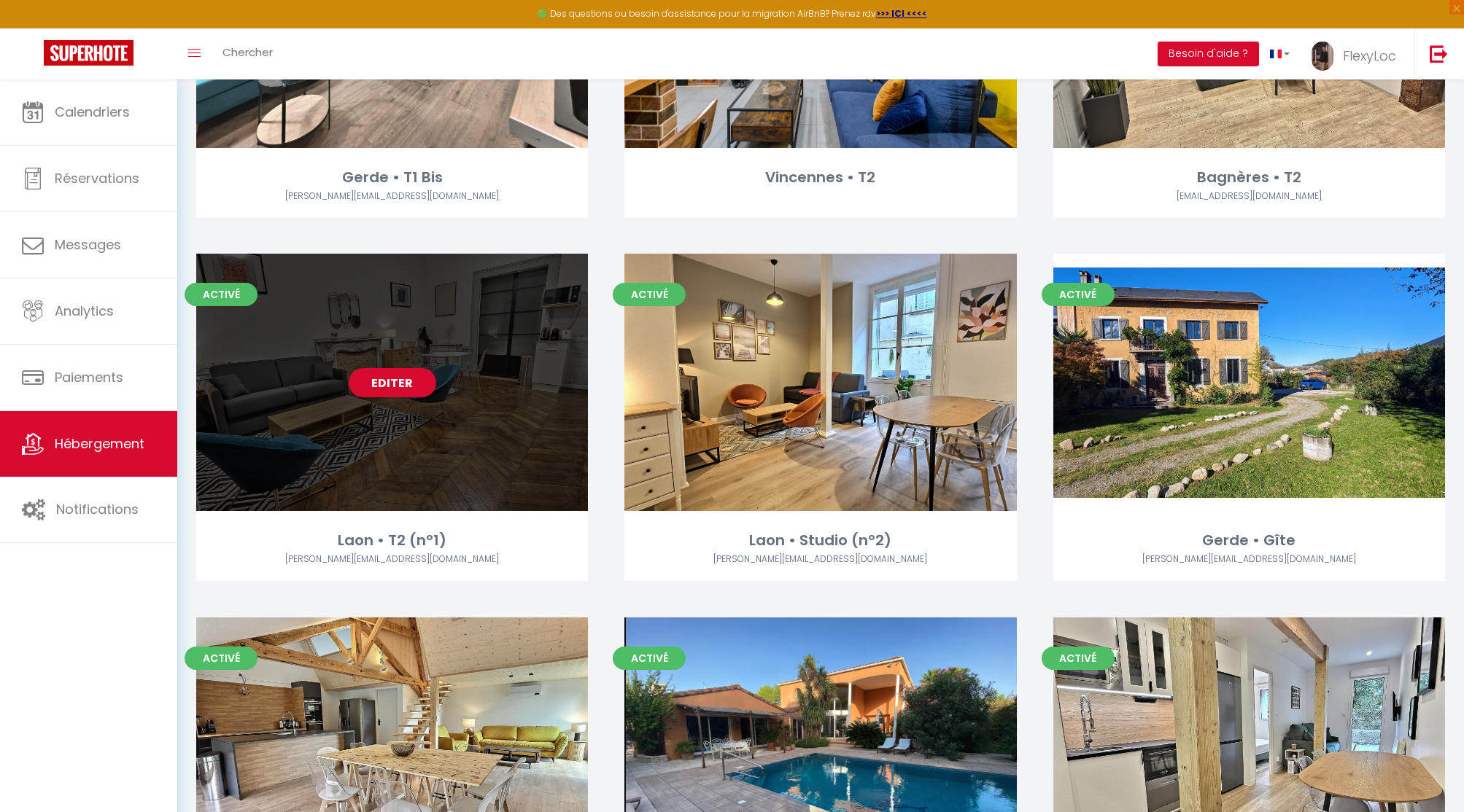
scroll to position [657, 0]
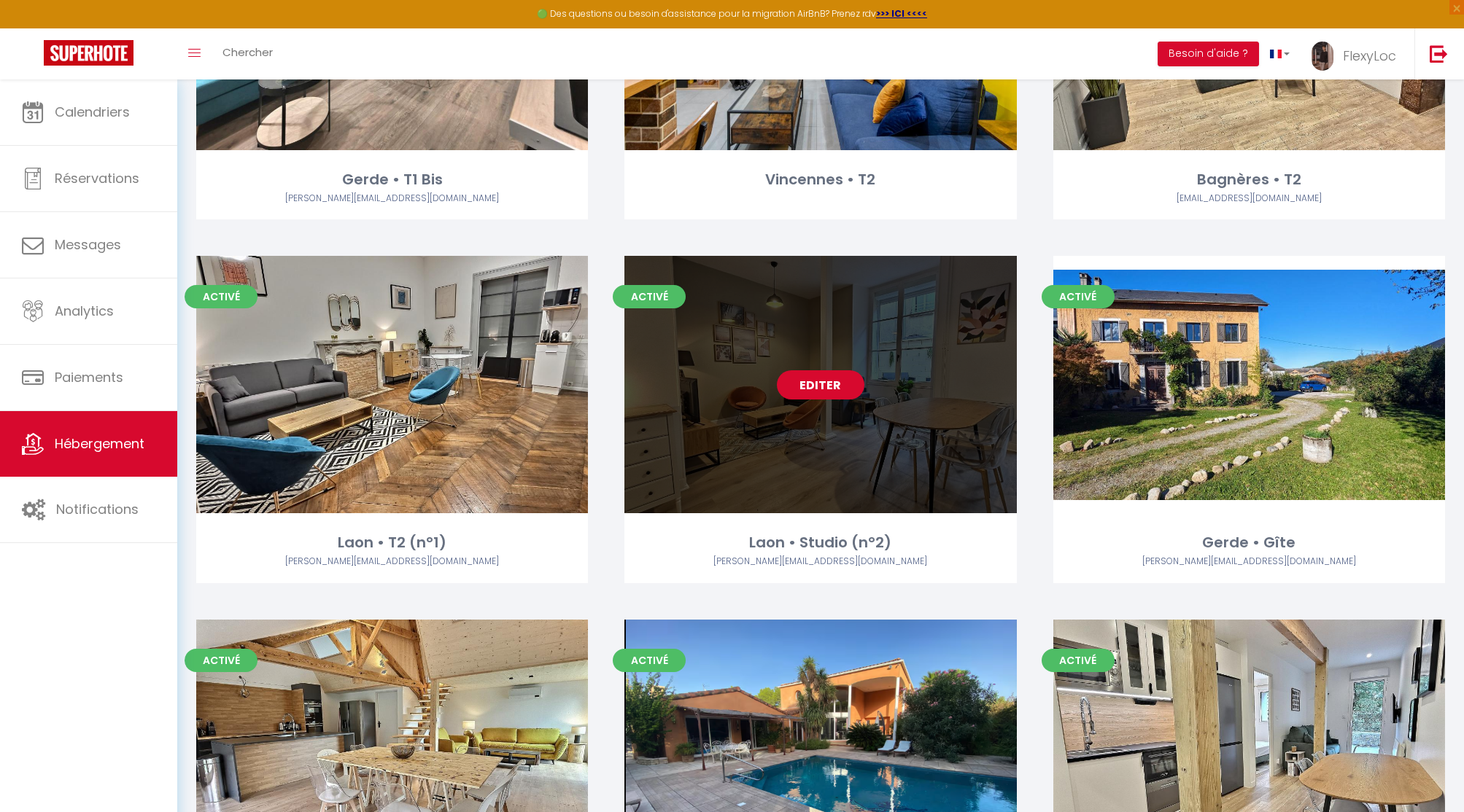
click at [828, 386] on link "Editer" at bounding box center [820, 384] width 87 height 29
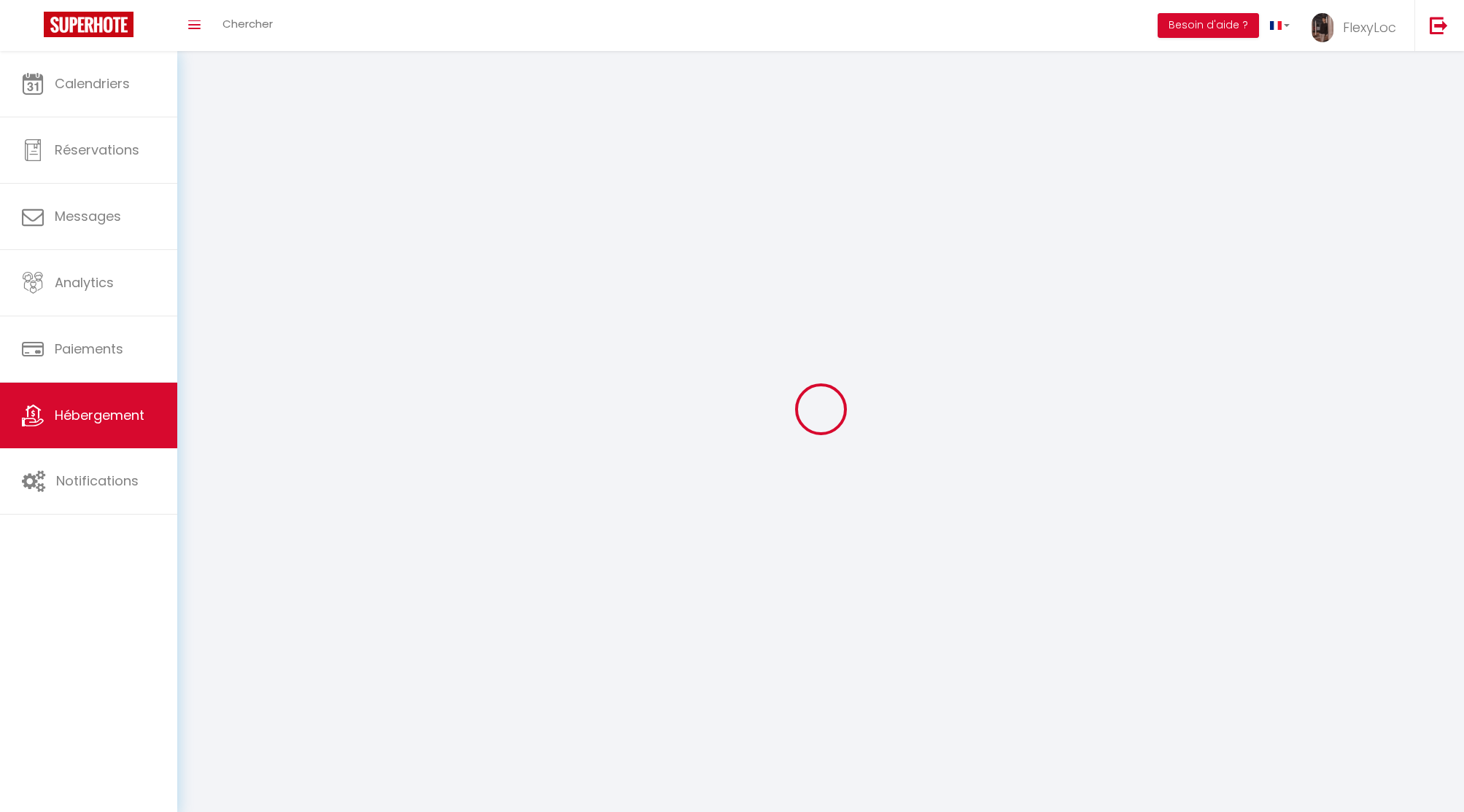
click at [828, 386] on icon at bounding box center [820, 408] width 77 height 77
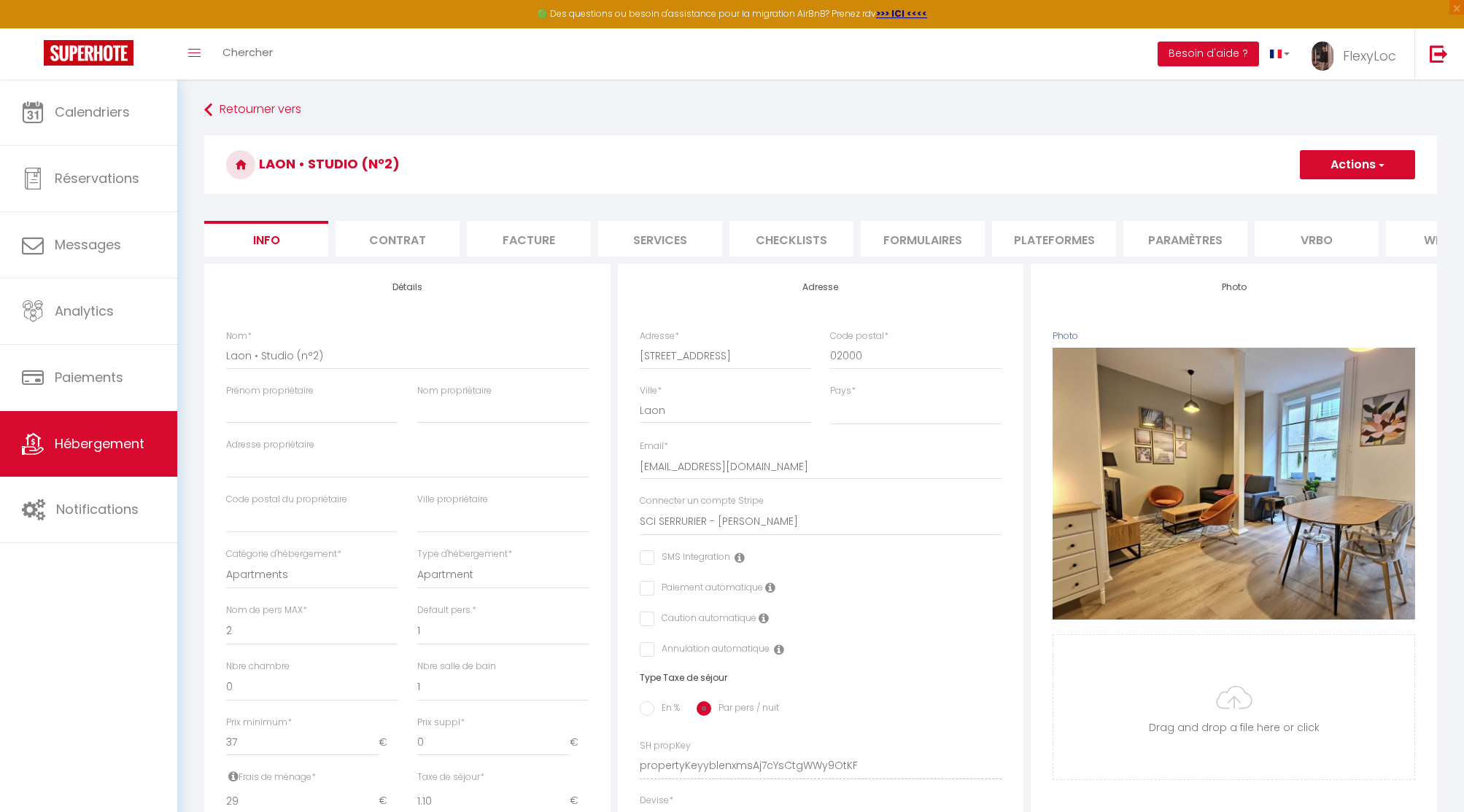
click at [1044, 230] on li "Plateformes" at bounding box center [1054, 239] width 124 height 36
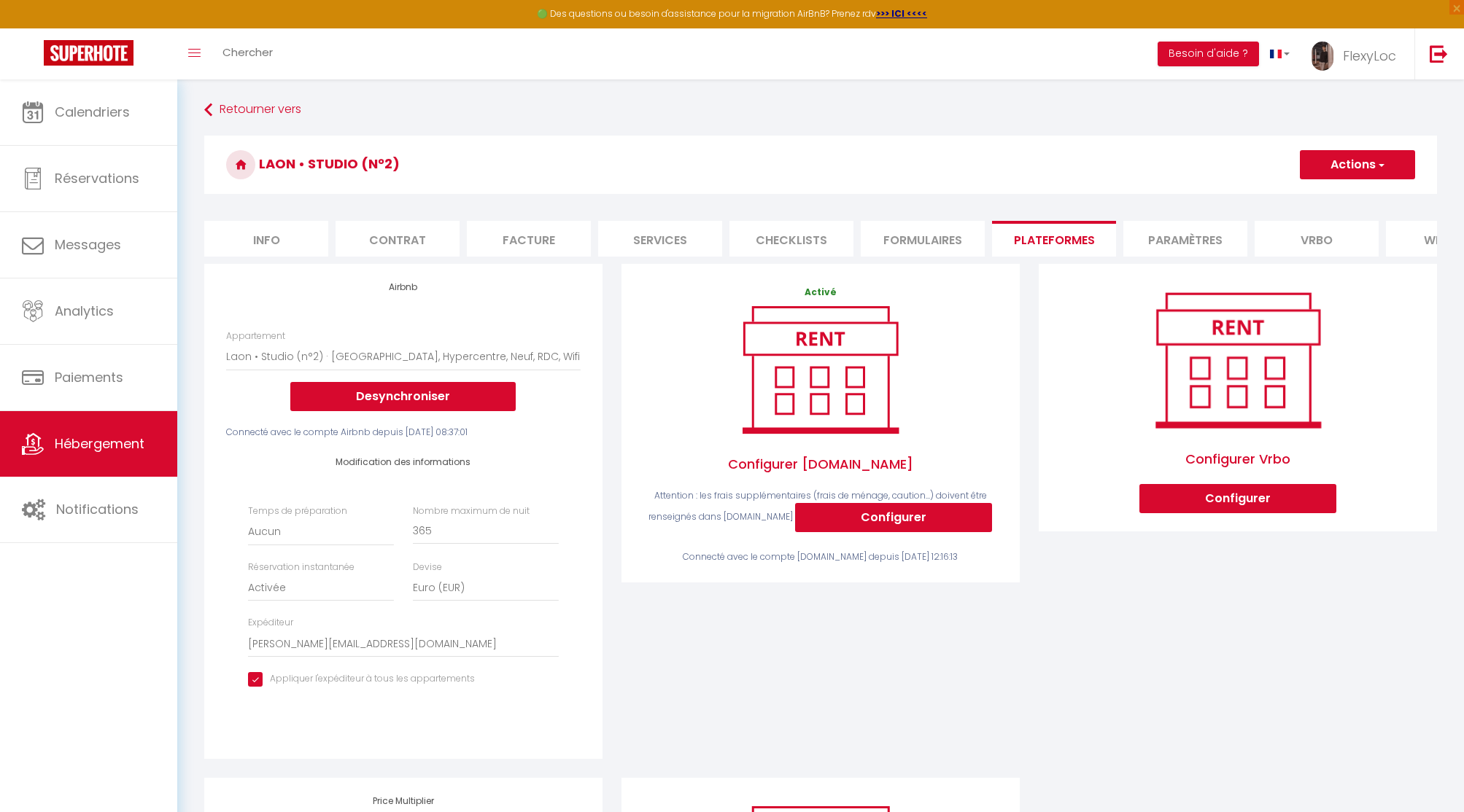
click at [1164, 236] on li "Paramètres" at bounding box center [1185, 239] width 124 height 36
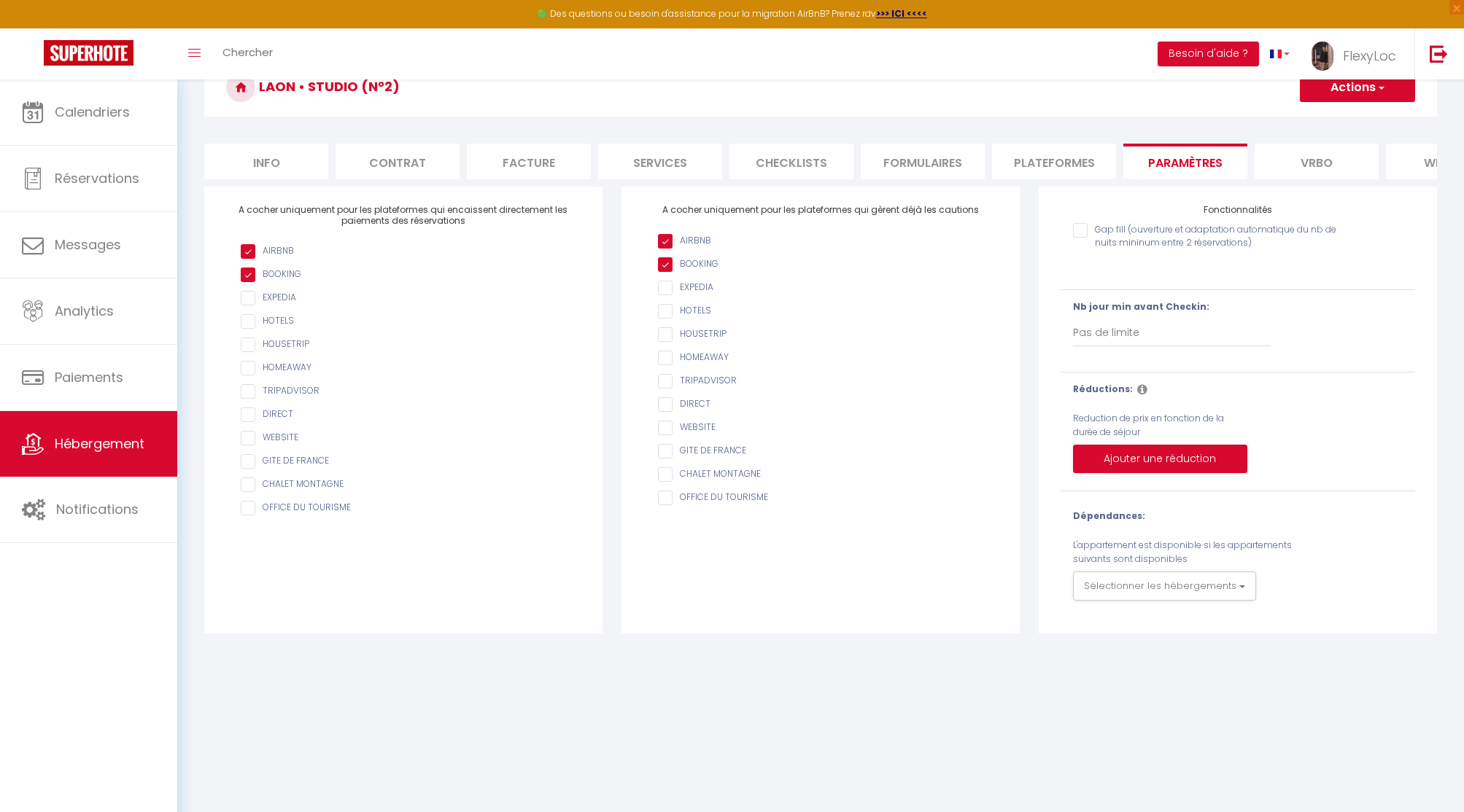
scroll to position [80, 0]
click at [109, 440] on span "Hébergement" at bounding box center [99, 443] width 90 height 18
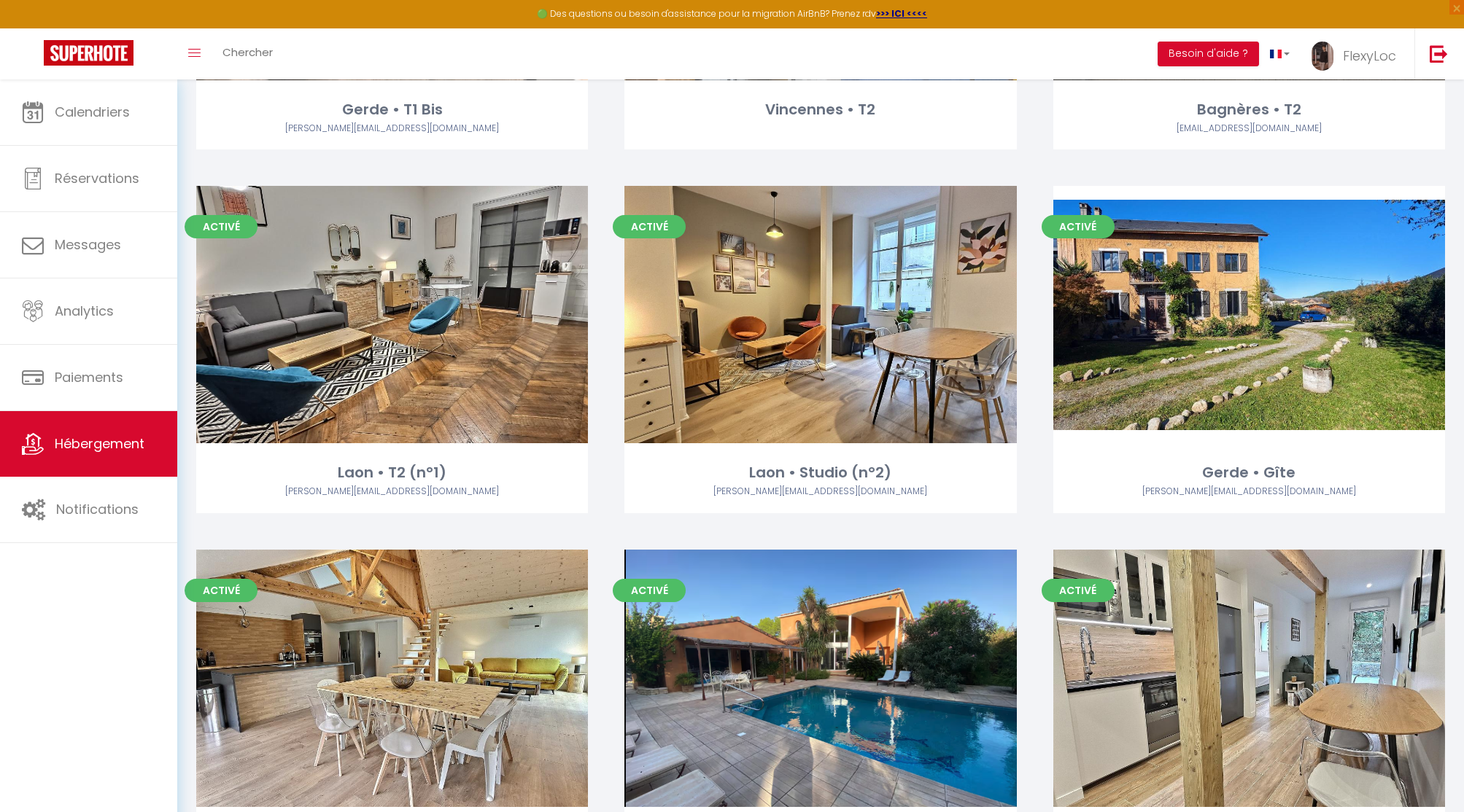
scroll to position [736, 0]
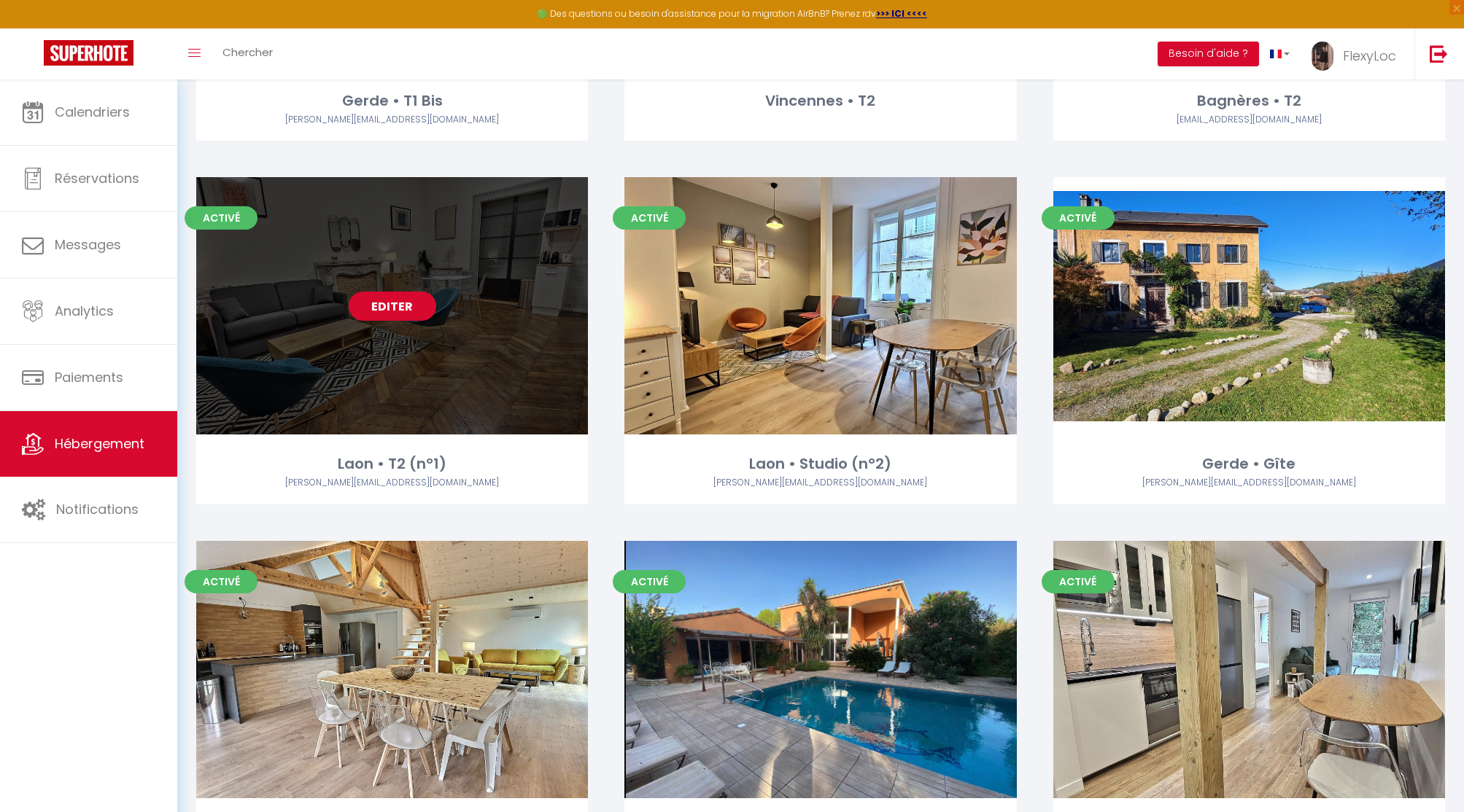
click at [391, 301] on link "Editer" at bounding box center [392, 305] width 87 height 29
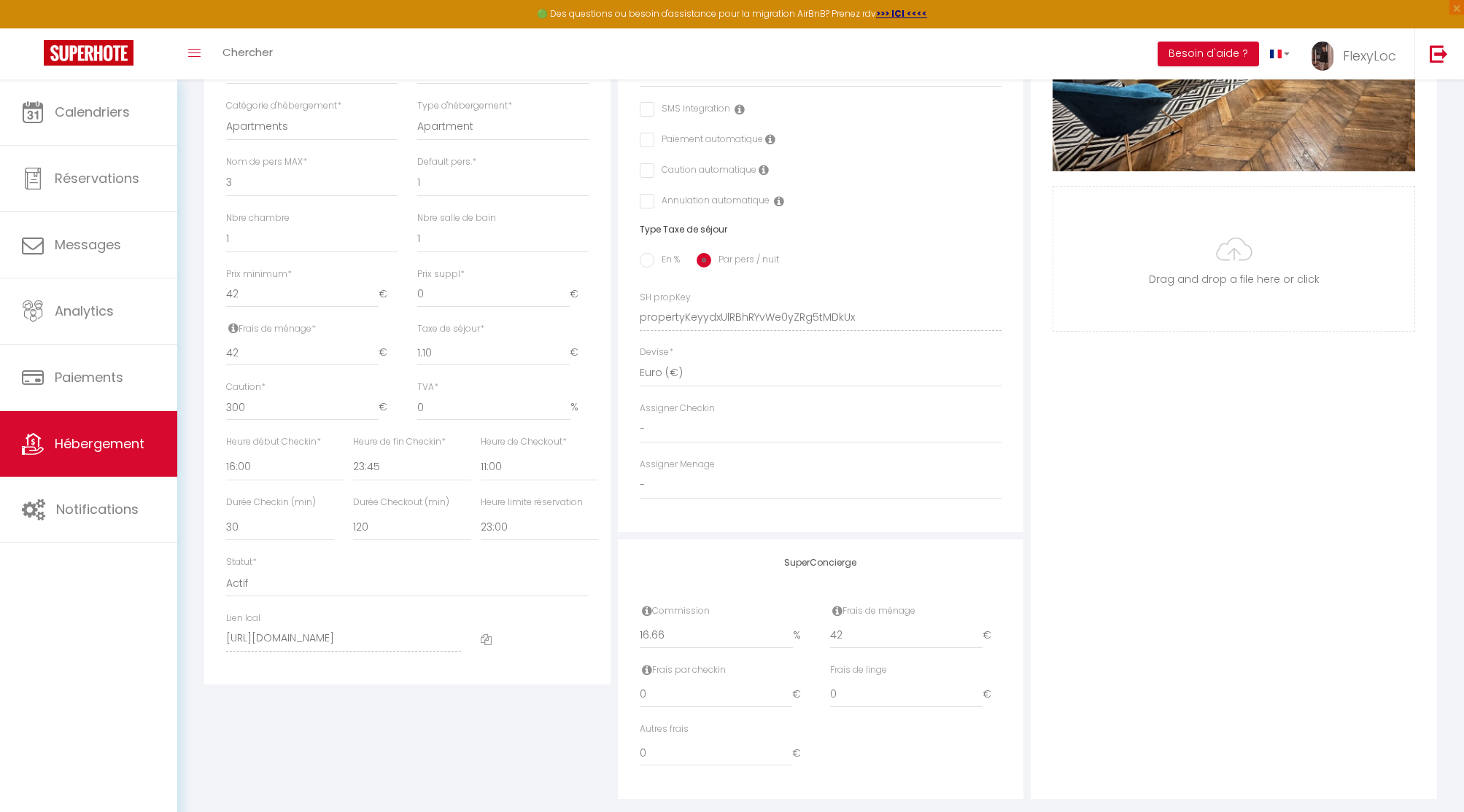
scroll to position [472, 0]
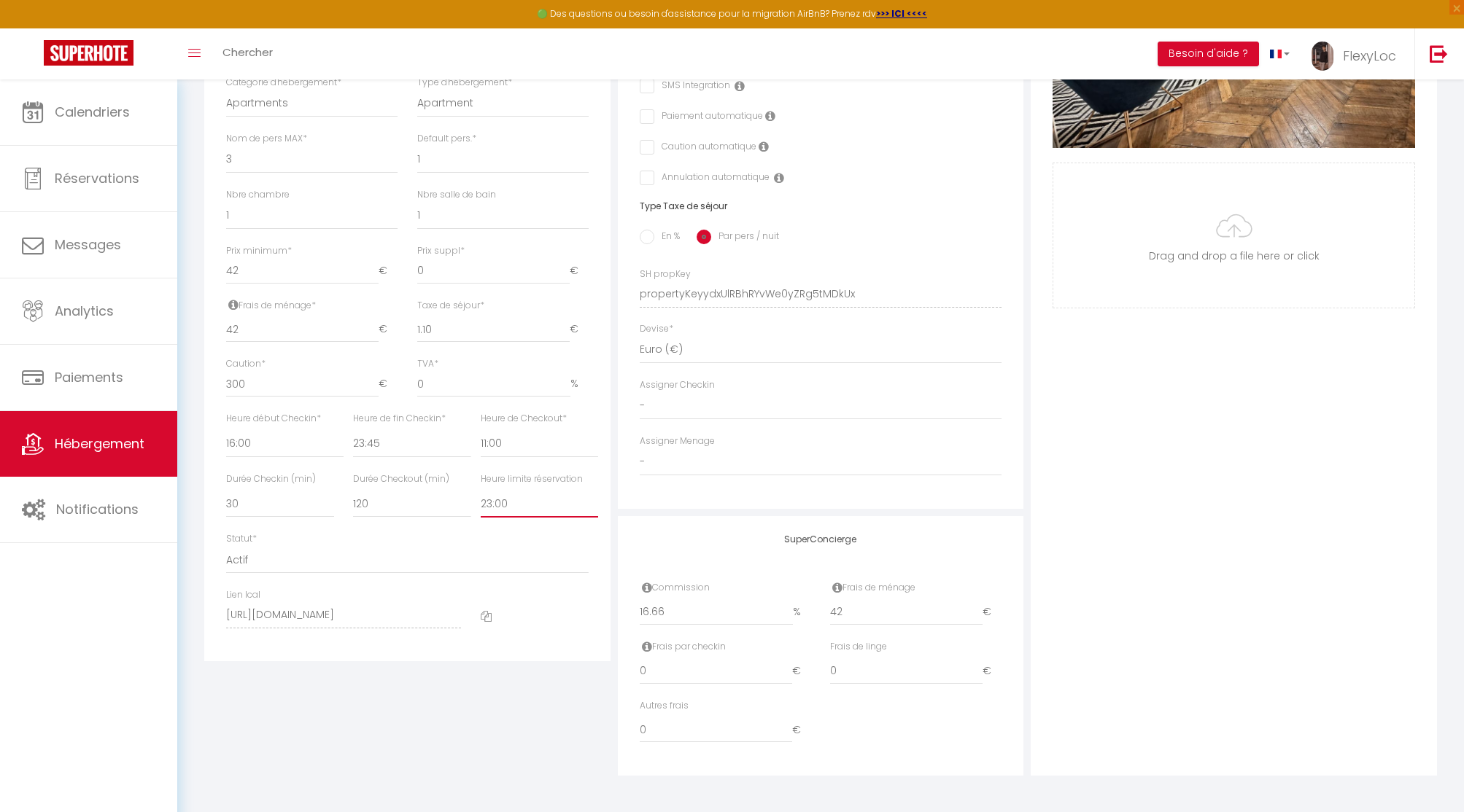
click at [509, 507] on select "Pas de limite 01:00 02:00 03:00 04:00 05:00 06:00 07:00 08:00 09:00 10:00 11:00…" at bounding box center [539, 503] width 117 height 27
click at [480, 490] on select "Pas de limite 01:00 02:00 03:00 04:00 05:00 06:00 07:00 08:00 09:00 10:00 11:00…" at bounding box center [539, 503] width 117 height 27
click at [523, 502] on select "Pas de limite 01:00 02:00 03:00 04:00 05:00 06:00 07:00 08:00 09:00 10:00 11:00…" at bounding box center [539, 503] width 117 height 27
click at [480, 490] on select "Pas de limite 01:00 02:00 03:00 04:00 05:00 06:00 07:00 08:00 09:00 10:00 11:00…" at bounding box center [539, 503] width 117 height 27
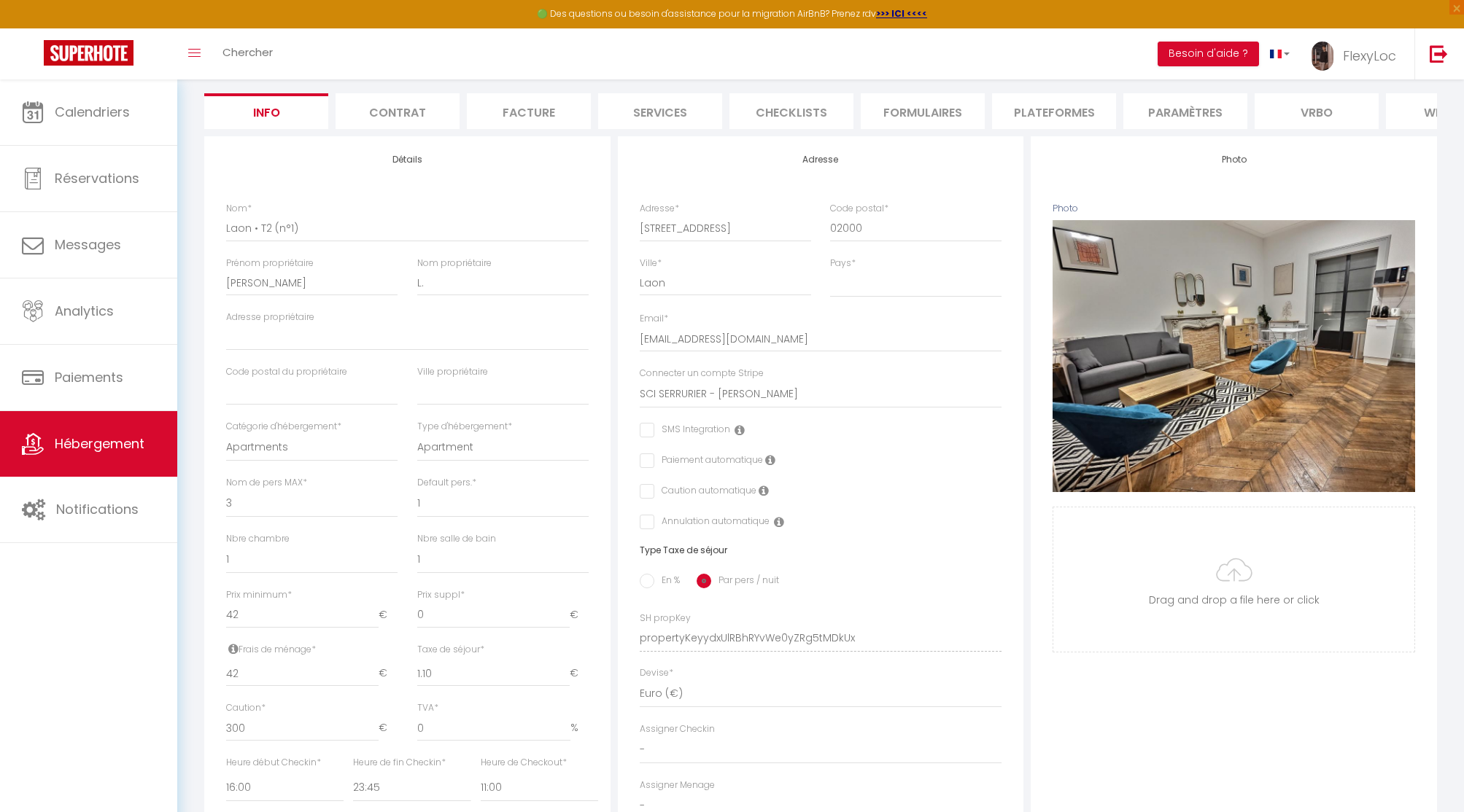
scroll to position [0, 0]
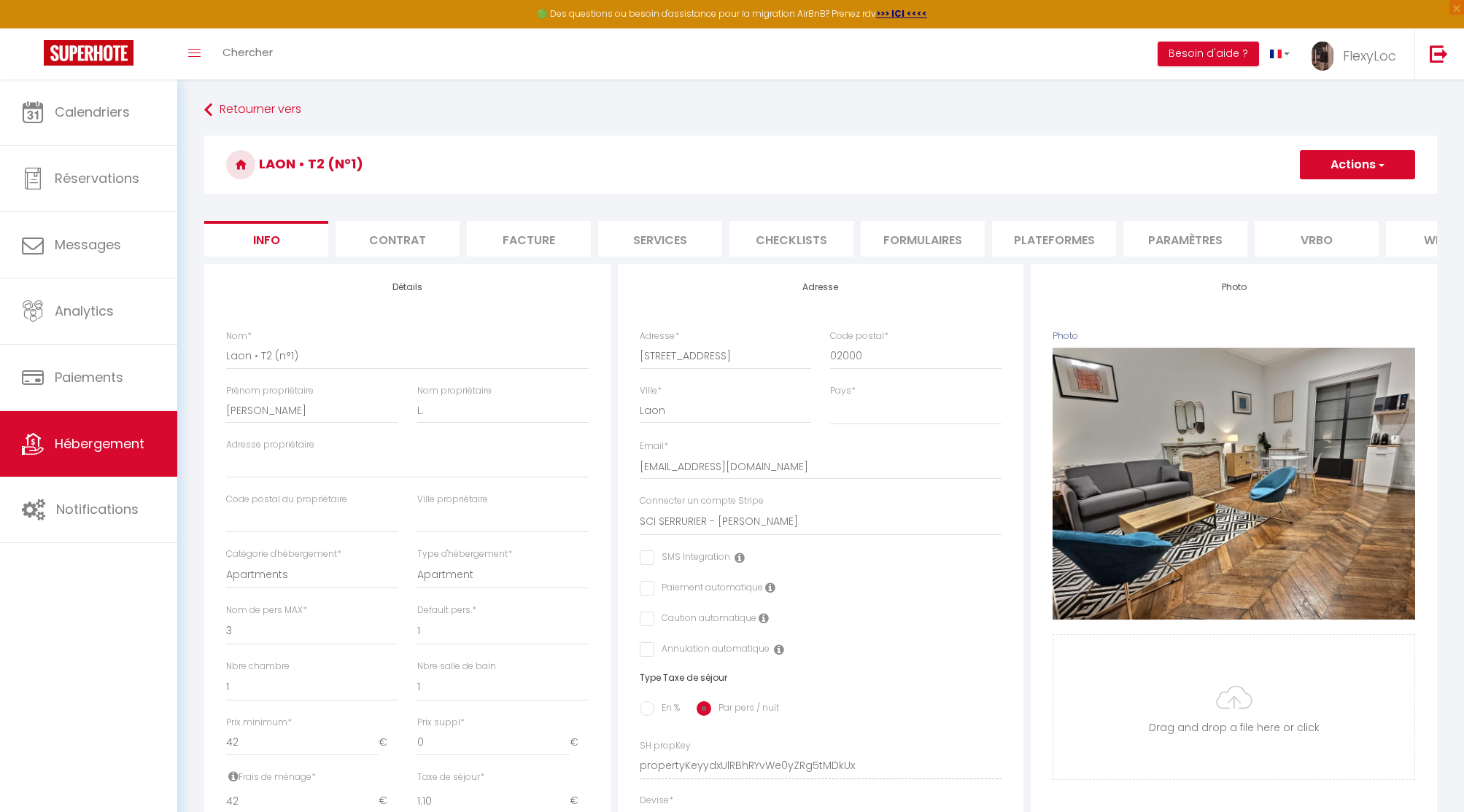
click at [1353, 166] on button "Actions" at bounding box center [1356, 164] width 115 height 29
click at [1296, 194] on input "Enregistrer" at bounding box center [1299, 197] width 54 height 15
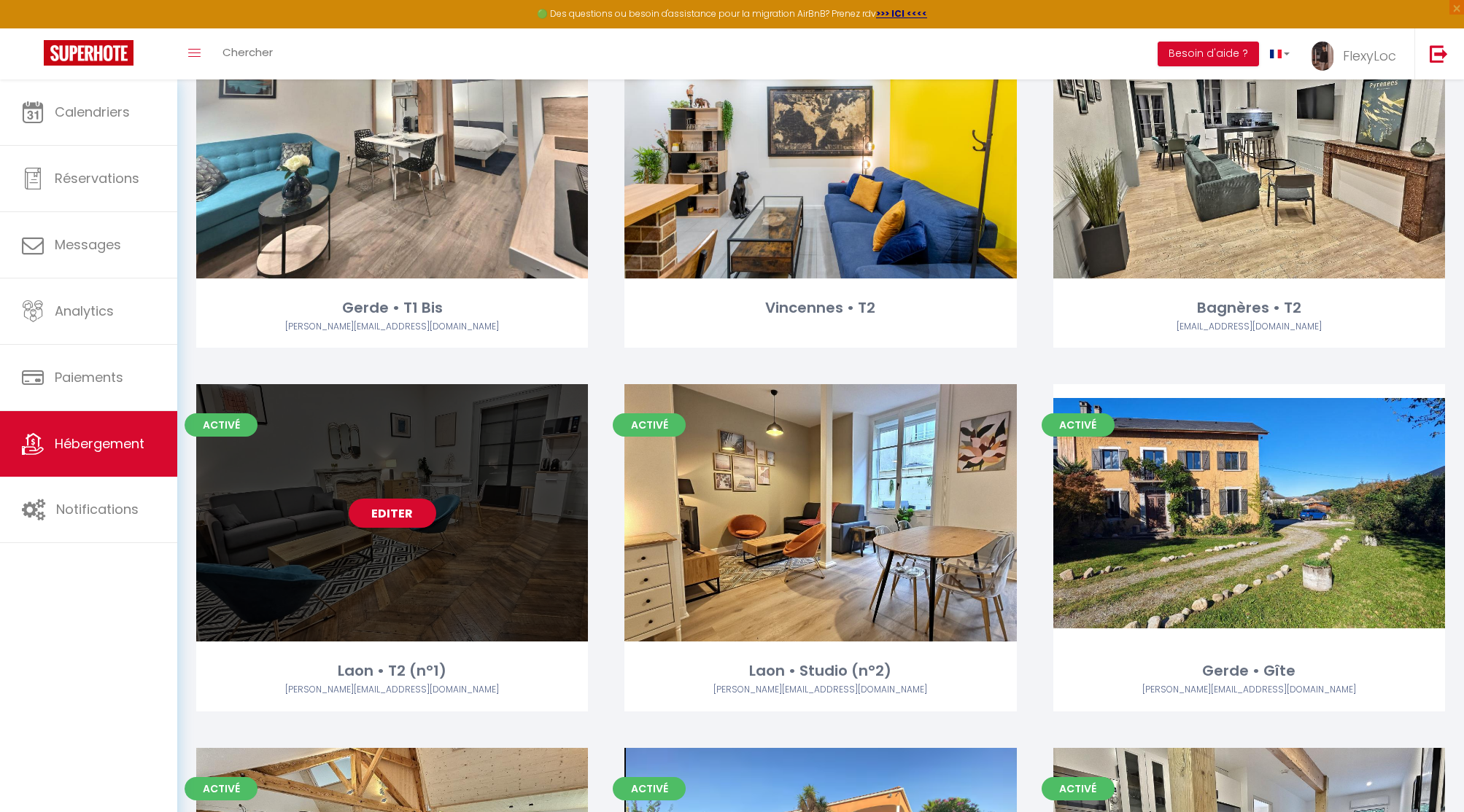
scroll to position [531, 0]
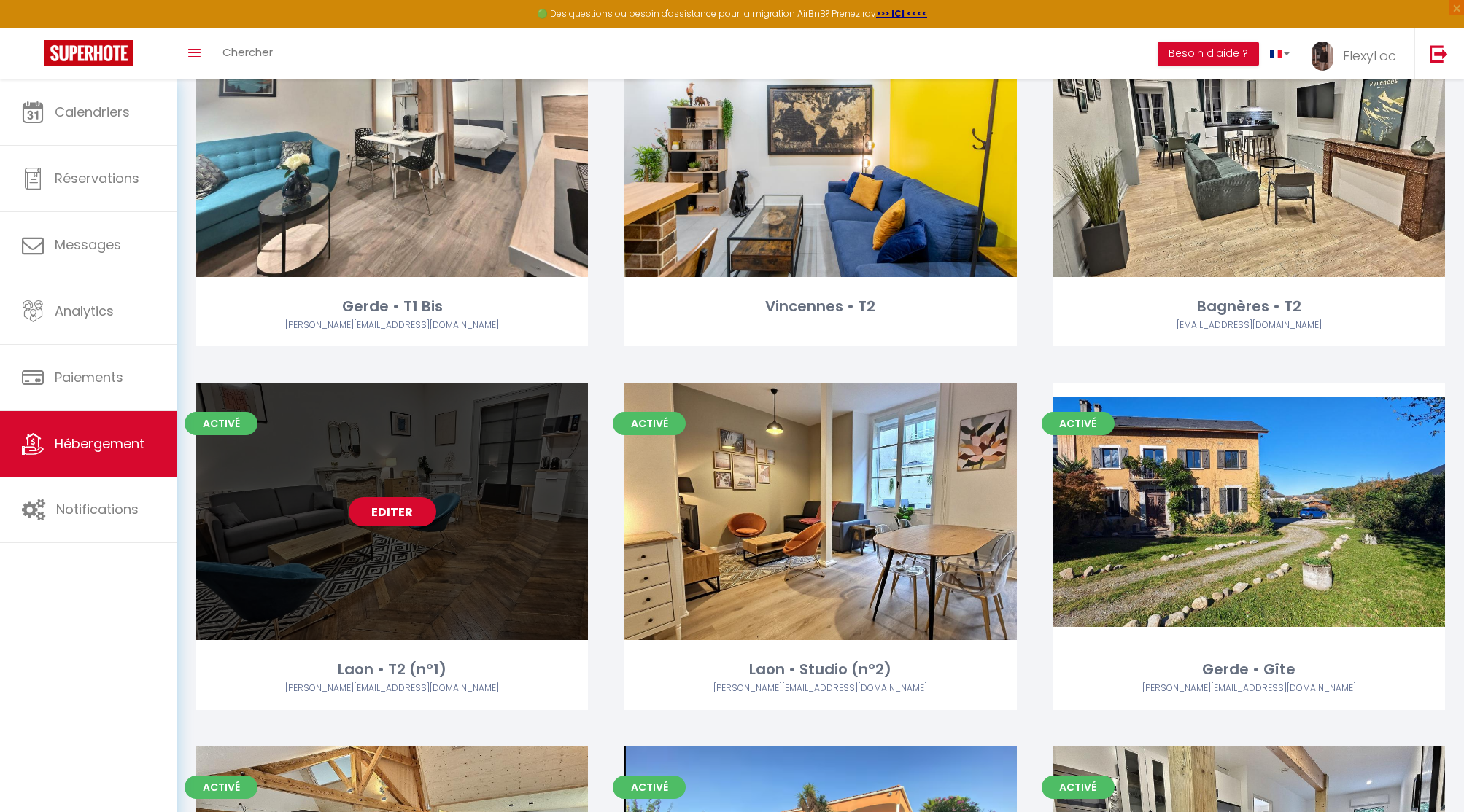
click at [378, 509] on link "Editer" at bounding box center [392, 511] width 87 height 29
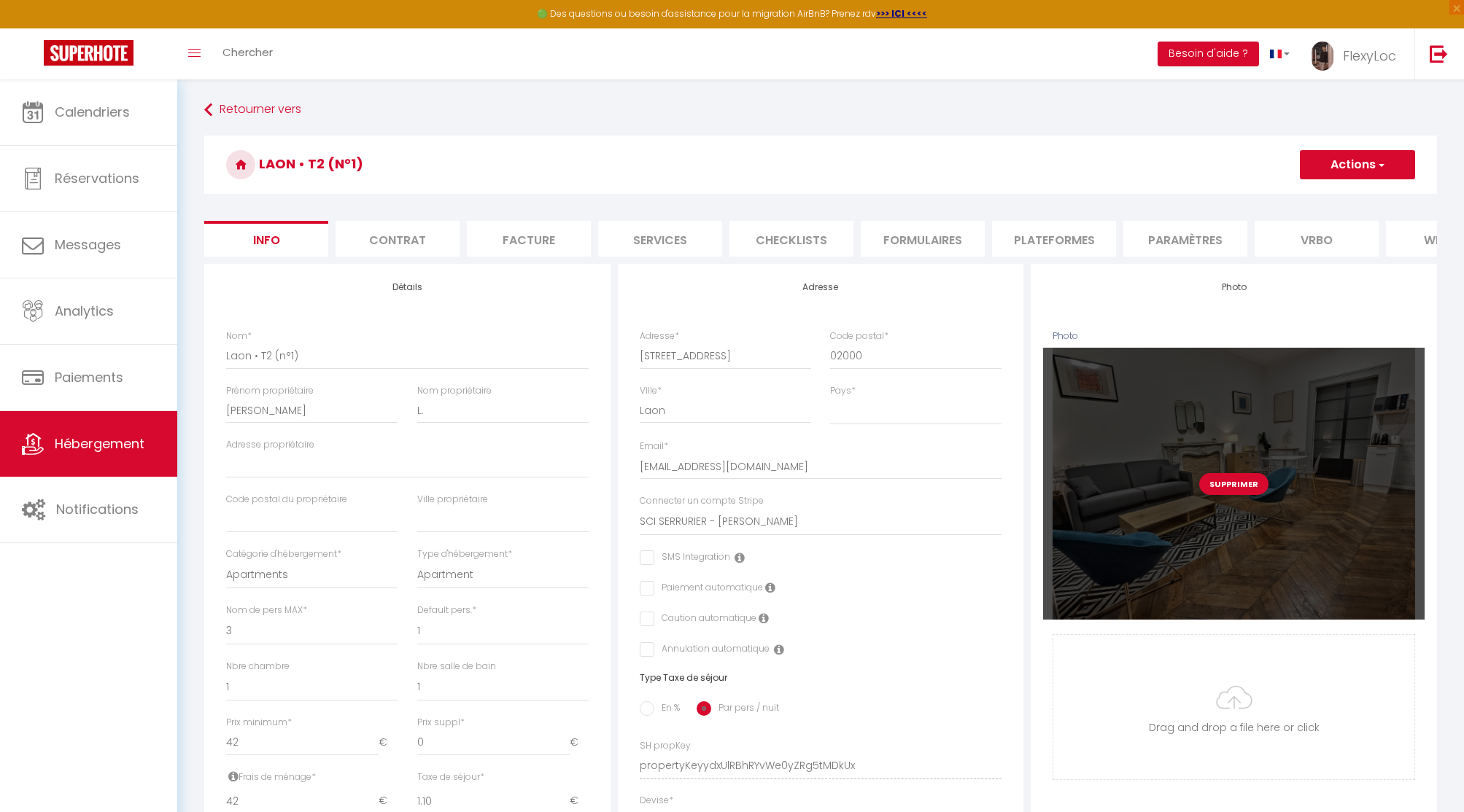
click at [1104, 358] on div "Supprimer" at bounding box center [1234, 483] width 381 height 271
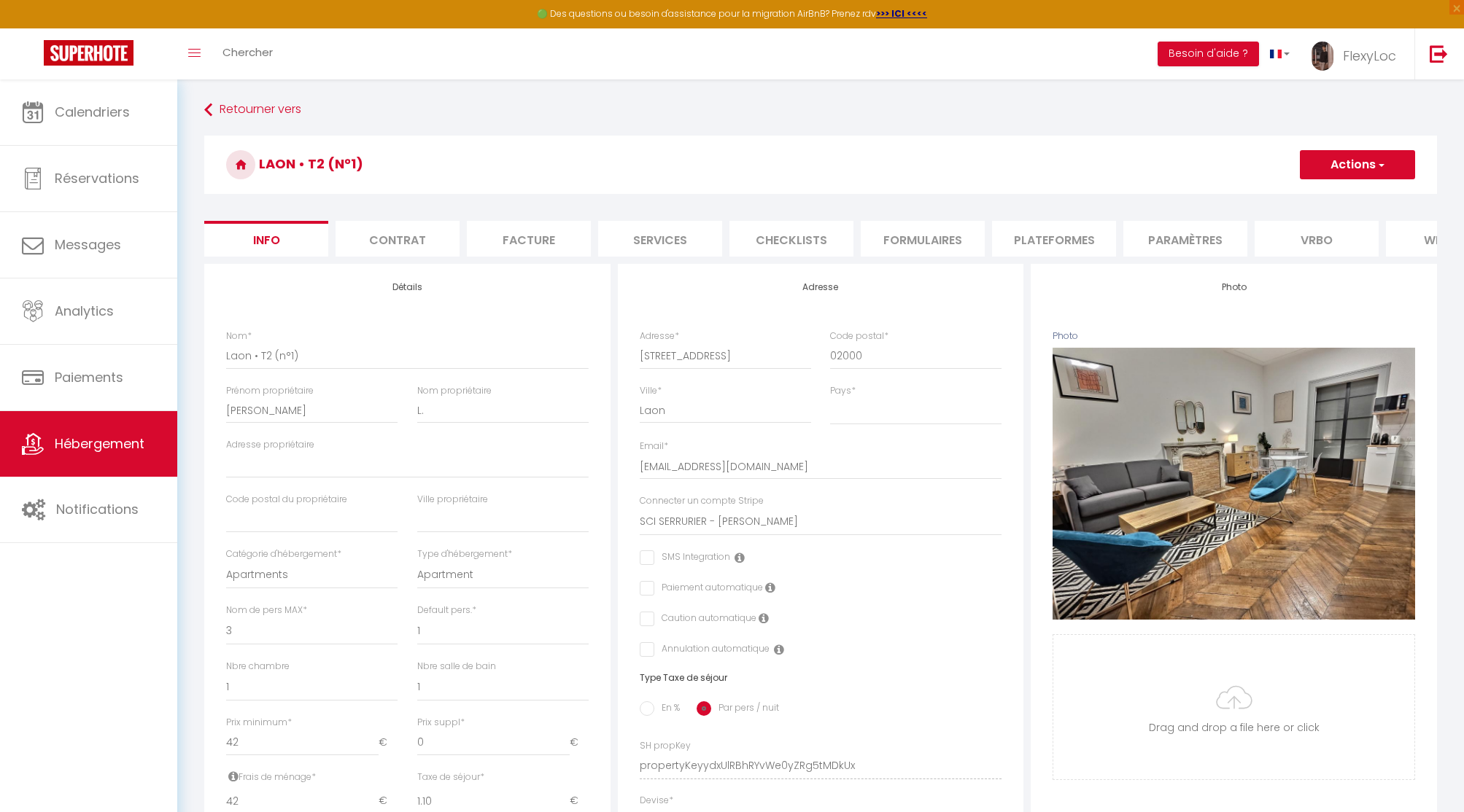
click at [1047, 237] on li "Plateformes" at bounding box center [1054, 239] width 124 height 36
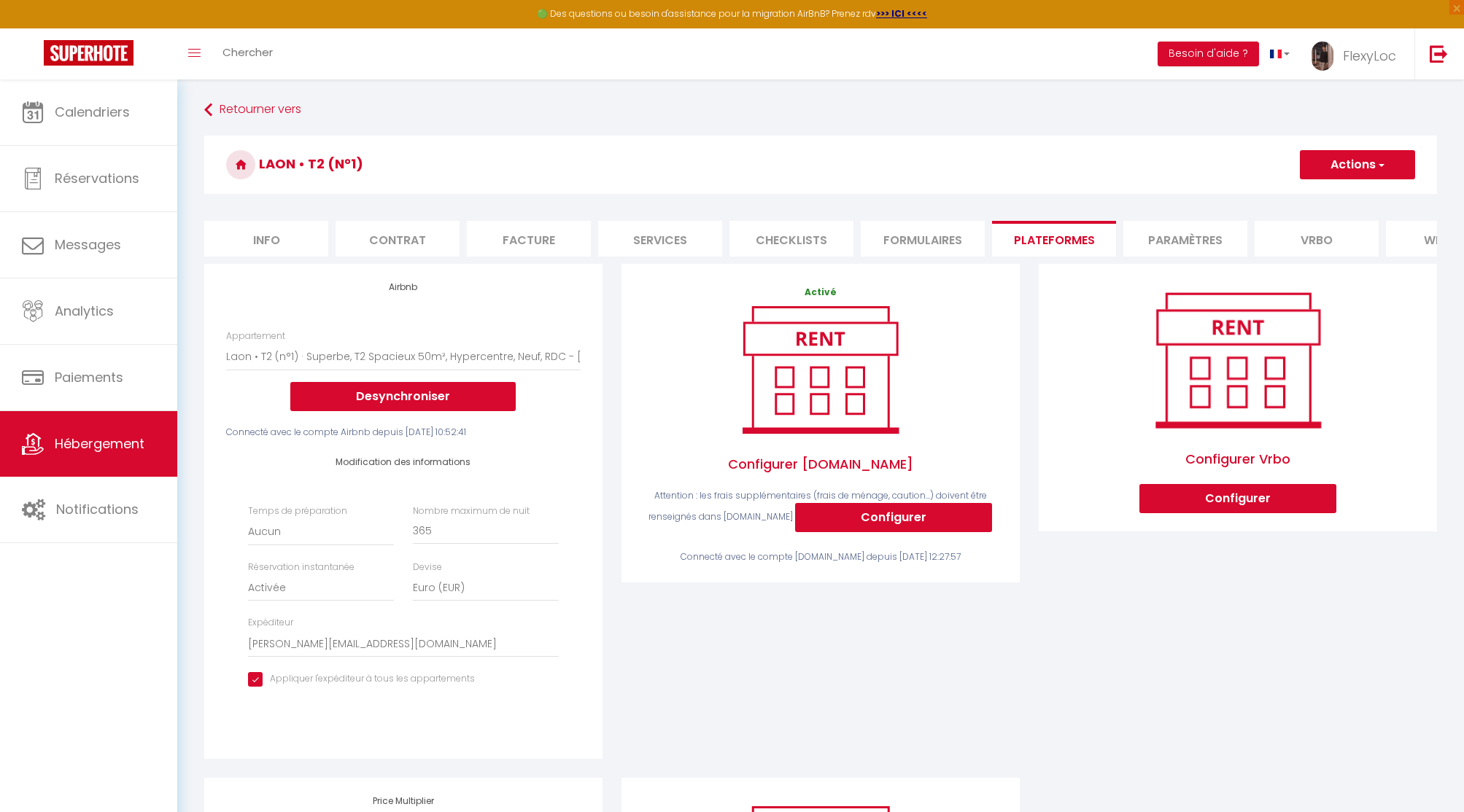
click at [922, 237] on li "Formulaires" at bounding box center [923, 239] width 124 height 36
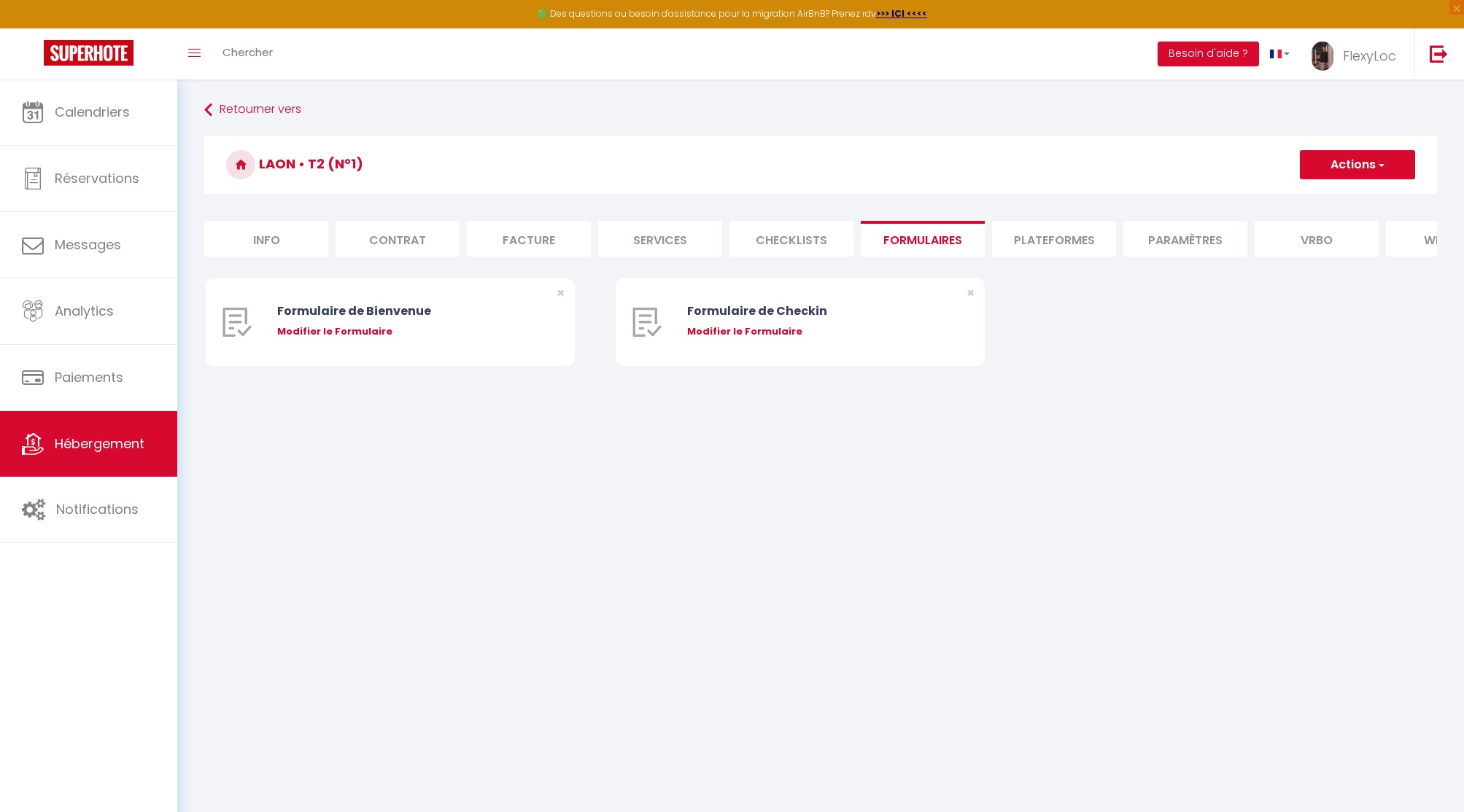
click at [1048, 242] on li "Plateformes" at bounding box center [1054, 239] width 124 height 36
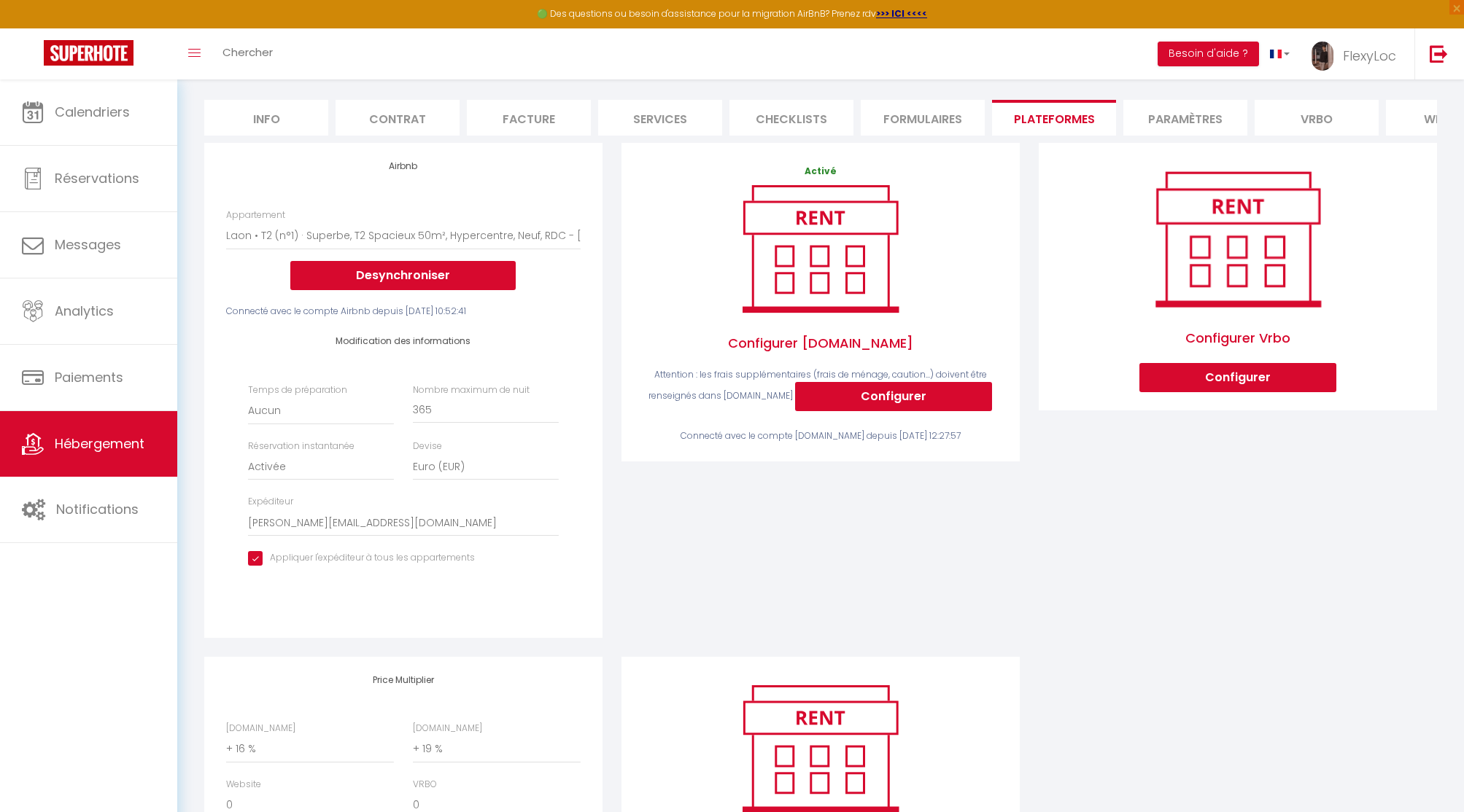
scroll to position [116, 0]
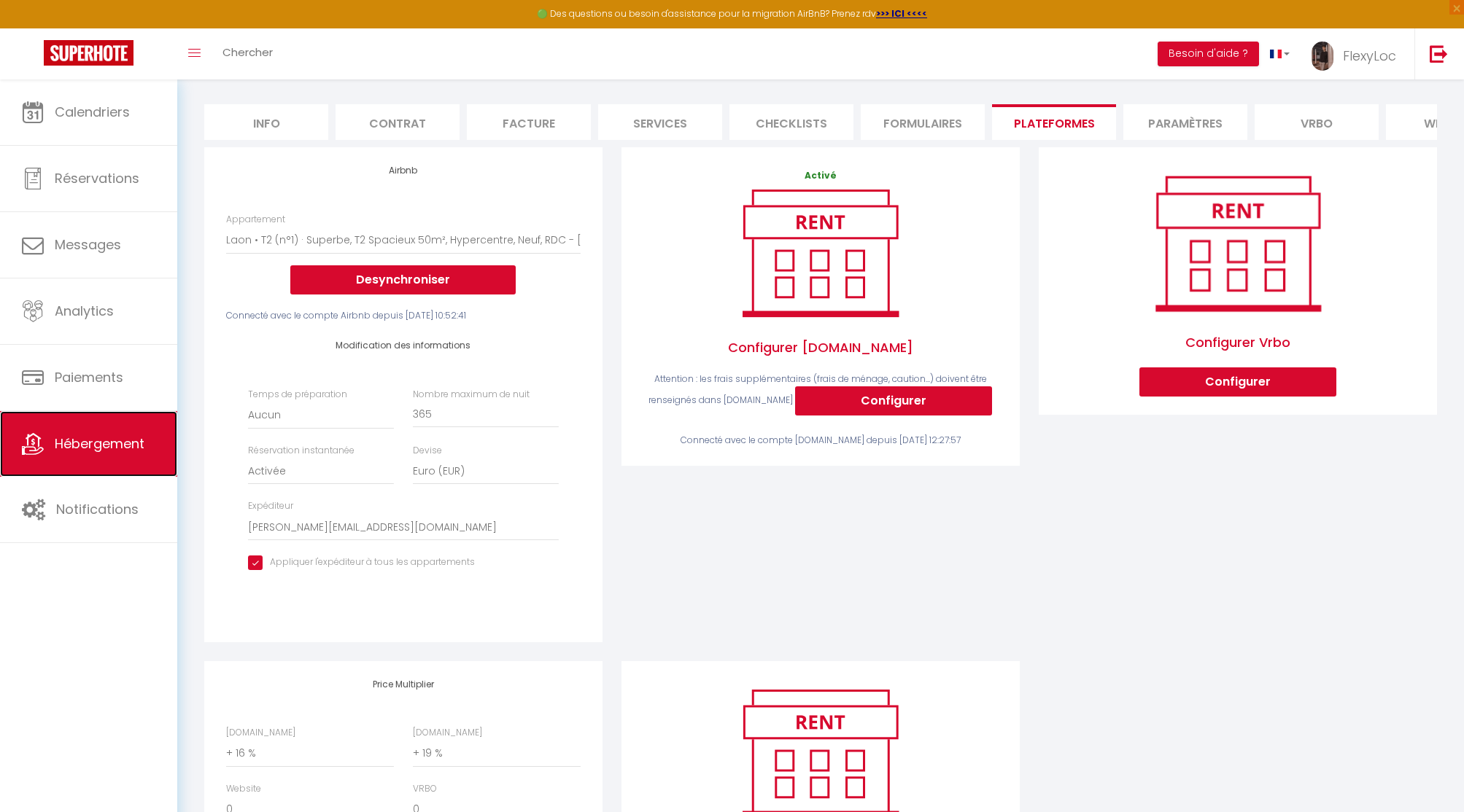
click at [108, 441] on span "Hébergement" at bounding box center [99, 443] width 90 height 18
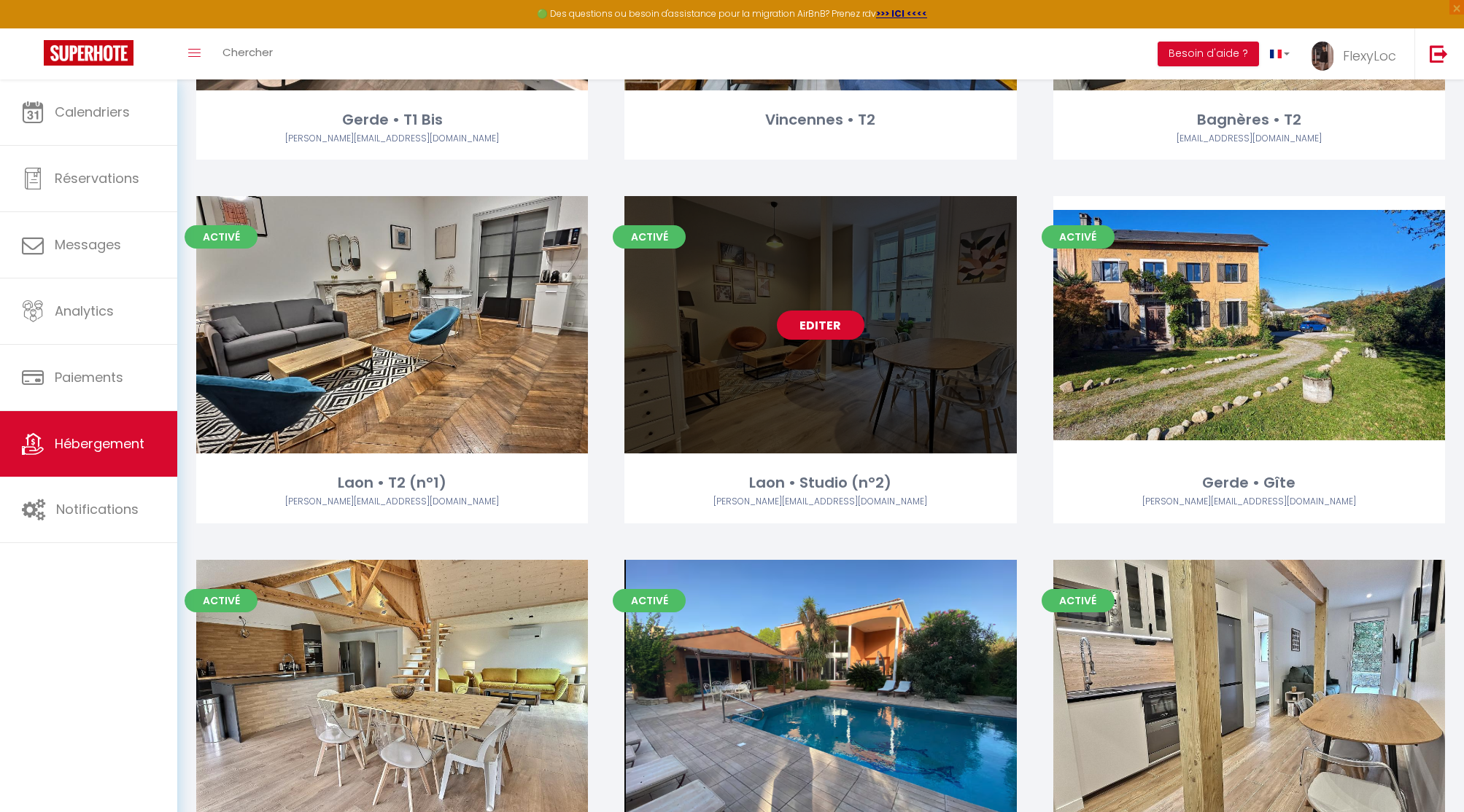
scroll to position [728, 0]
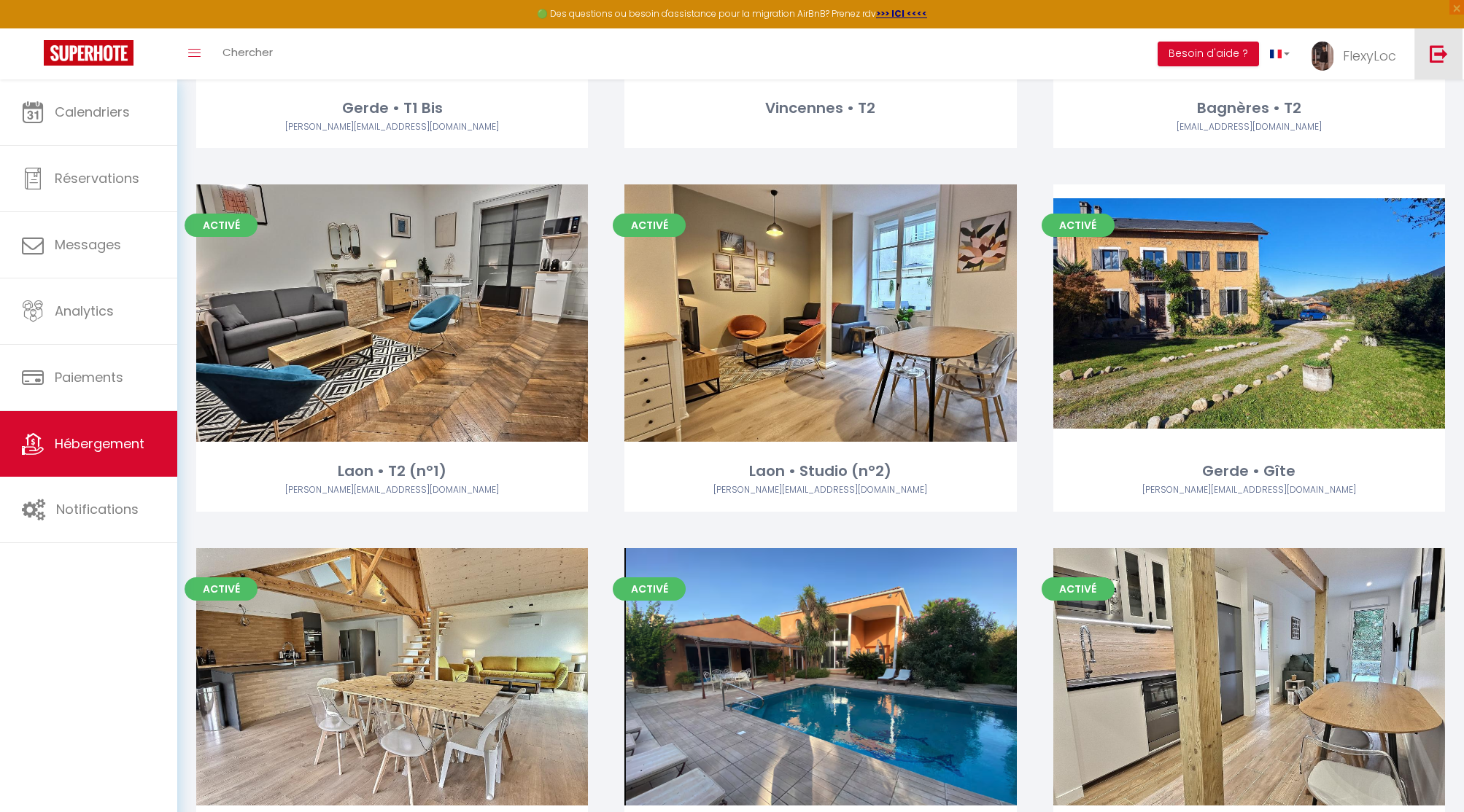
click at [1430, 66] on link at bounding box center [1438, 53] width 48 height 51
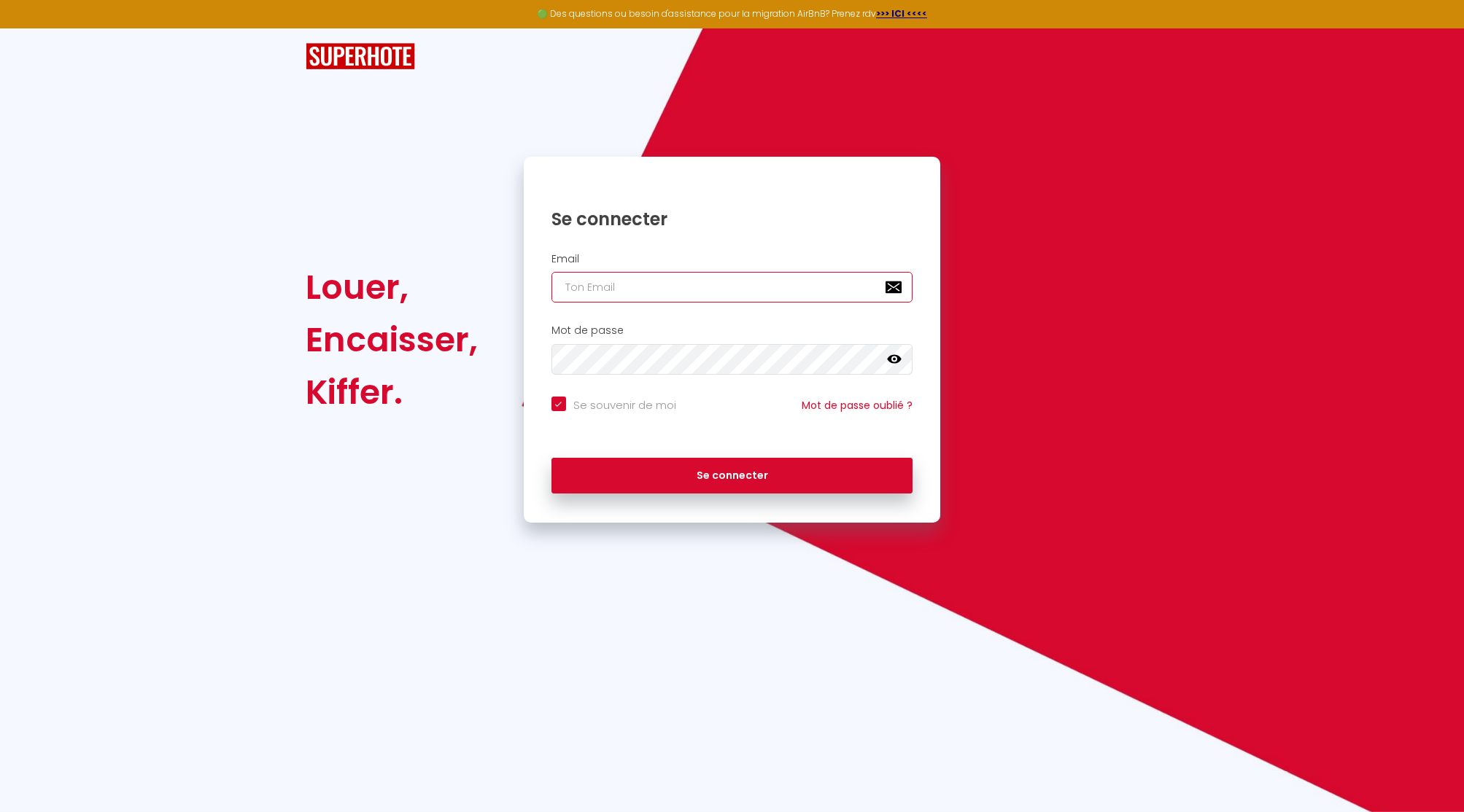
click at [626, 283] on input "email" at bounding box center [732, 287] width 362 height 30
paste input "[EMAIL_ADDRESS][DOMAIN_NAME]"
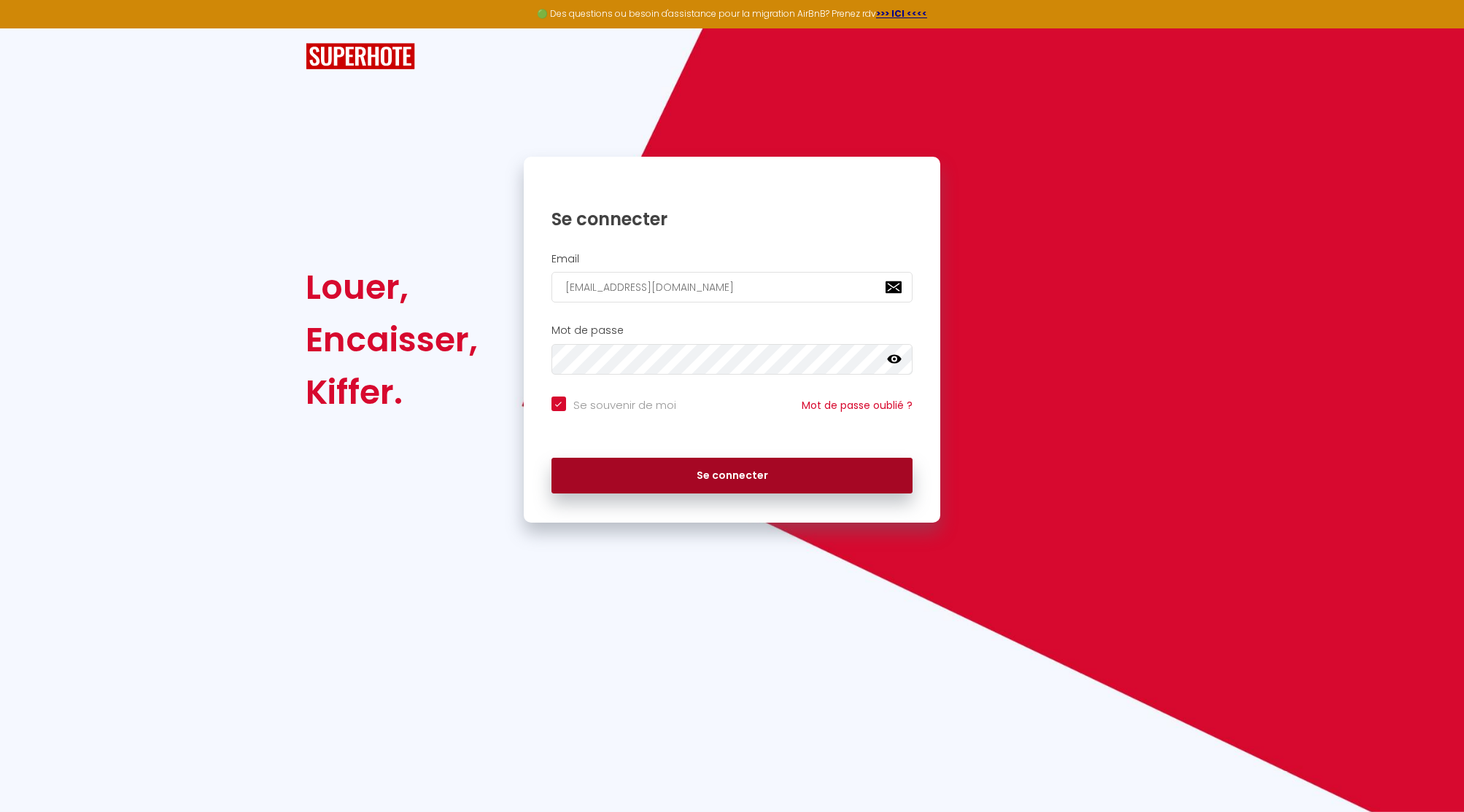
click at [689, 483] on button "Se connecter" at bounding box center [732, 475] width 362 height 37
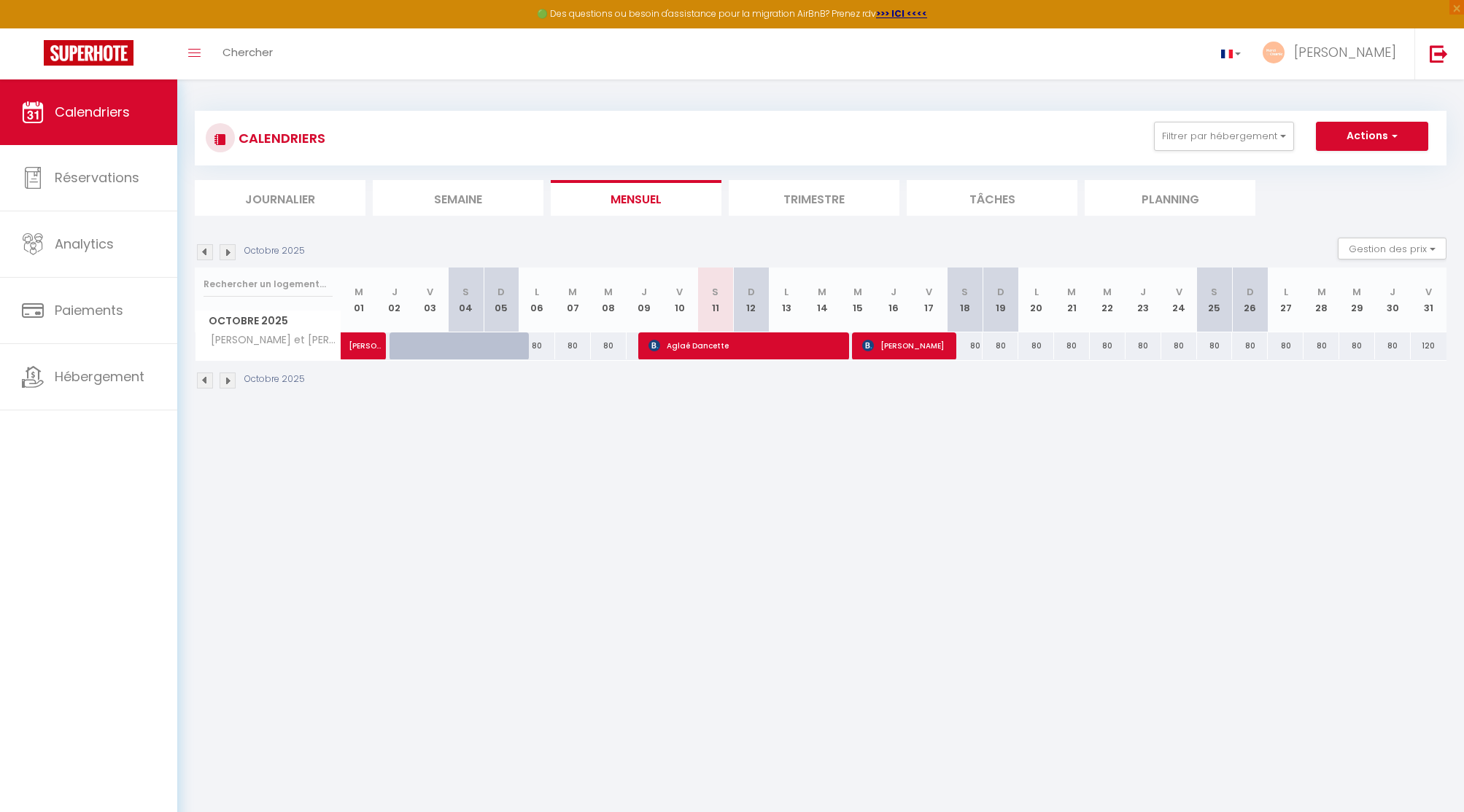
click at [1365, 46] on span "[PERSON_NAME]" at bounding box center [1344, 52] width 102 height 18
click at [1341, 96] on link "Paramètres" at bounding box center [1355, 102] width 108 height 25
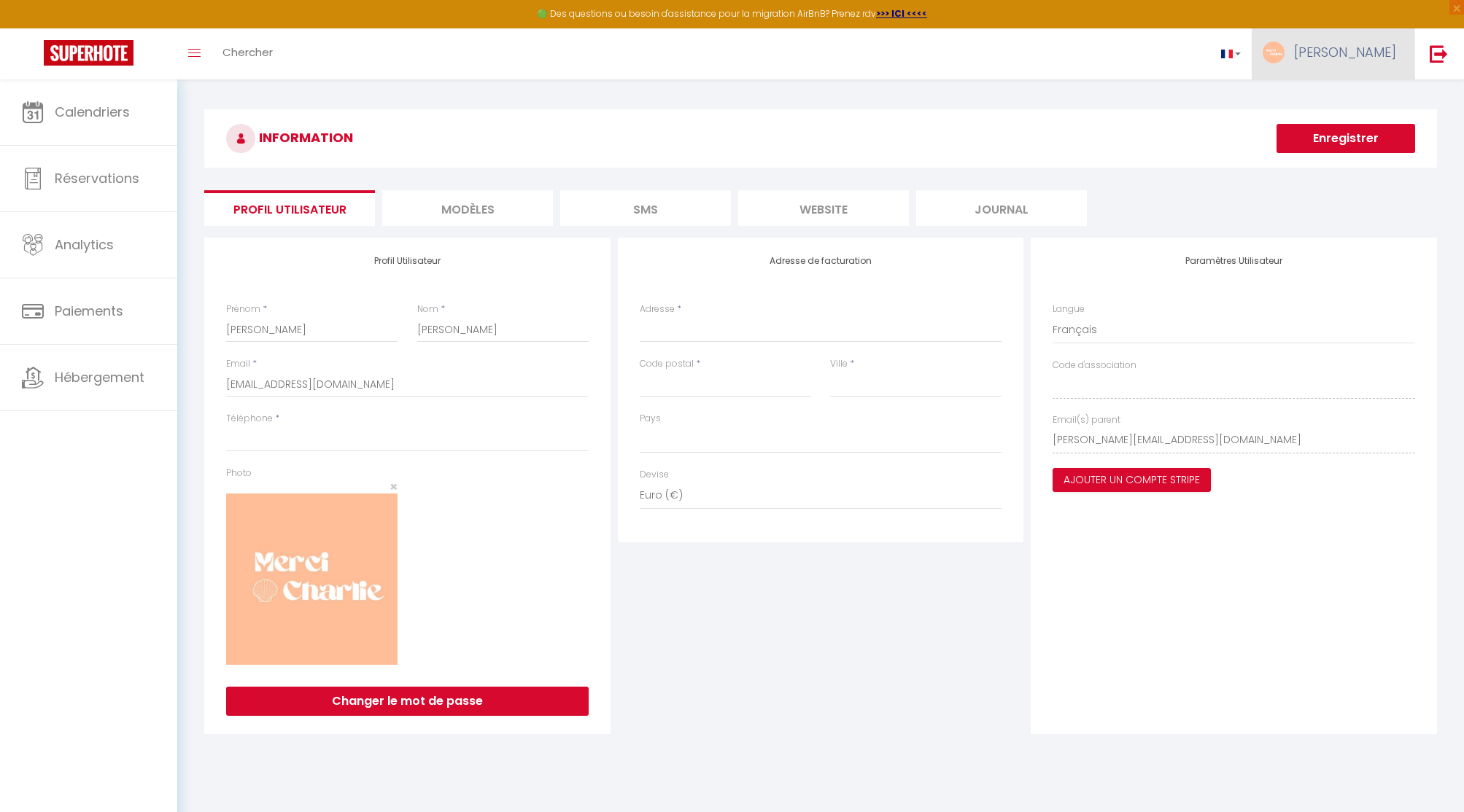
click at [1366, 49] on span "[PERSON_NAME]" at bounding box center [1344, 52] width 102 height 18
click at [1361, 98] on link "Paramètres" at bounding box center [1355, 102] width 108 height 25
click at [1445, 48] on img at bounding box center [1438, 53] width 18 height 18
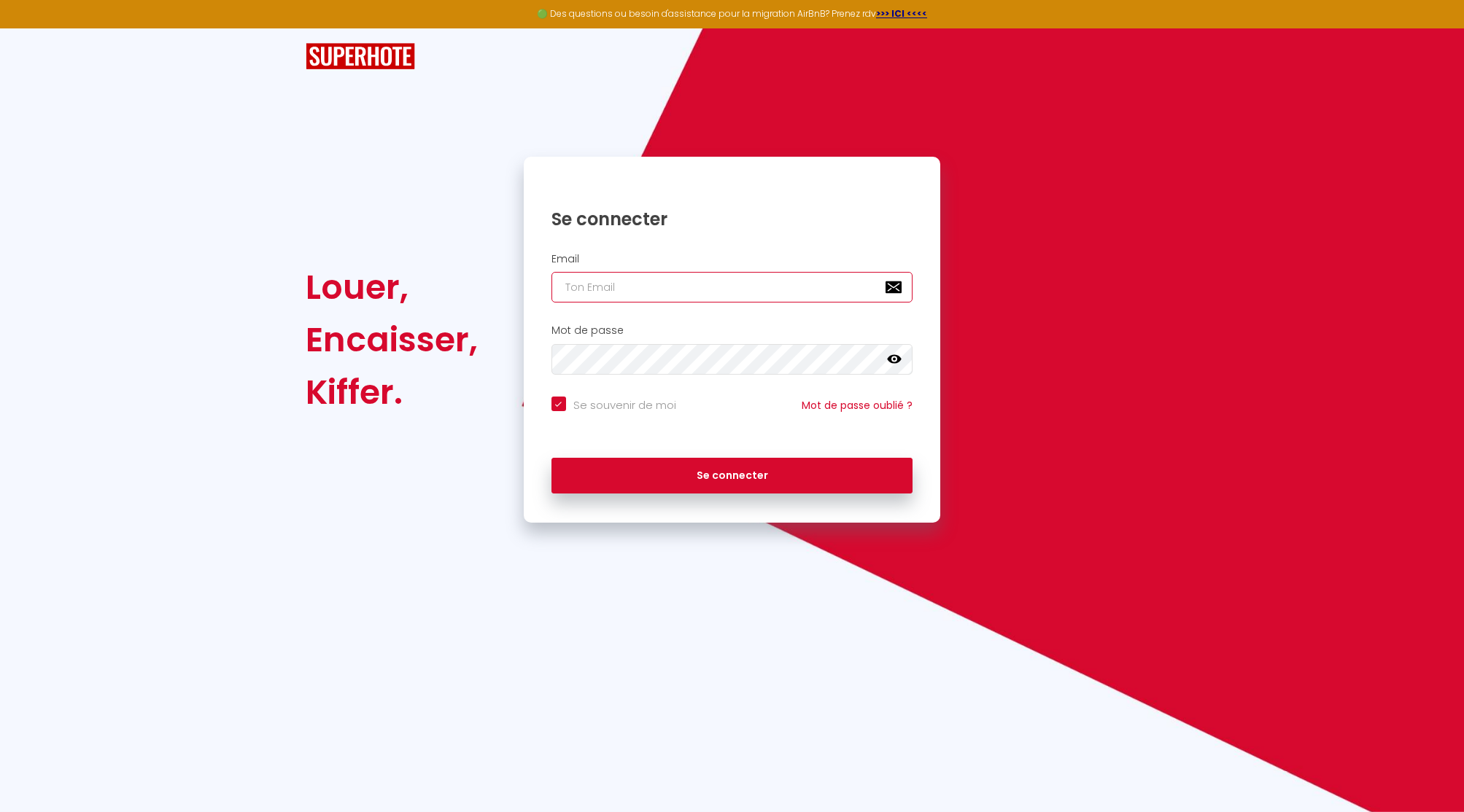
click at [689, 283] on input "email" at bounding box center [732, 287] width 362 height 30
paste input "[PERSON_NAME][EMAIL_ADDRESS][DOMAIN_NAME]"
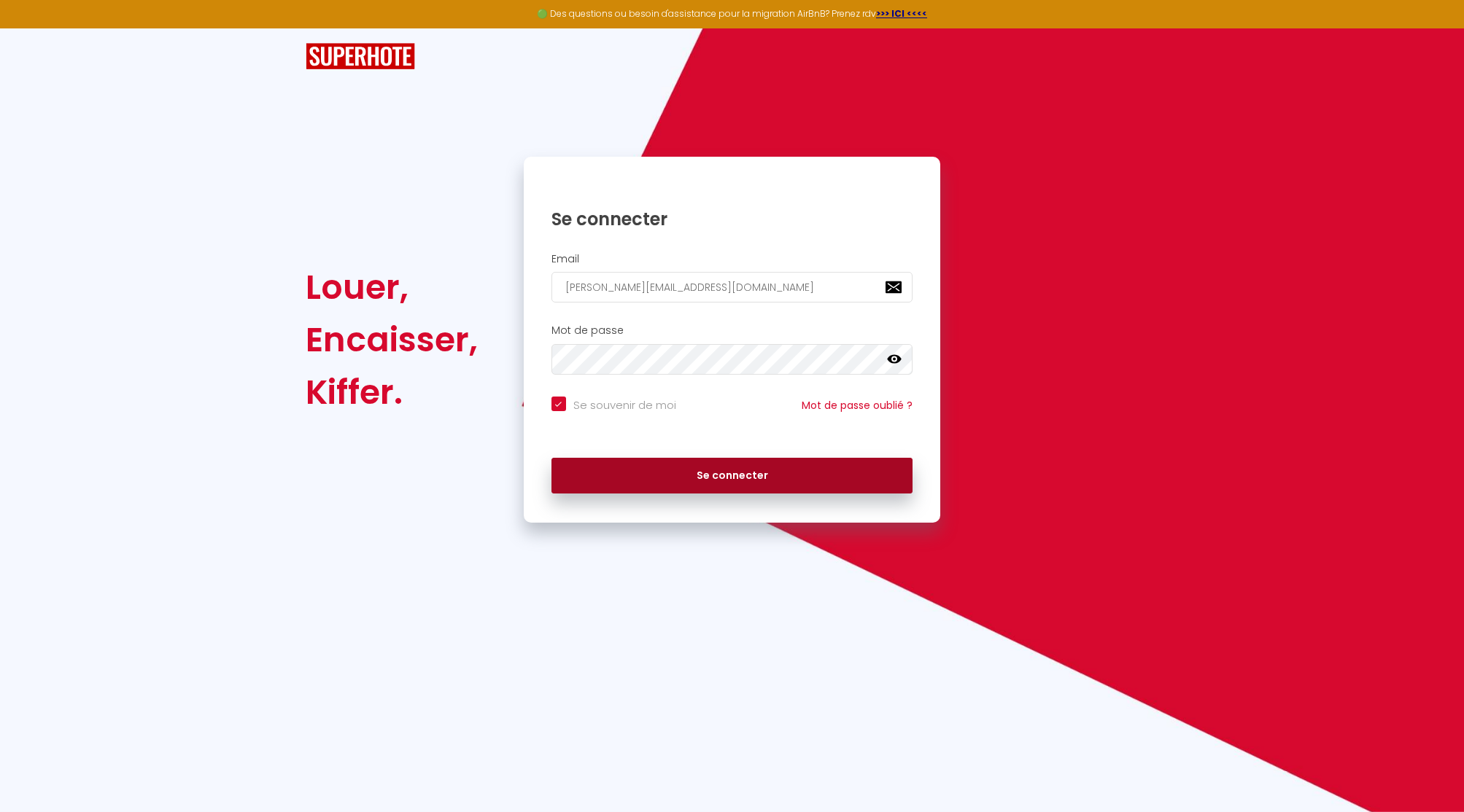
click at [698, 473] on button "Se connecter" at bounding box center [732, 475] width 362 height 37
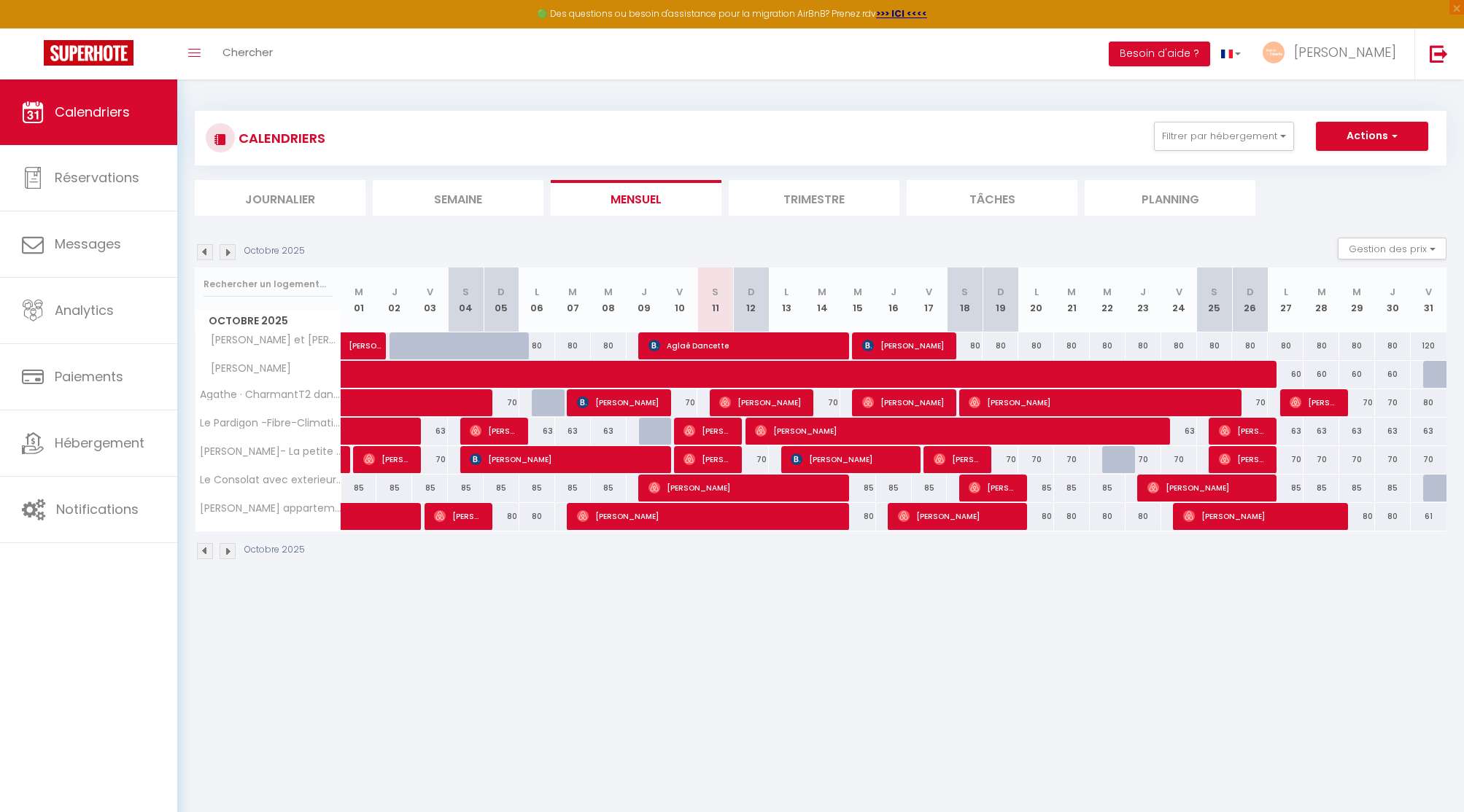
click at [1354, 59] on span "[PERSON_NAME]" at bounding box center [1344, 52] width 102 height 18
click at [1352, 95] on link "Paramètres" at bounding box center [1355, 102] width 108 height 25
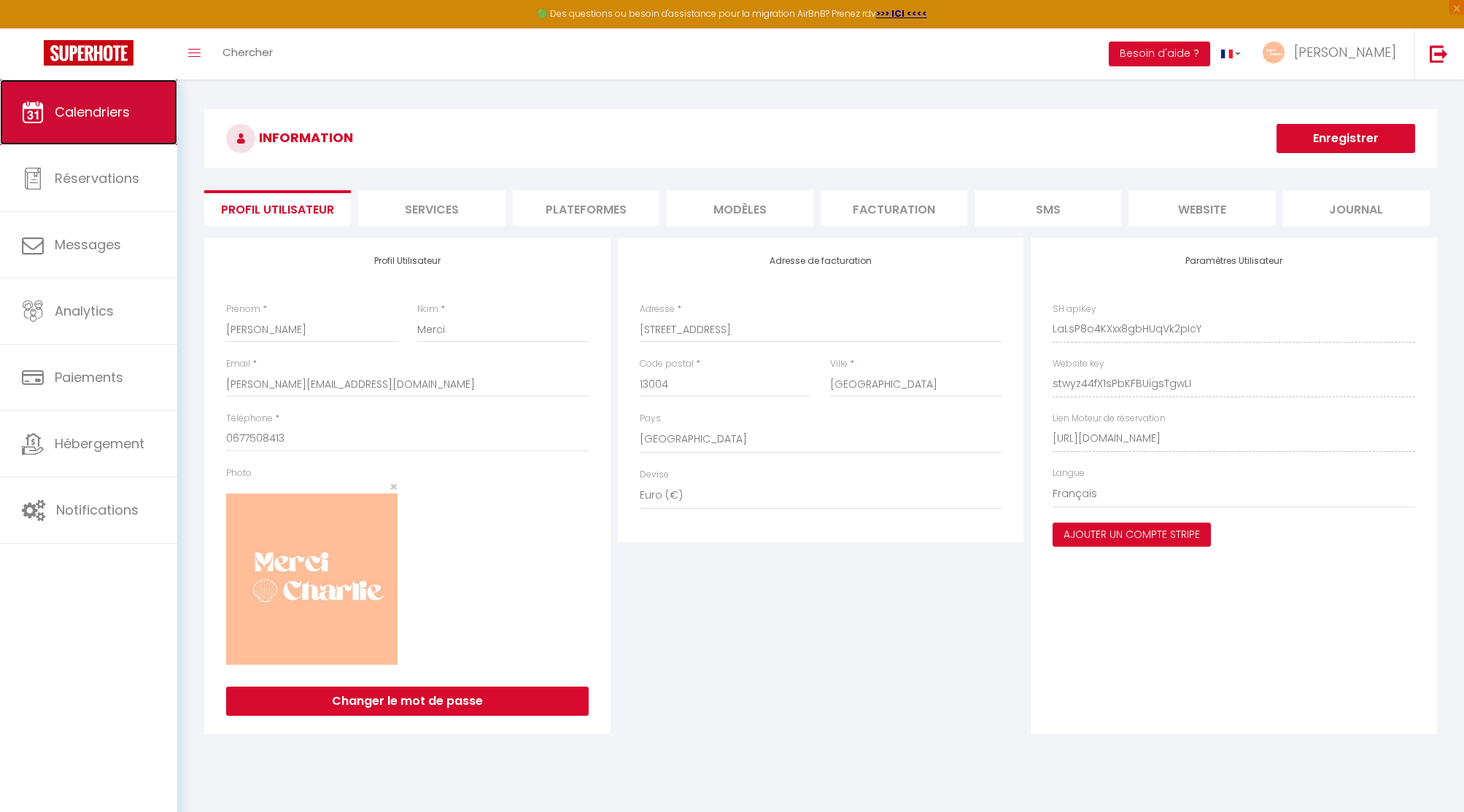
click at [107, 98] on link "Calendriers" at bounding box center [88, 112] width 177 height 66
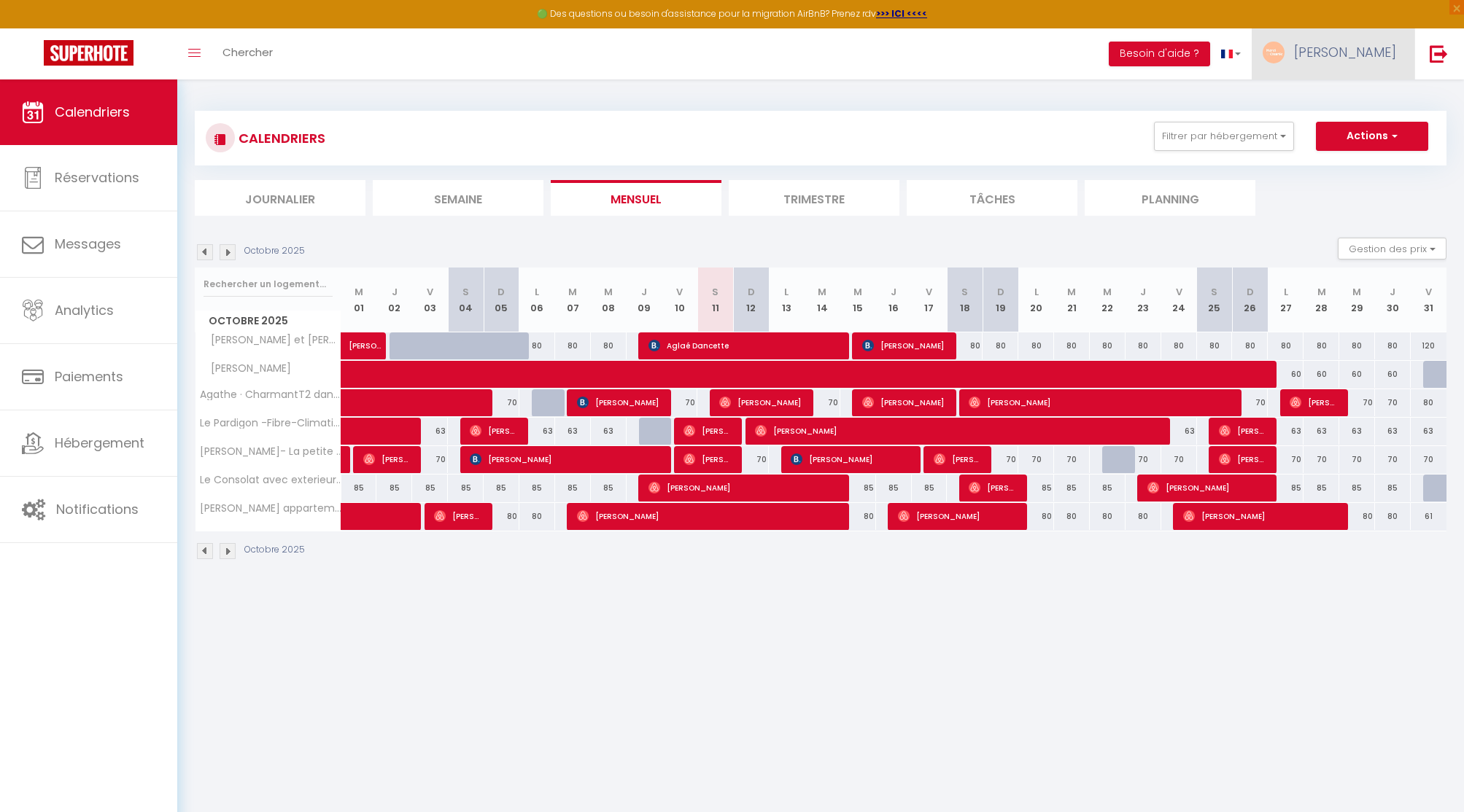
click at [1366, 54] on span "[PERSON_NAME]" at bounding box center [1344, 52] width 102 height 18
click at [1354, 101] on link "Paramètres" at bounding box center [1355, 102] width 108 height 25
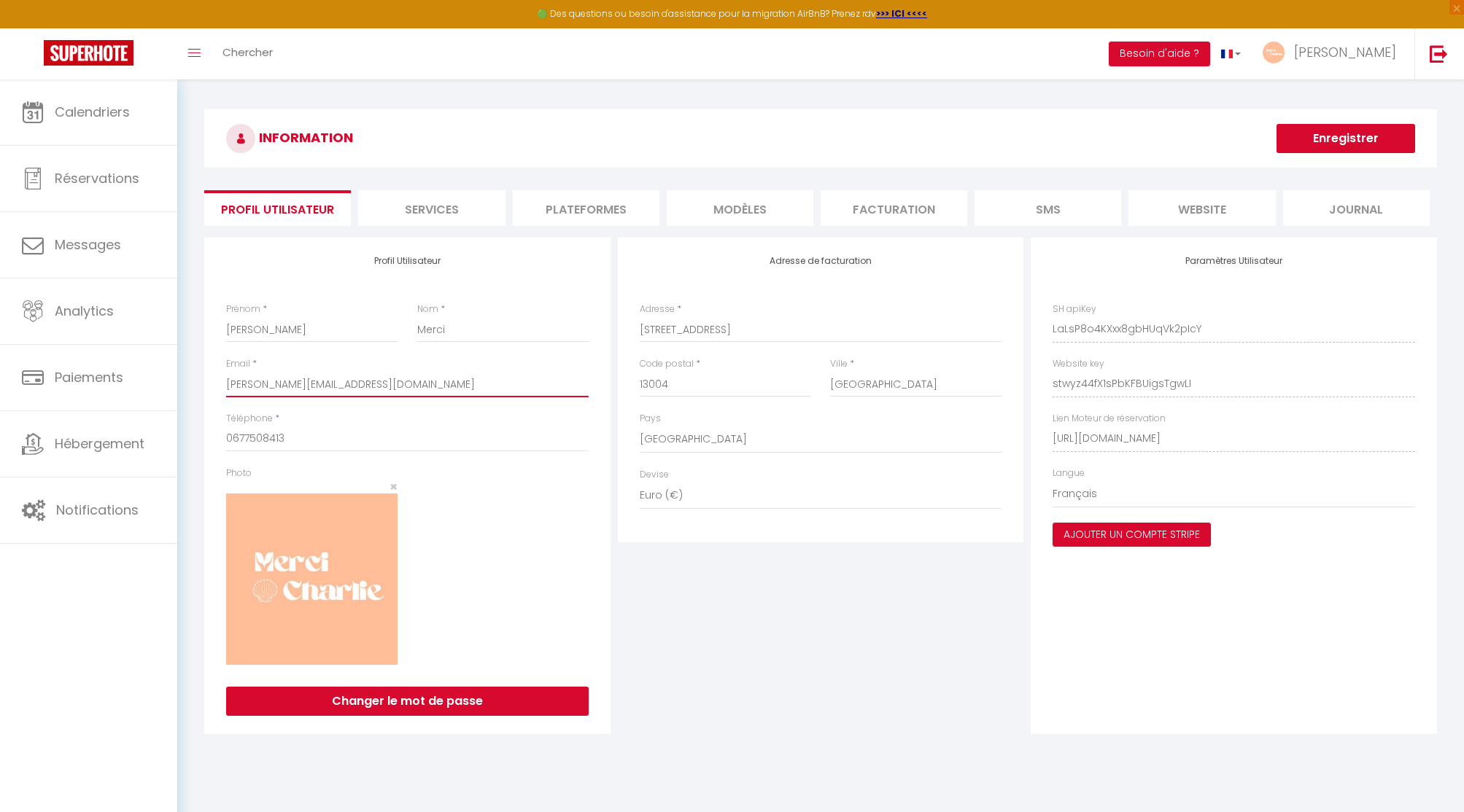
click at [294, 381] on input "[PERSON_NAME][EMAIL_ADDRESS][DOMAIN_NAME]" at bounding box center [407, 384] width 362 height 27
click at [722, 167] on h3 "INFORMATION" at bounding box center [820, 138] width 1233 height 59
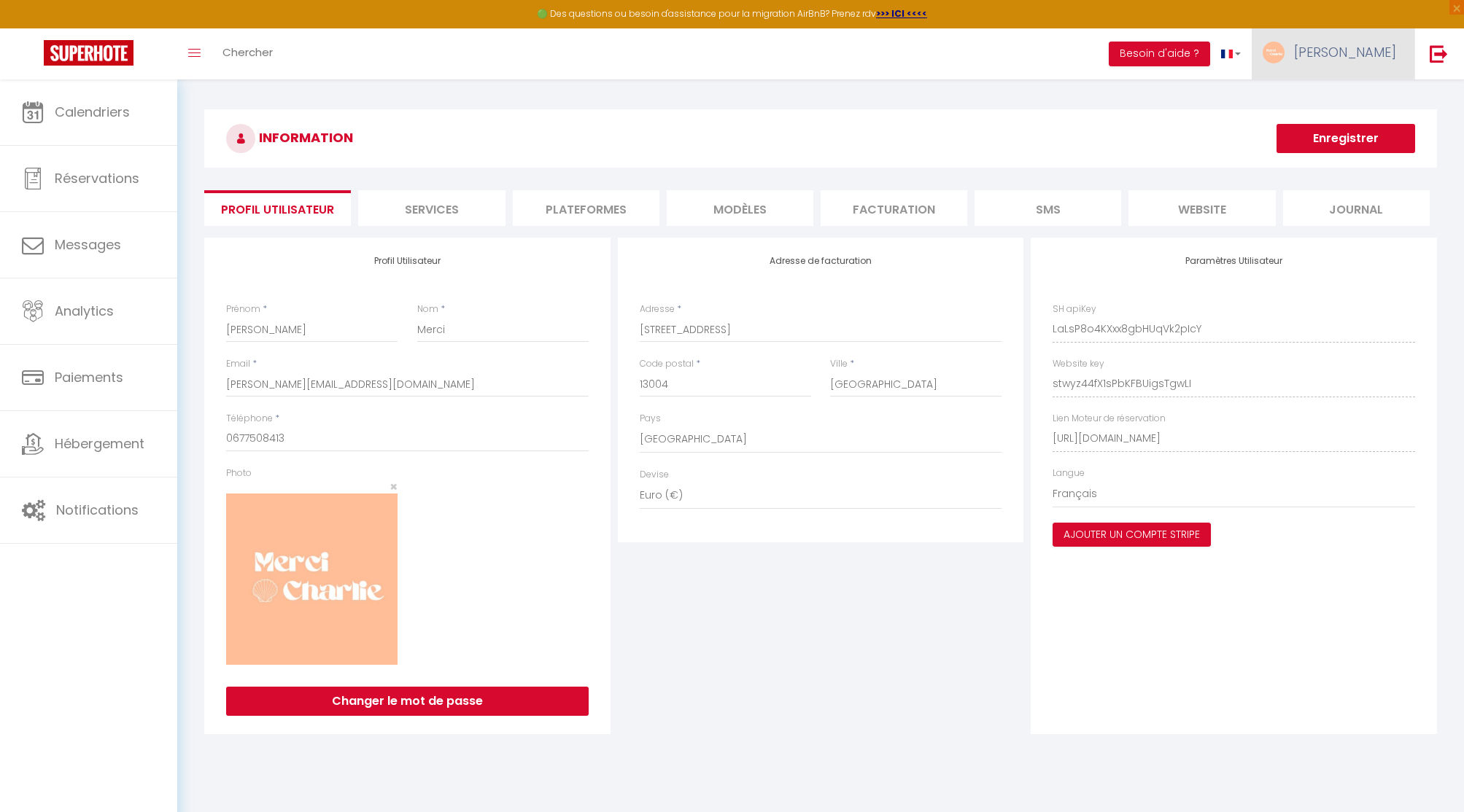
click at [1361, 52] on span "[PERSON_NAME]" at bounding box center [1344, 52] width 102 height 18
click at [577, 203] on li "Plateformes" at bounding box center [586, 208] width 147 height 36
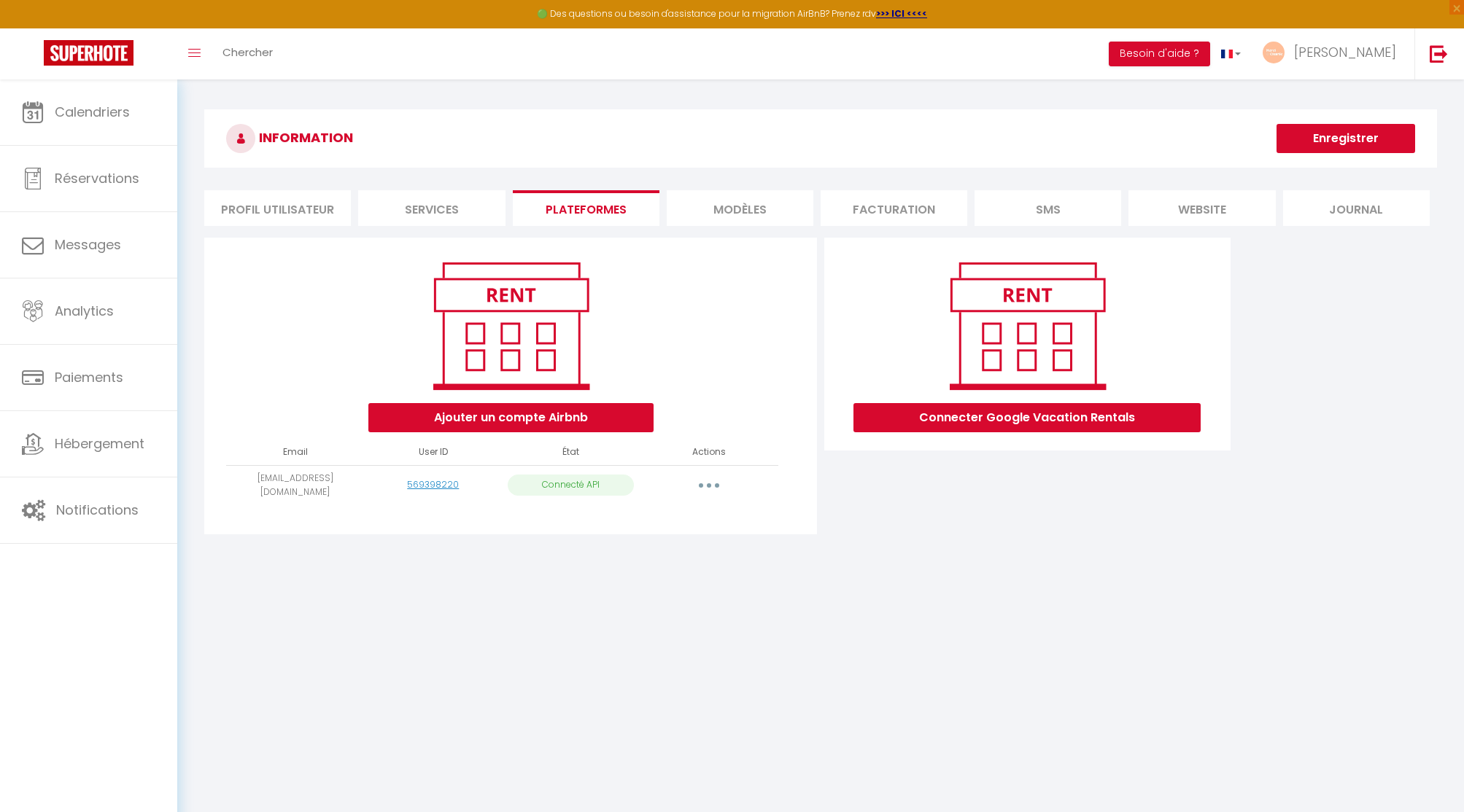
click at [252, 208] on li "Profil Utilisateur" at bounding box center [277, 208] width 147 height 36
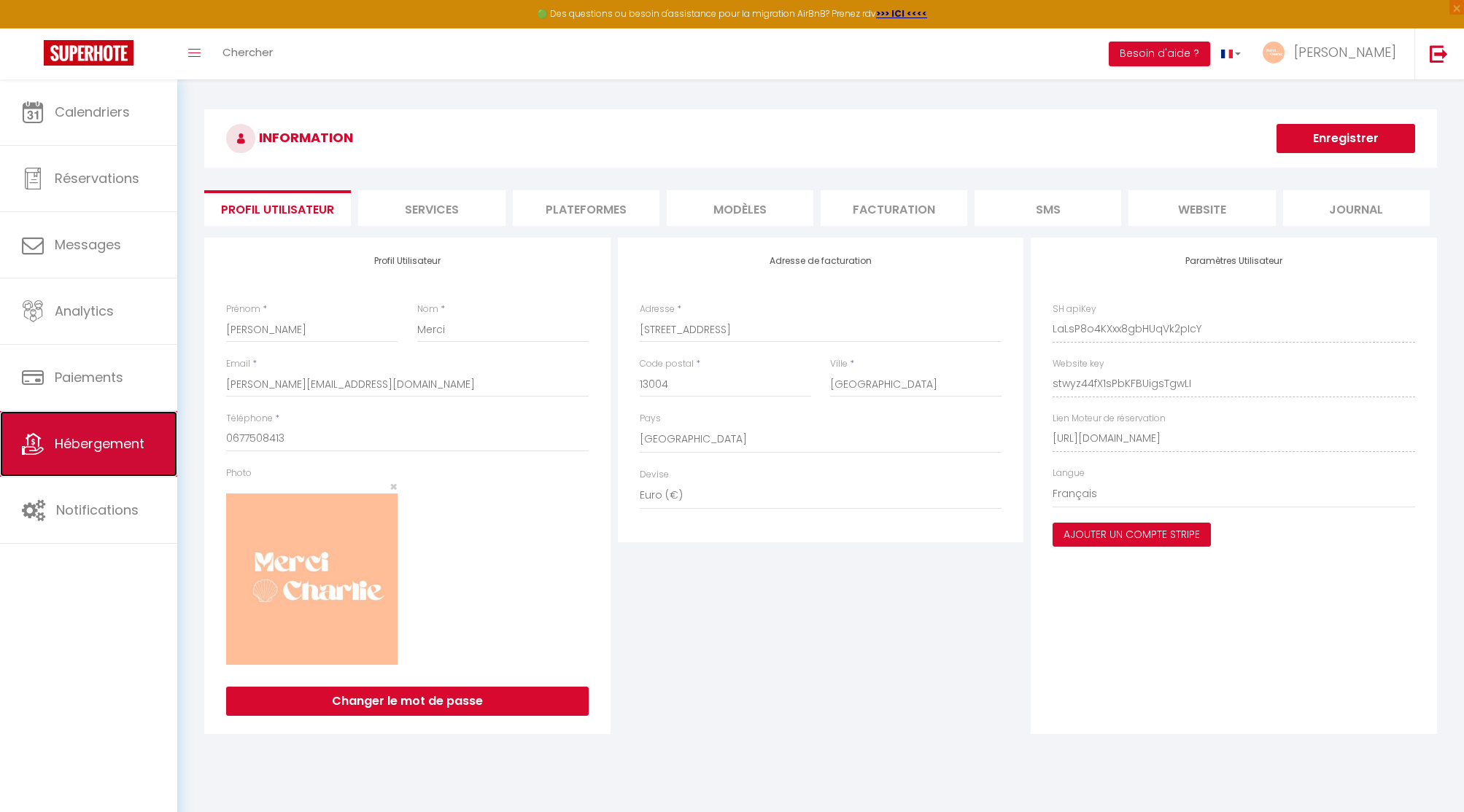
click at [49, 450] on link "Hébergement" at bounding box center [88, 443] width 177 height 66
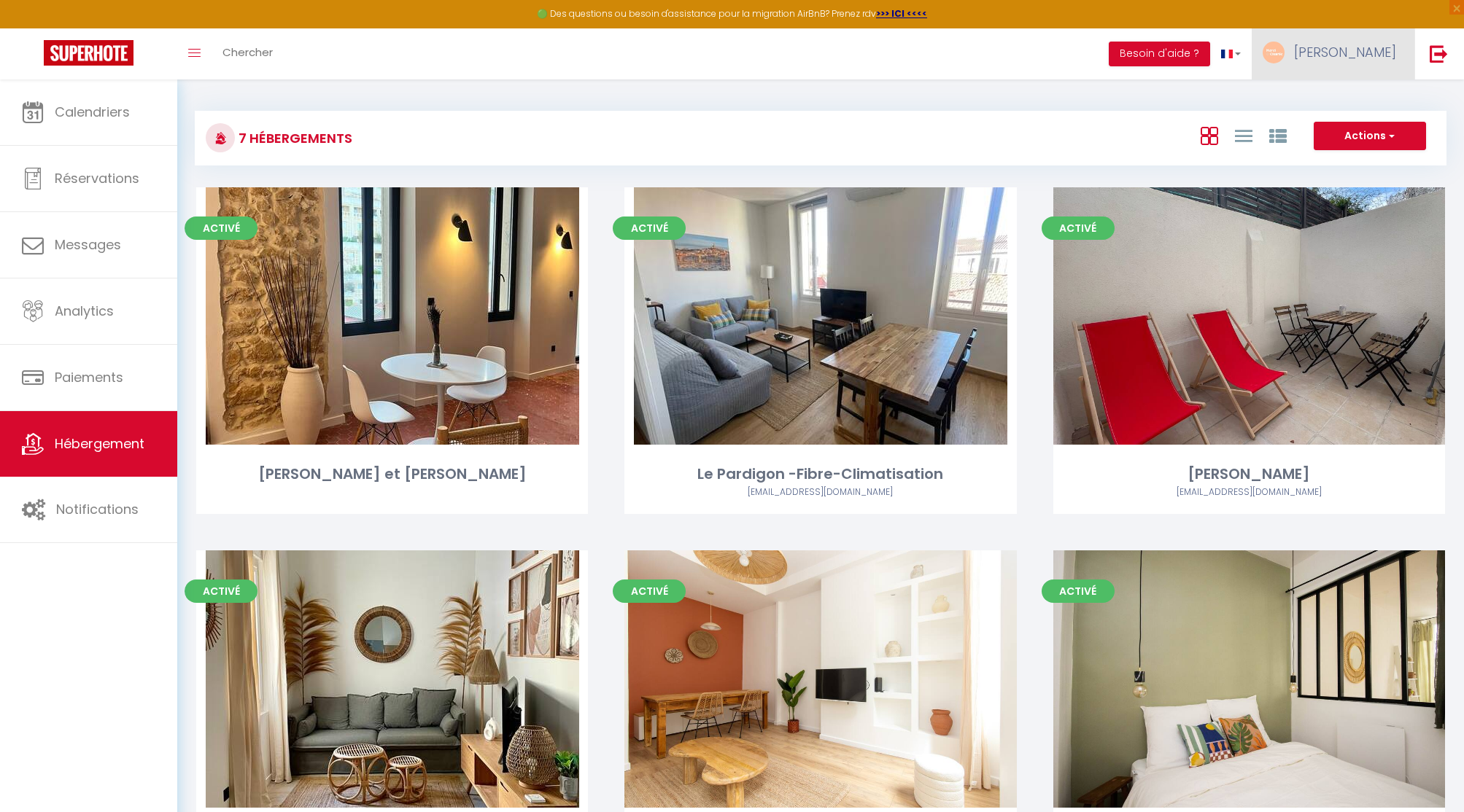
click at [1366, 57] on span "[PERSON_NAME]" at bounding box center [1344, 52] width 102 height 18
click at [1434, 49] on img at bounding box center [1438, 53] width 18 height 18
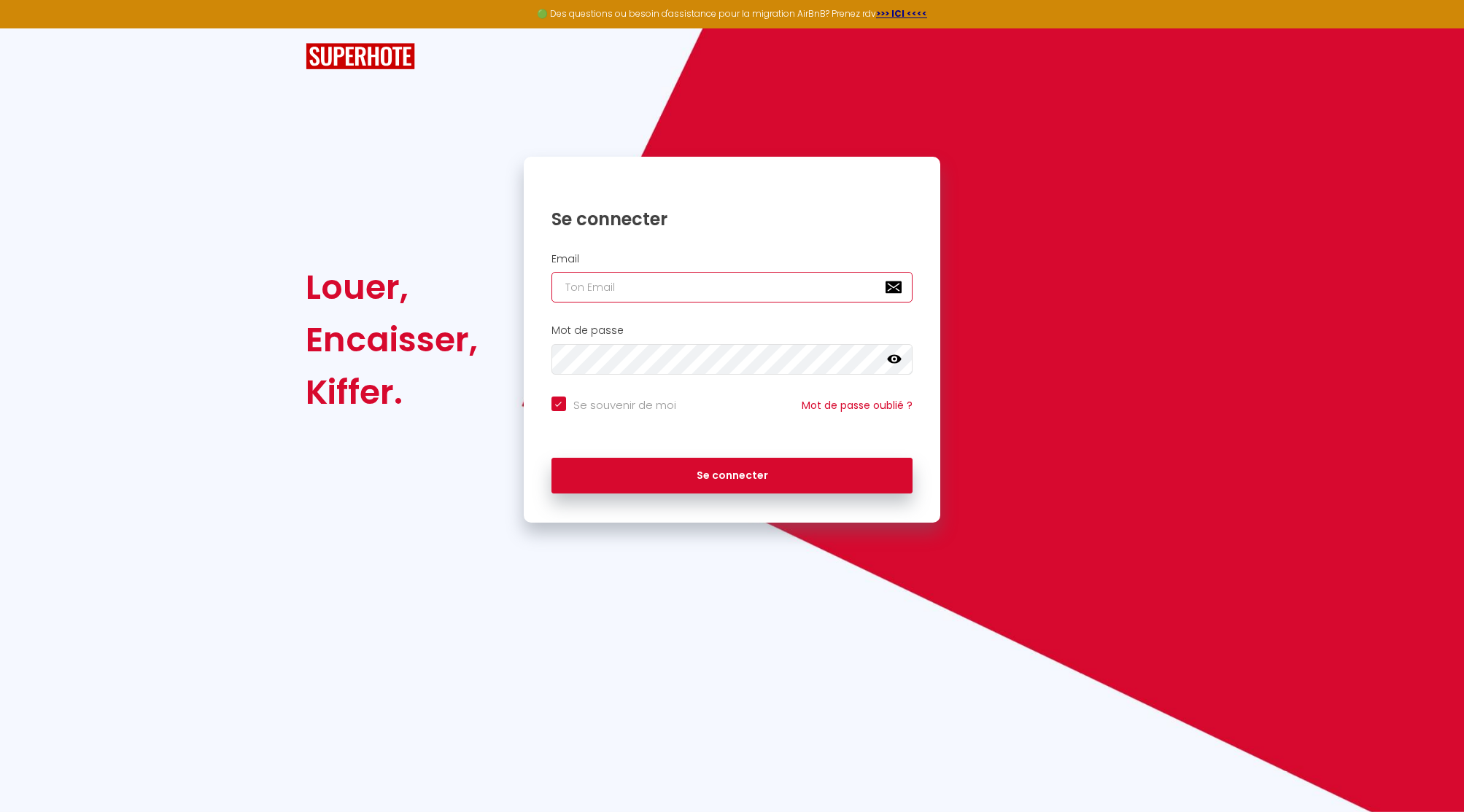
click at [763, 280] on input "email" at bounding box center [732, 287] width 362 height 30
paste input "[EMAIL_ADDRESS][DOMAIN_NAME]"
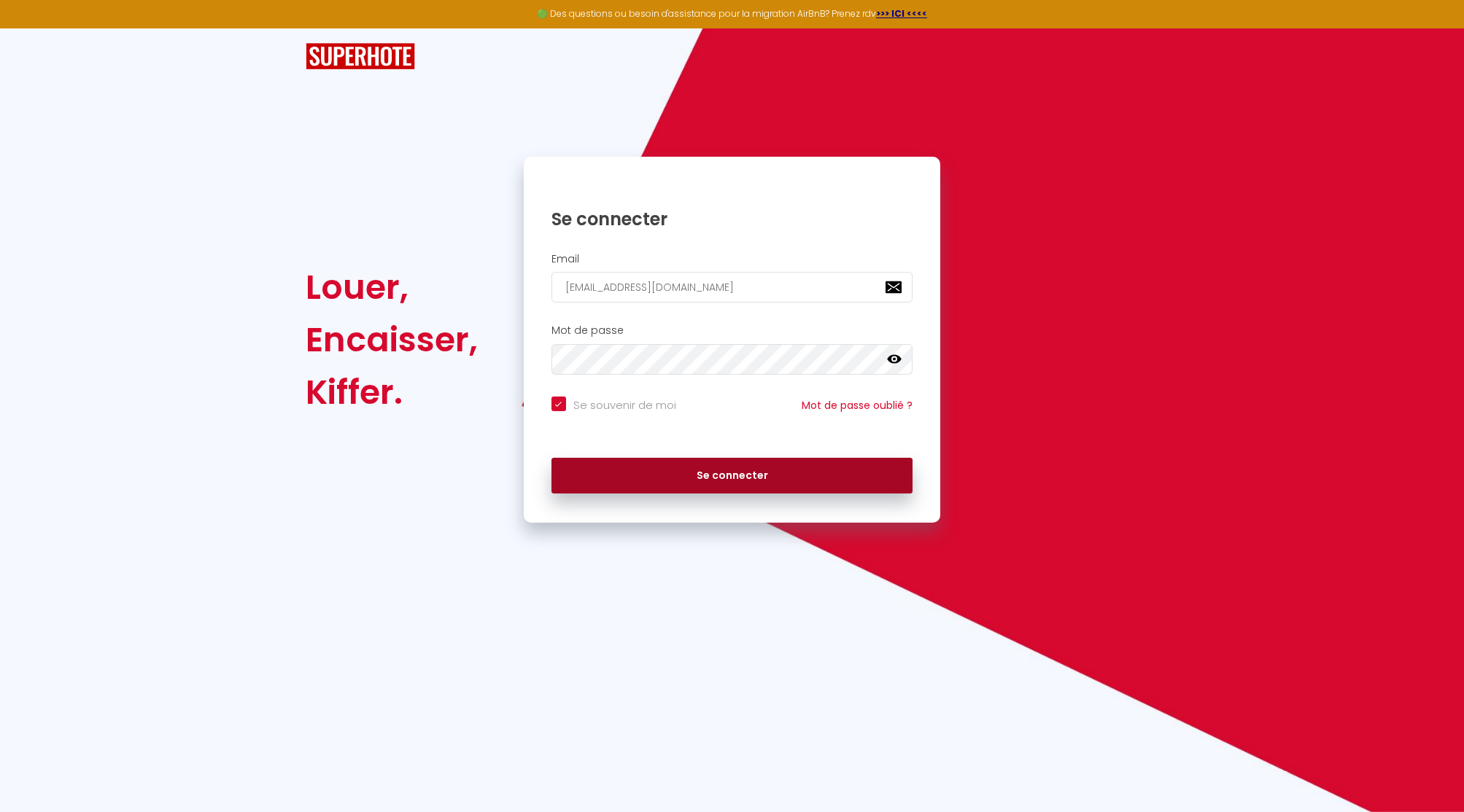
click at [721, 471] on button "Se connecter" at bounding box center [732, 475] width 362 height 37
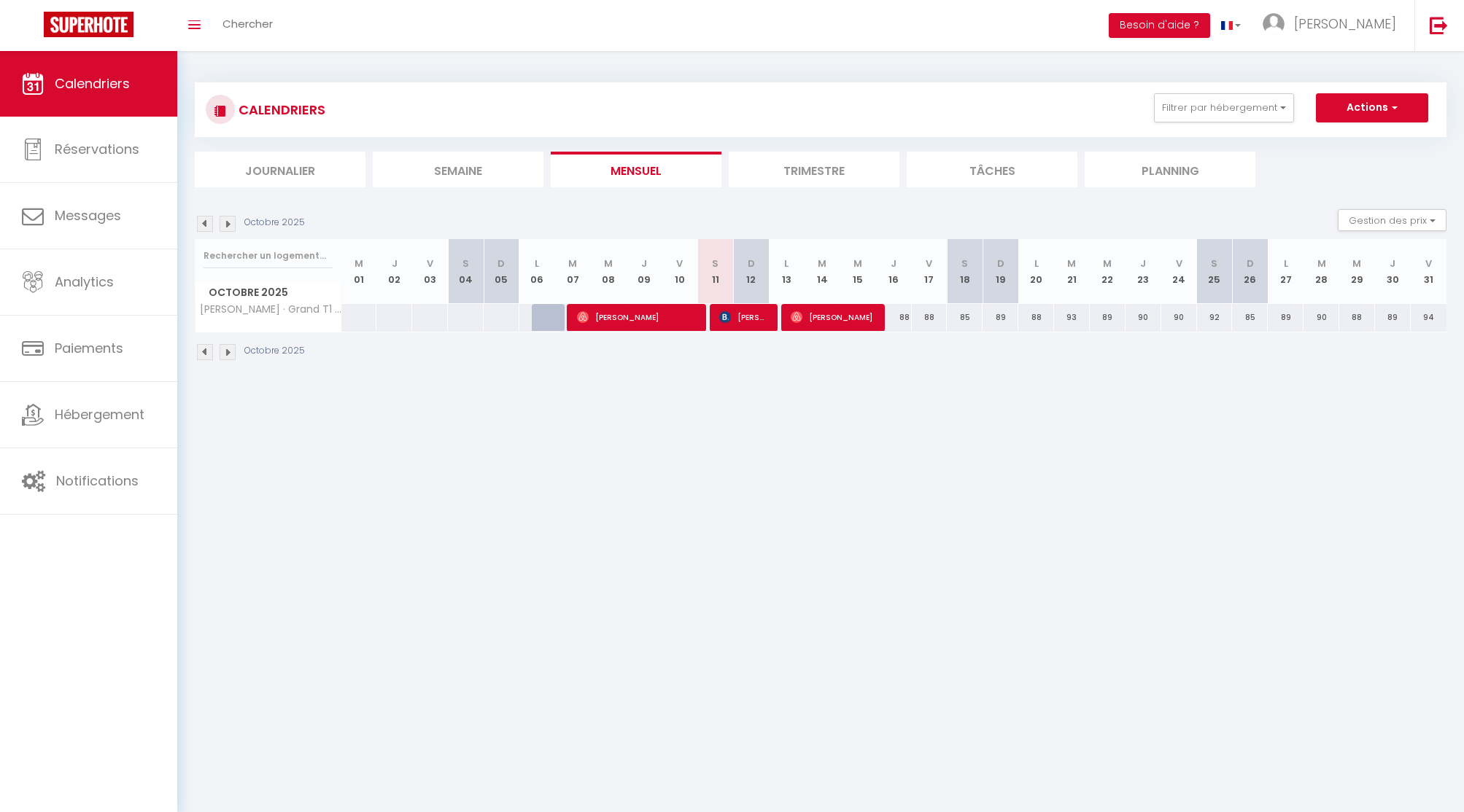
click at [60, 404] on link "Hébergement" at bounding box center [88, 415] width 177 height 66
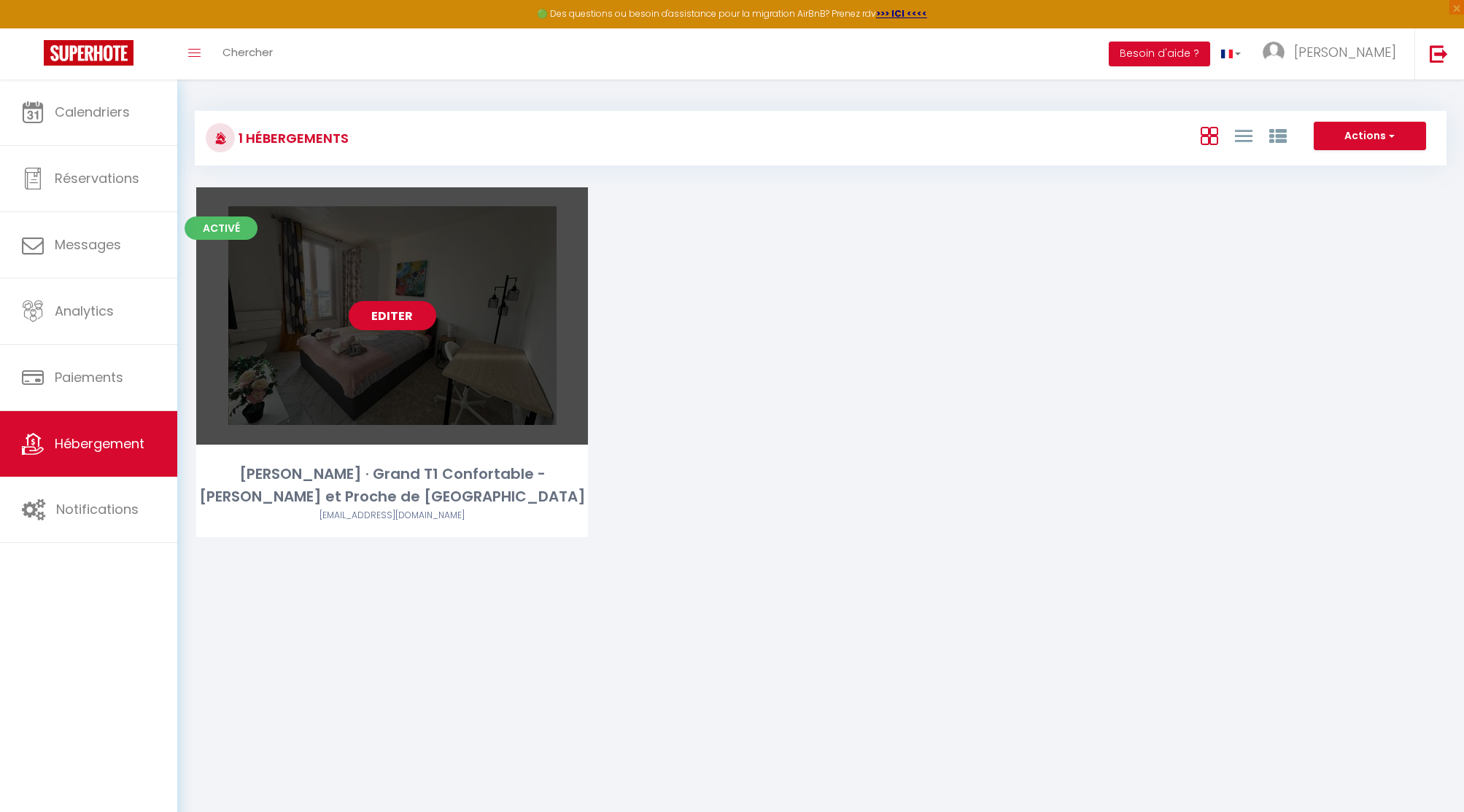
click at [388, 310] on link "Editer" at bounding box center [392, 315] width 87 height 29
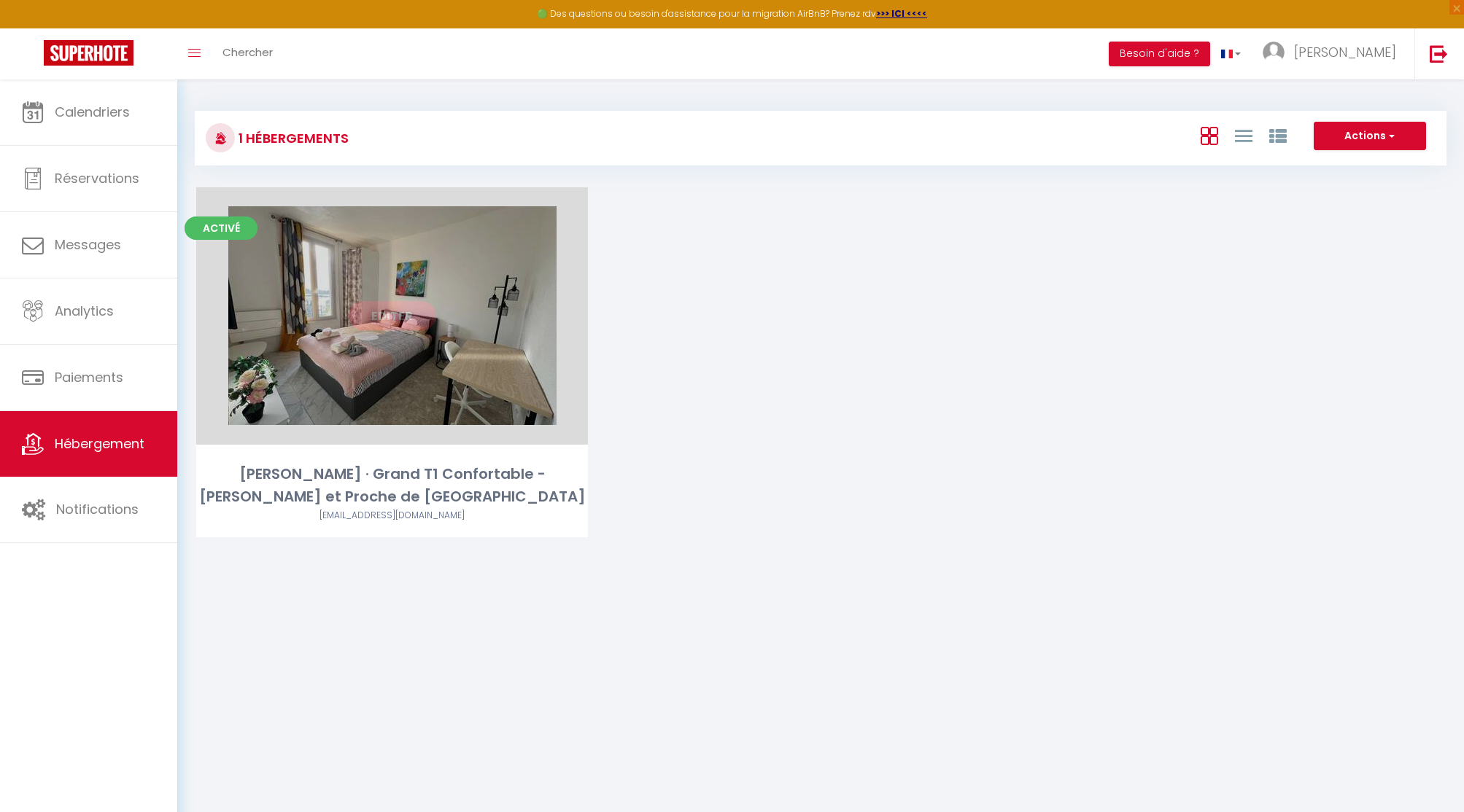
click at [399, 315] on link "Editer" at bounding box center [392, 315] width 87 height 29
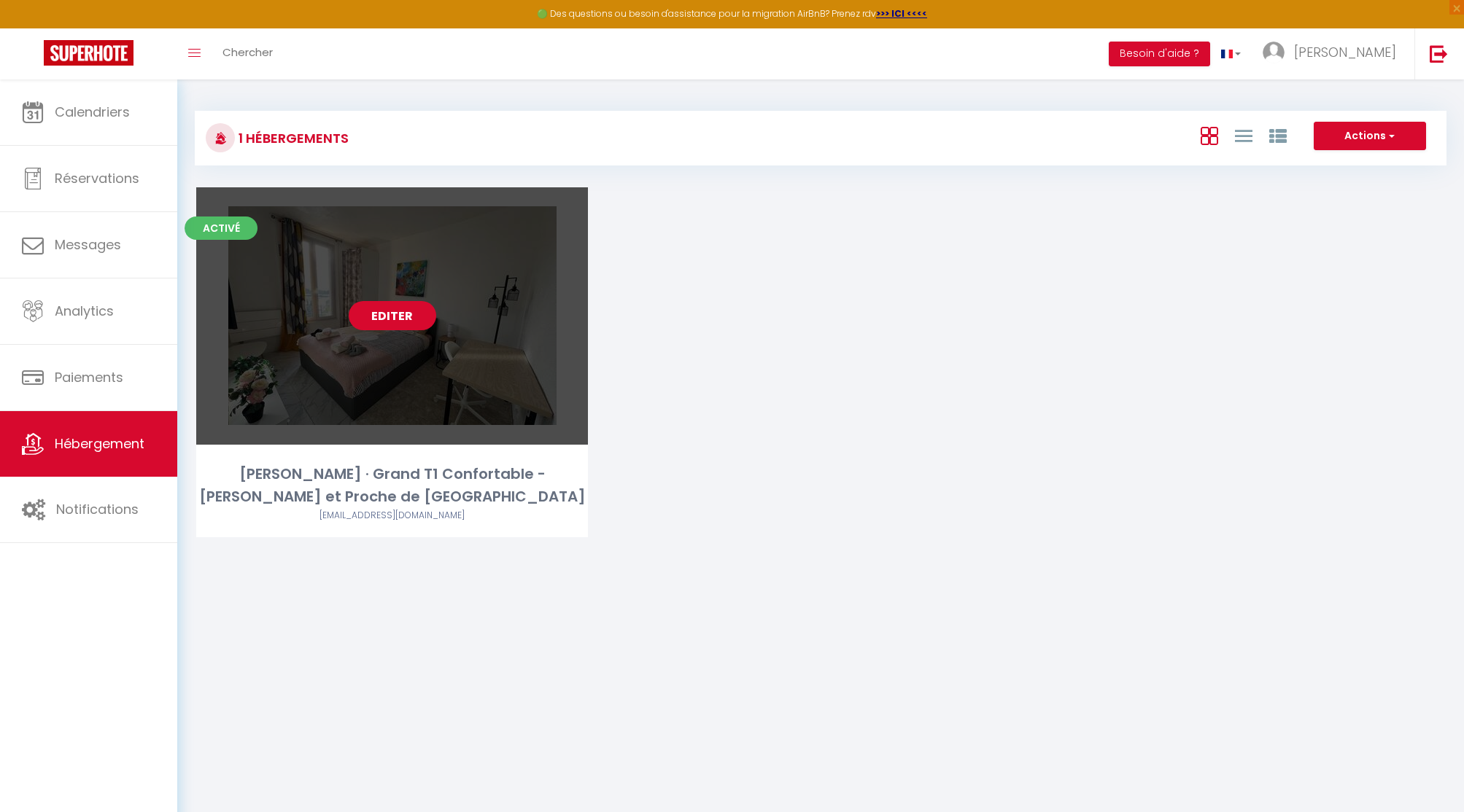
click at [399, 315] on link "Editer" at bounding box center [392, 315] width 87 height 29
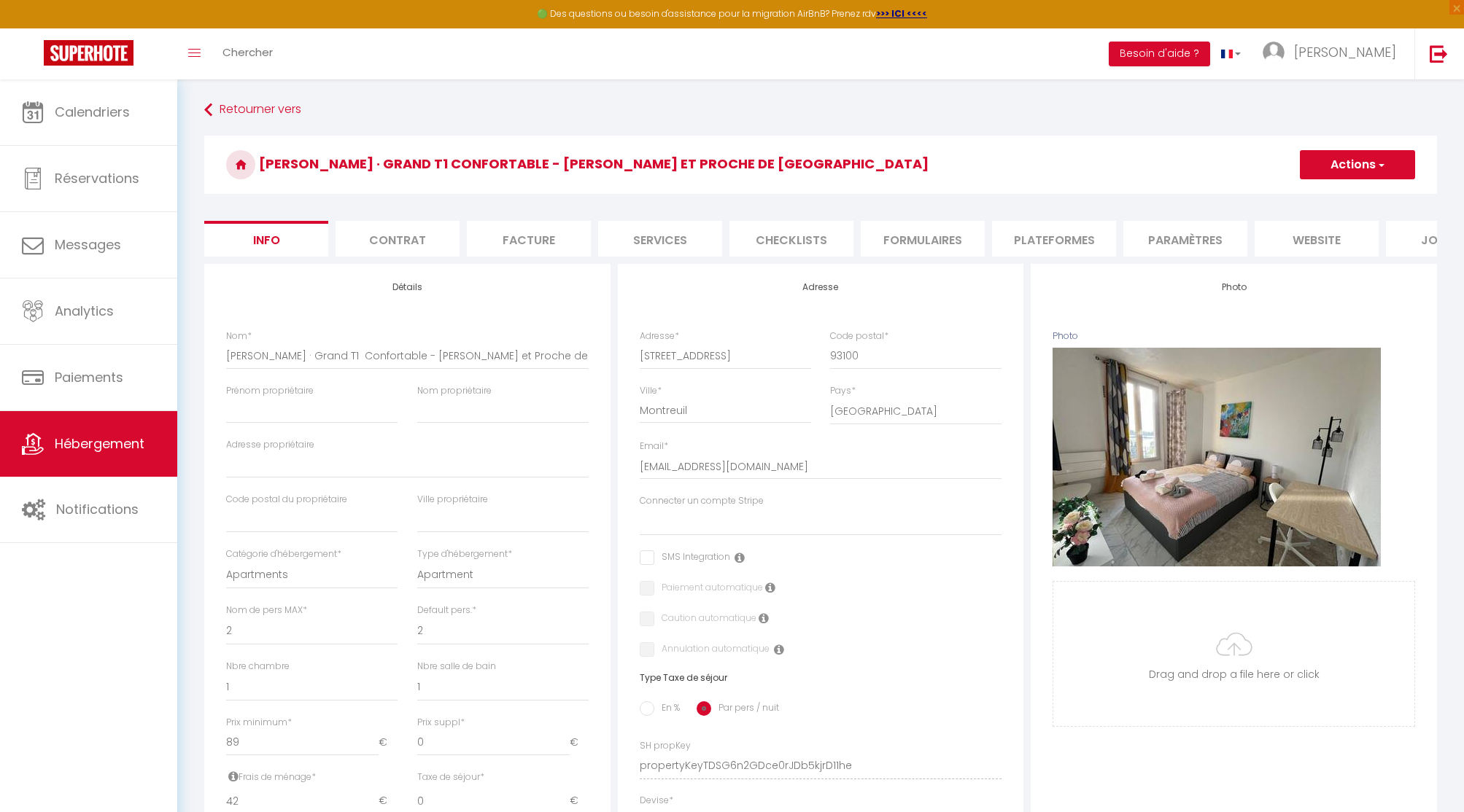
click at [1055, 242] on li "Plateformes" at bounding box center [1054, 239] width 124 height 36
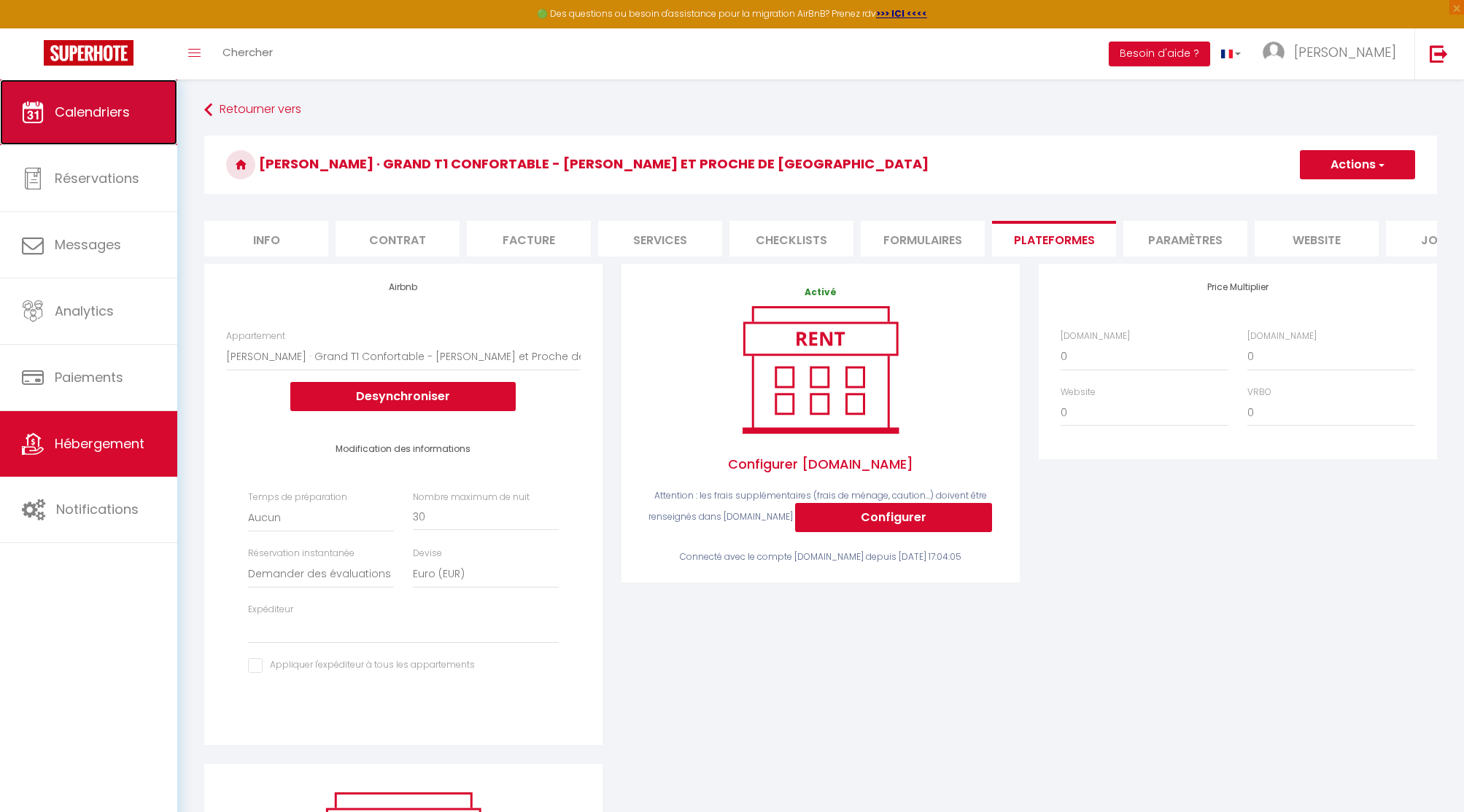
click at [91, 115] on span "Calendriers" at bounding box center [92, 112] width 75 height 18
